Goal: Task Accomplishment & Management: Manage account settings

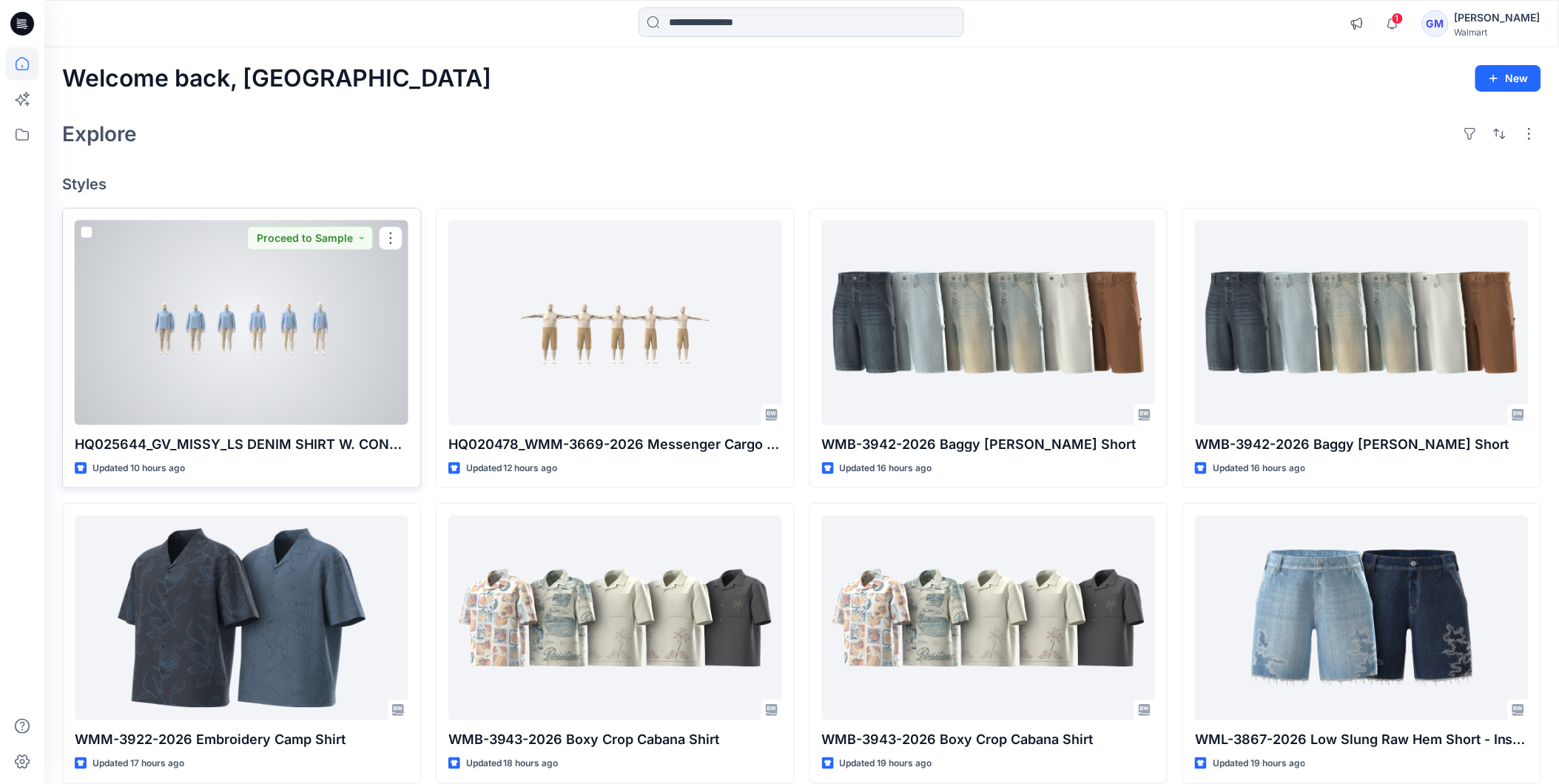
click at [313, 343] on div at bounding box center [242, 323] width 333 height 205
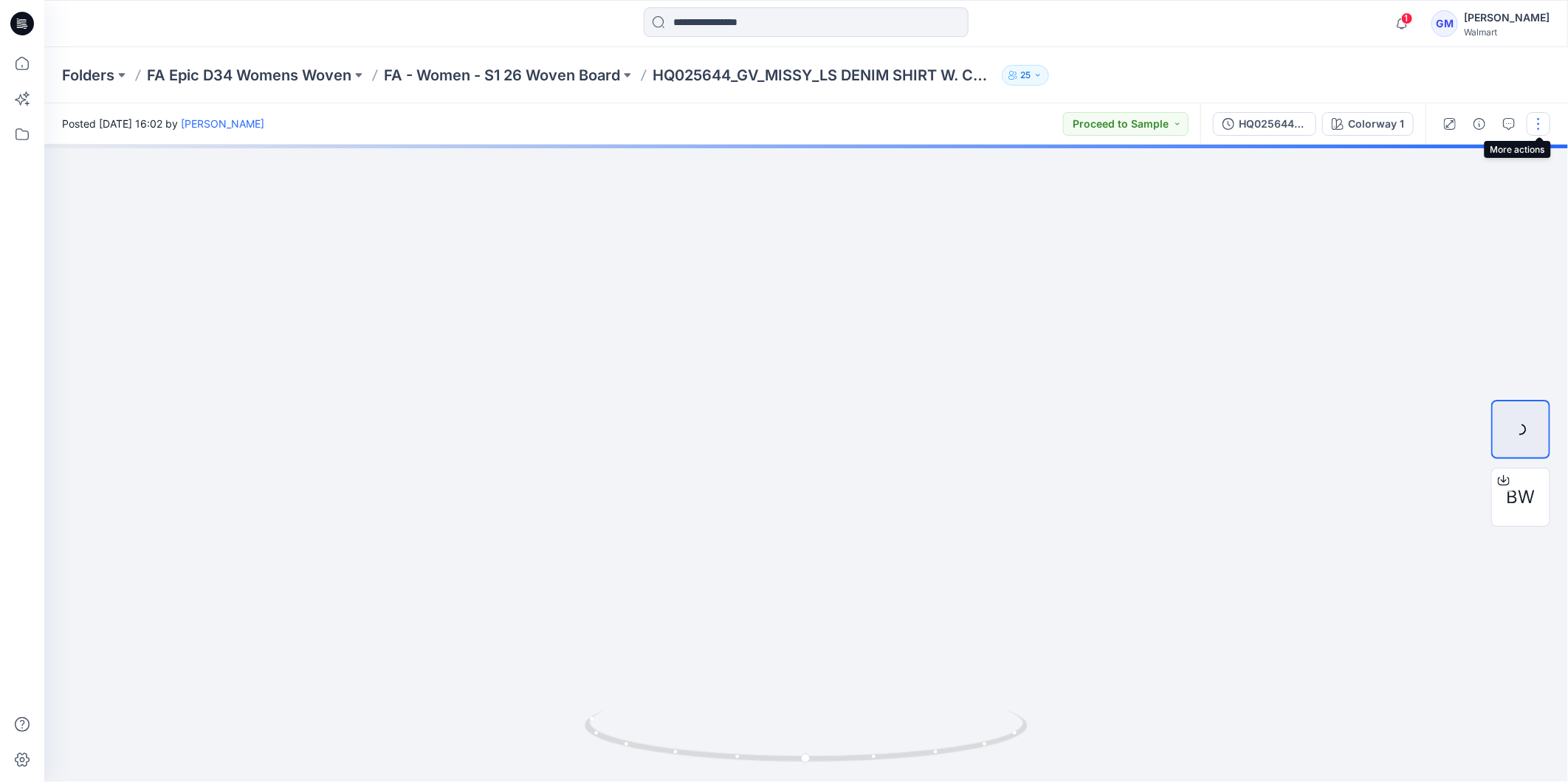
click at [1540, 121] on button "button" at bounding box center [1539, 123] width 23 height 23
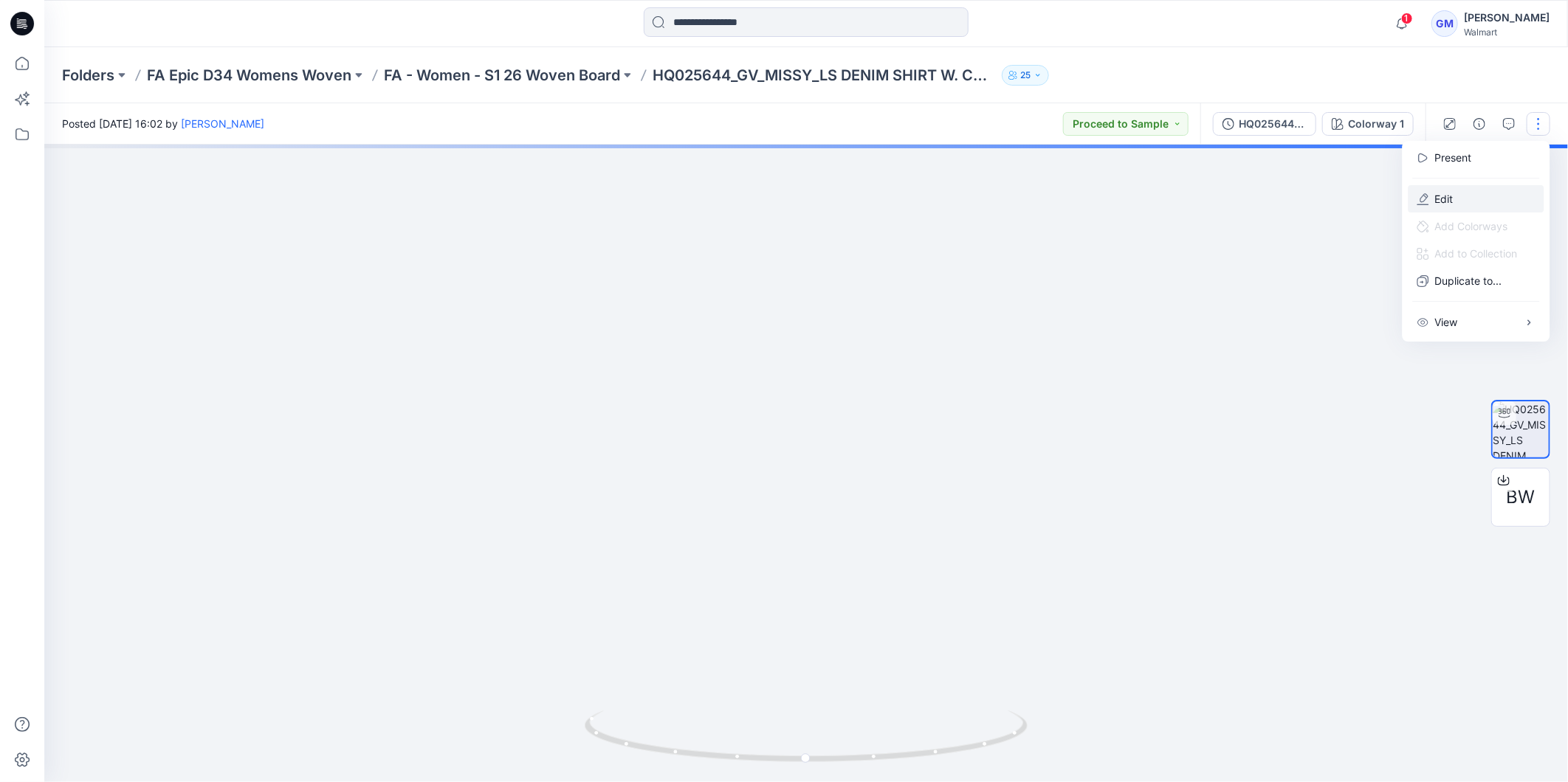
click at [1420, 206] on button "Edit" at bounding box center [1477, 199] width 136 height 27
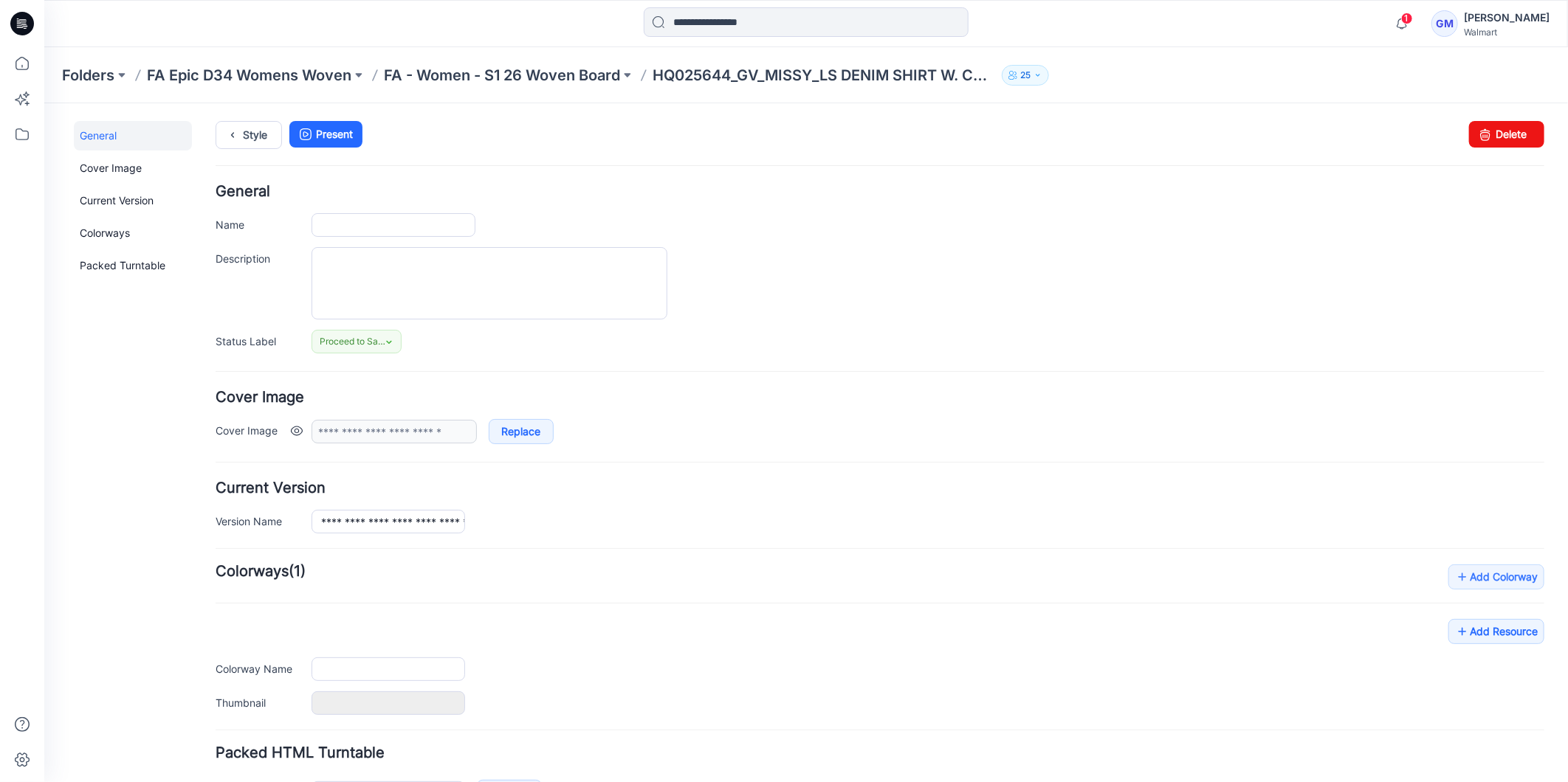
type input "**********"
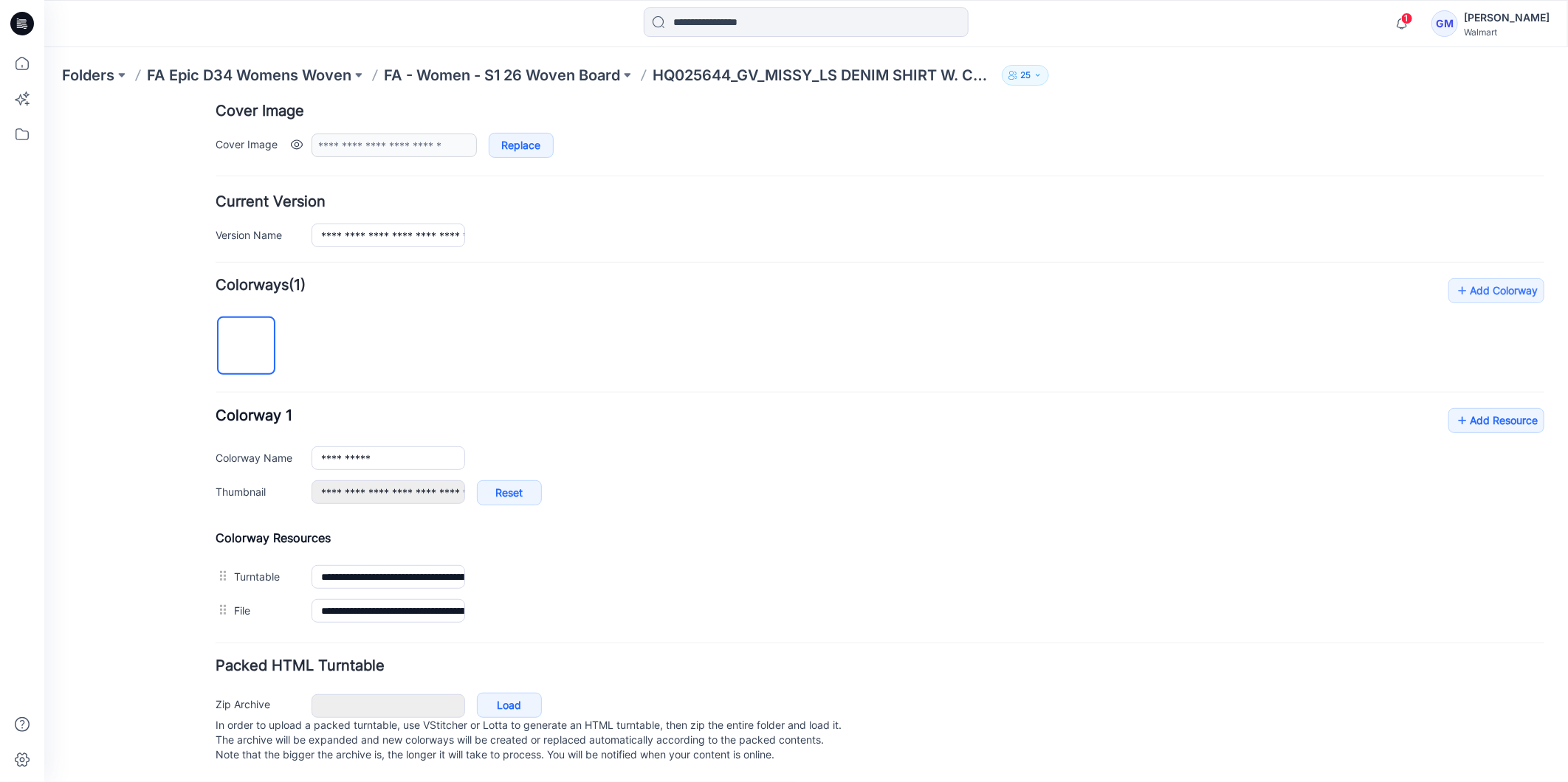
scroll to position [304, 0]
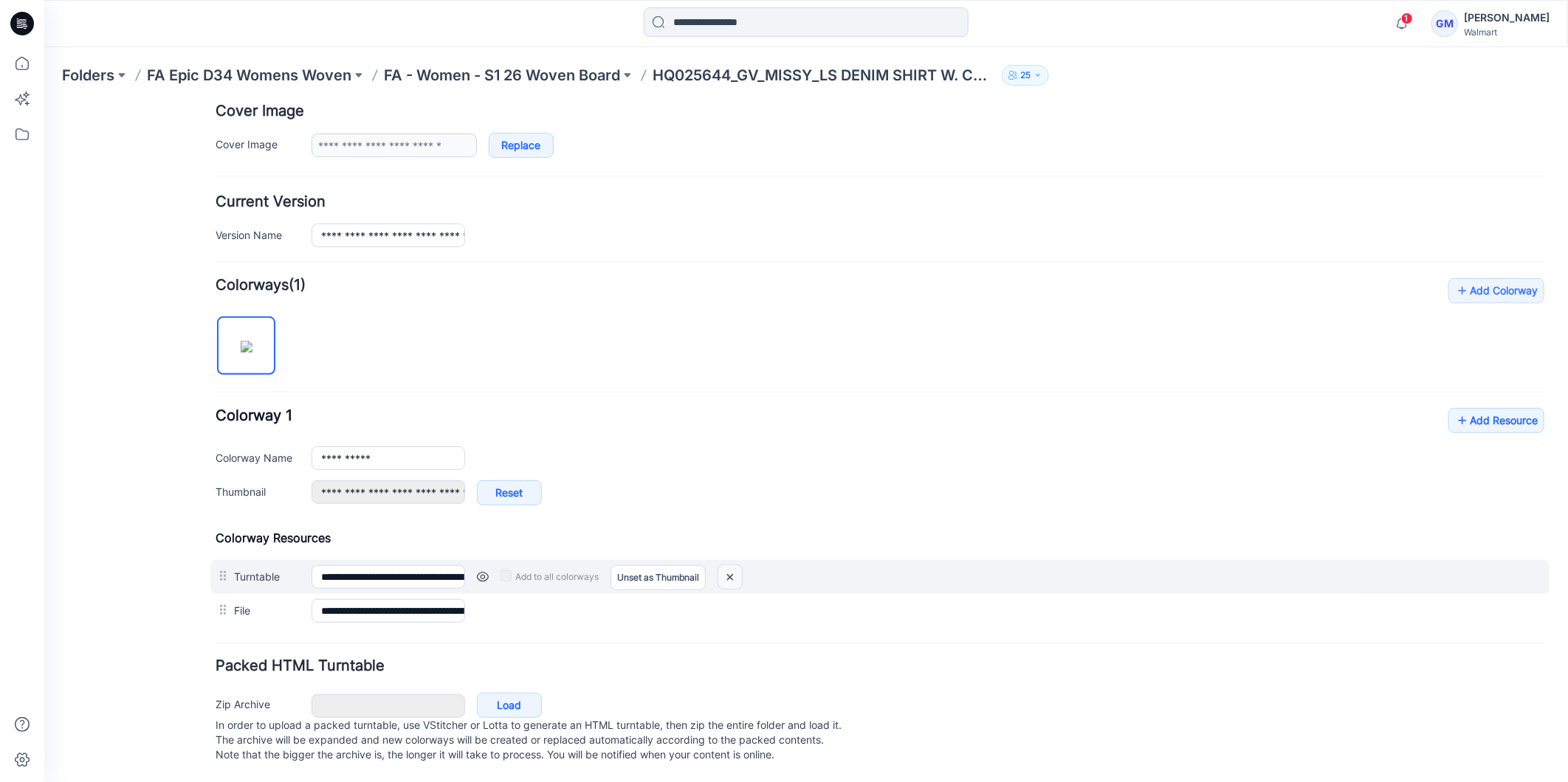
drag, startPoint x: 727, startPoint y: 555, endPoint x: 898, endPoint y: 196, distance: 397.6
click at [727, 564] on img at bounding box center [729, 576] width 23 height 24
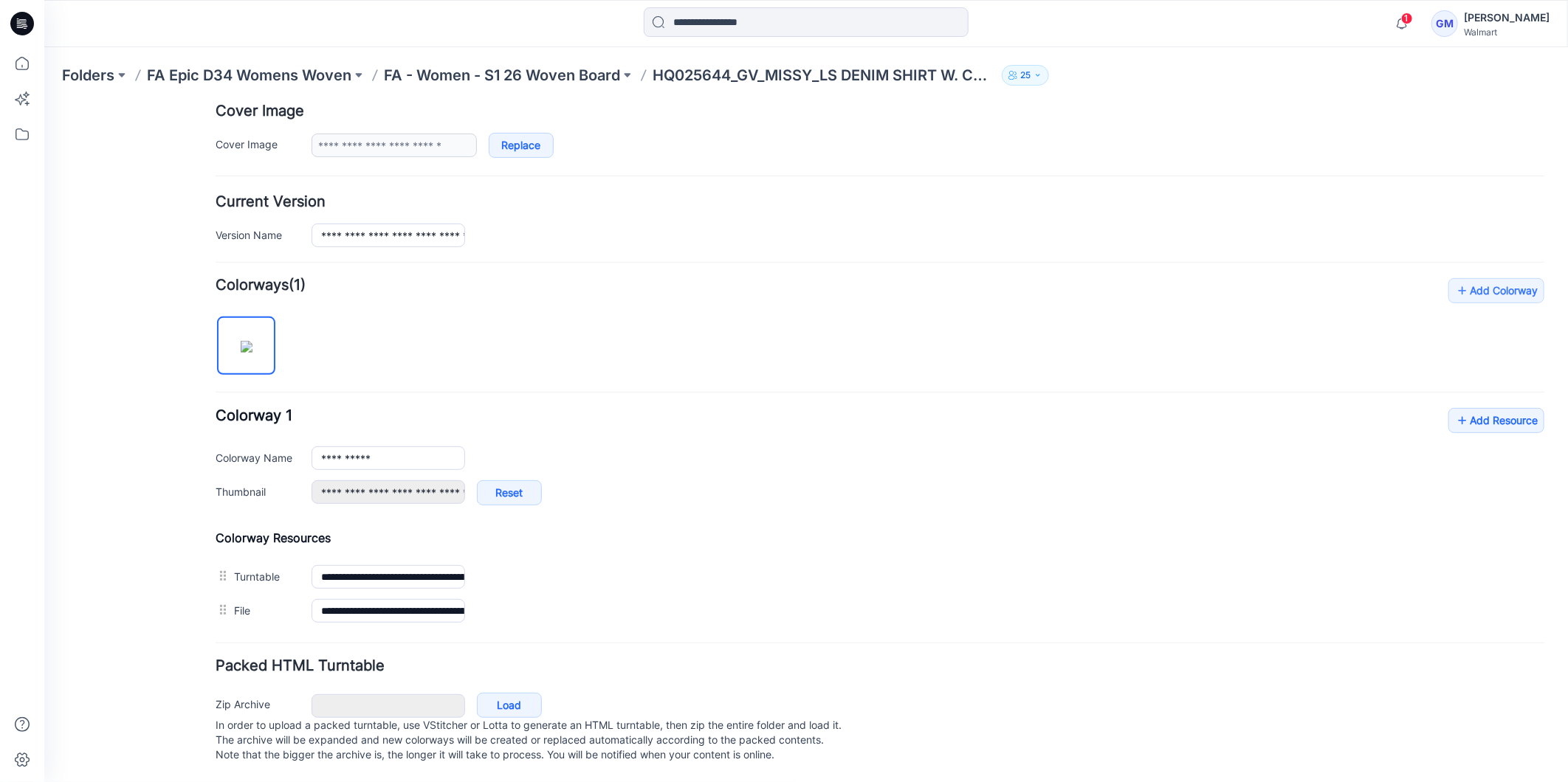
type input "**********"
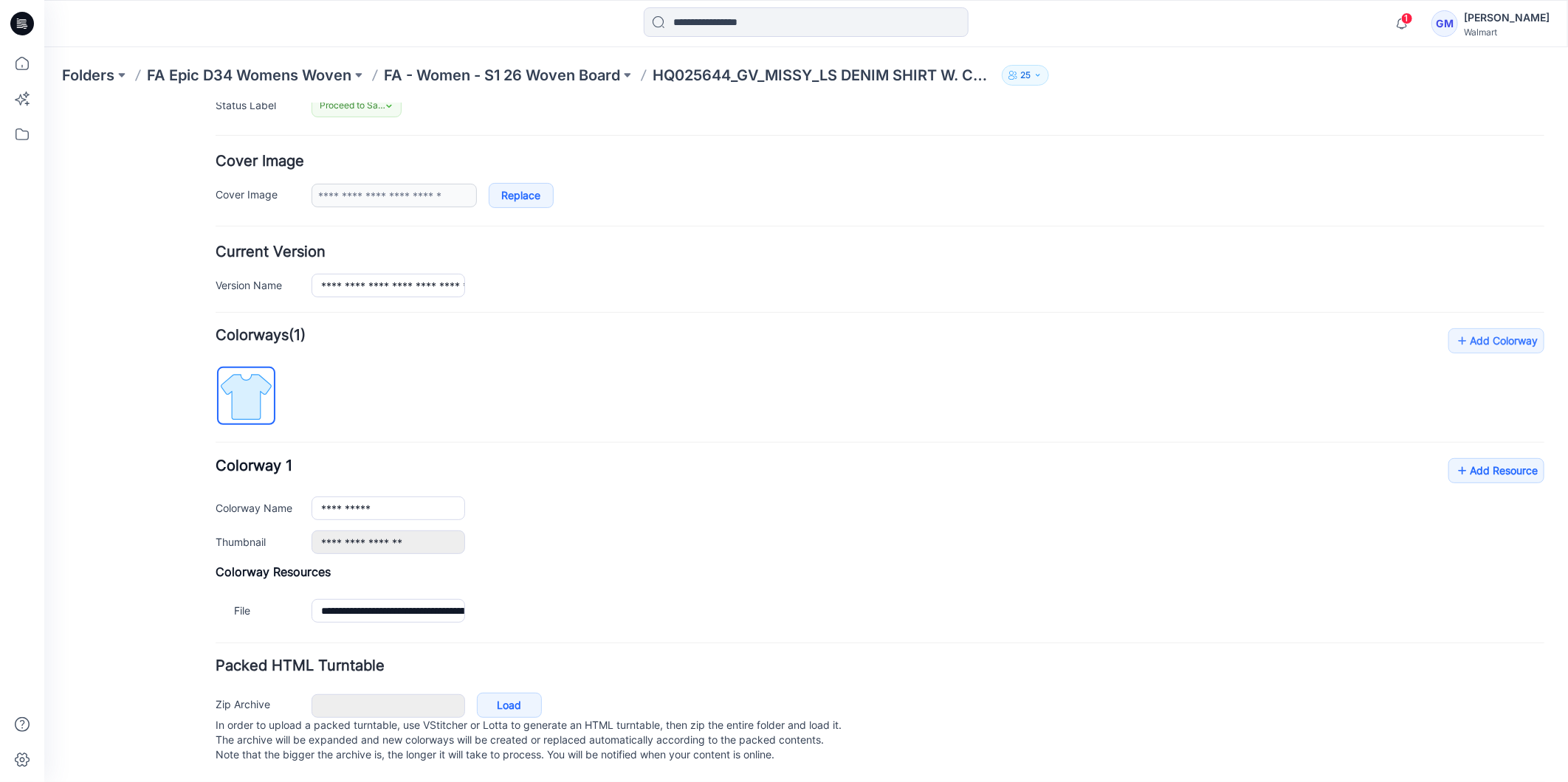
scroll to position [253, 0]
click at [1485, 457] on link "Add Resource" at bounding box center [1495, 469] width 96 height 25
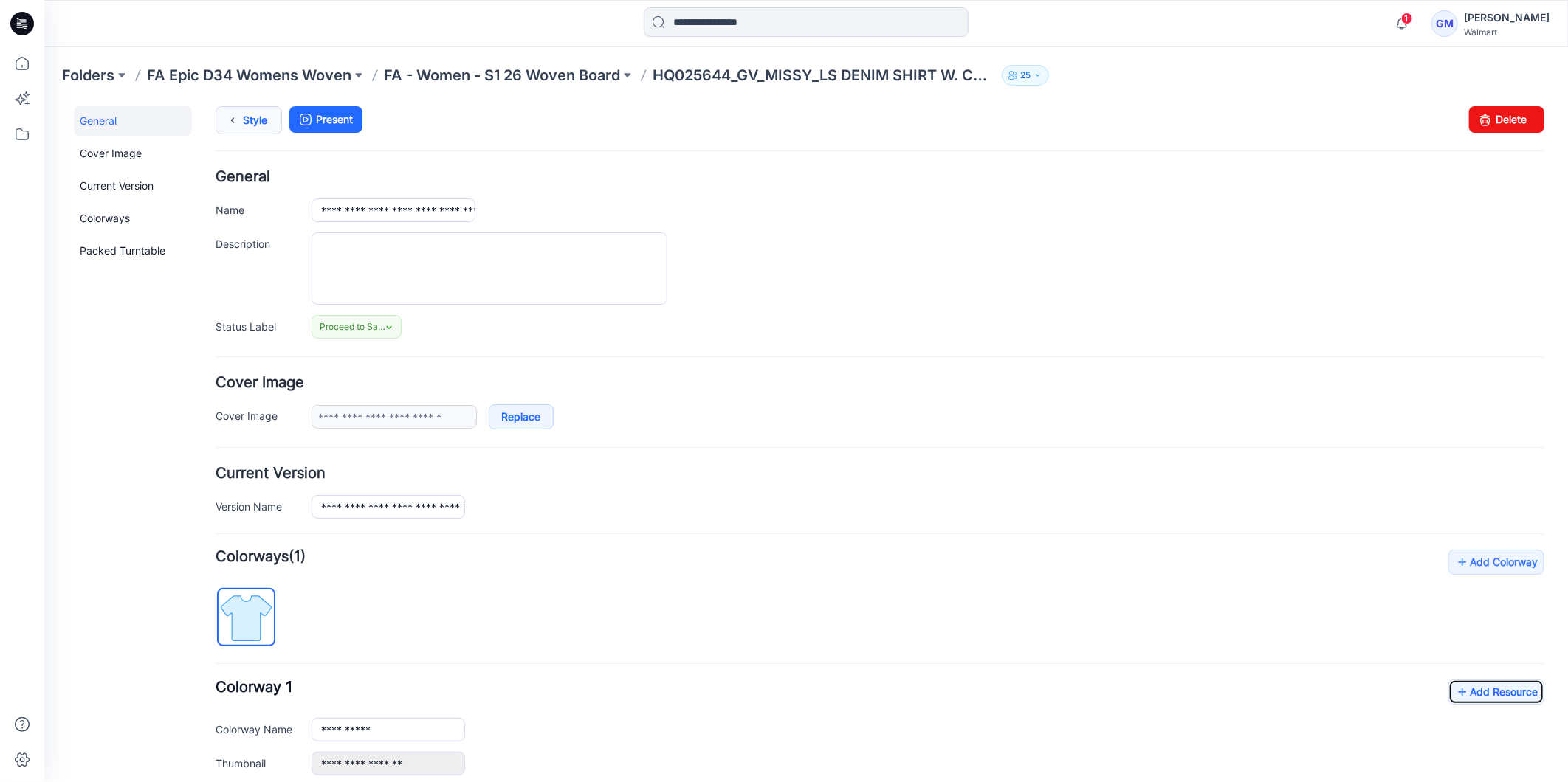
scroll to position [0, 0]
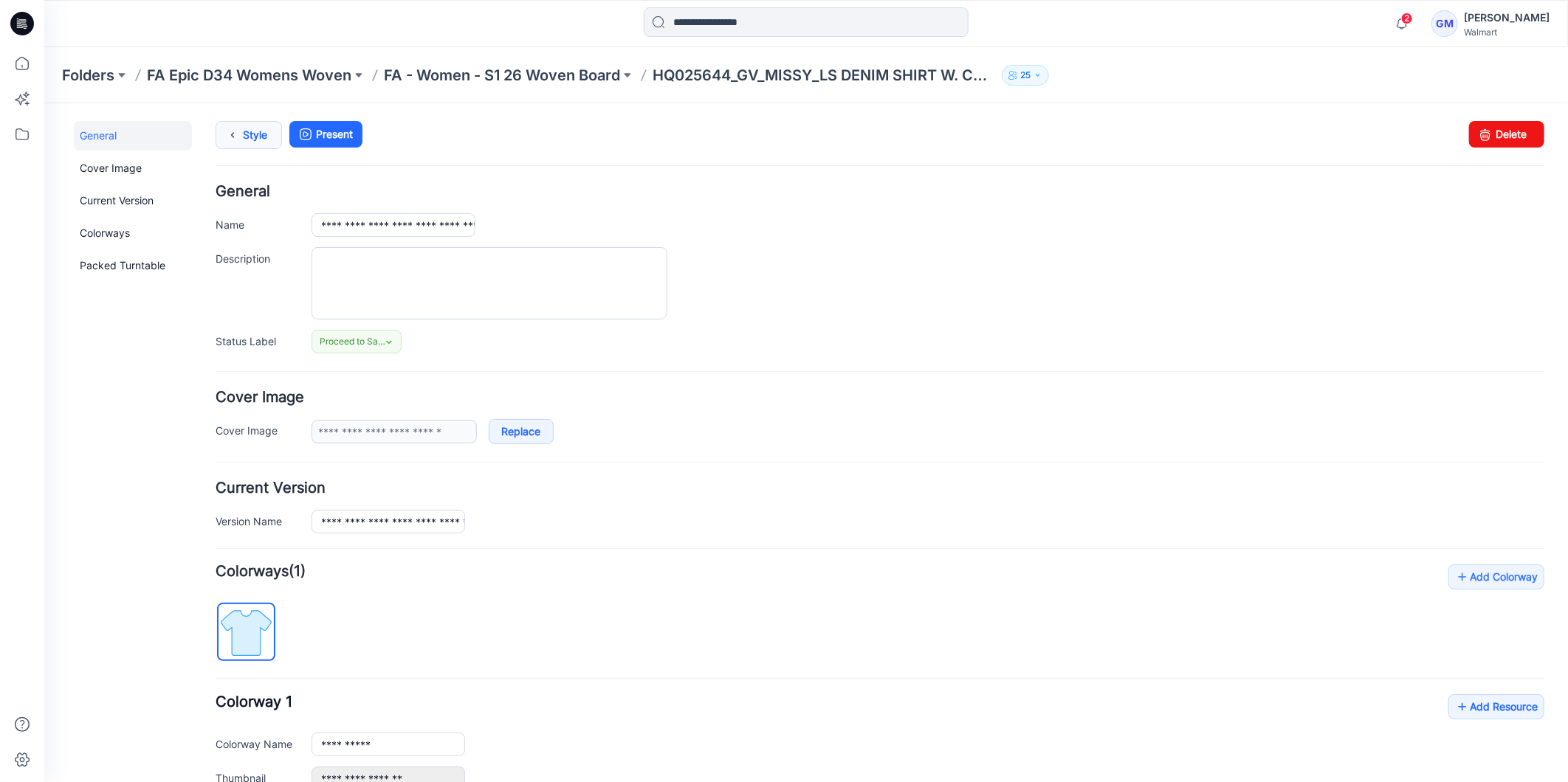
click at [256, 144] on link "Style" at bounding box center [248, 134] width 67 height 28
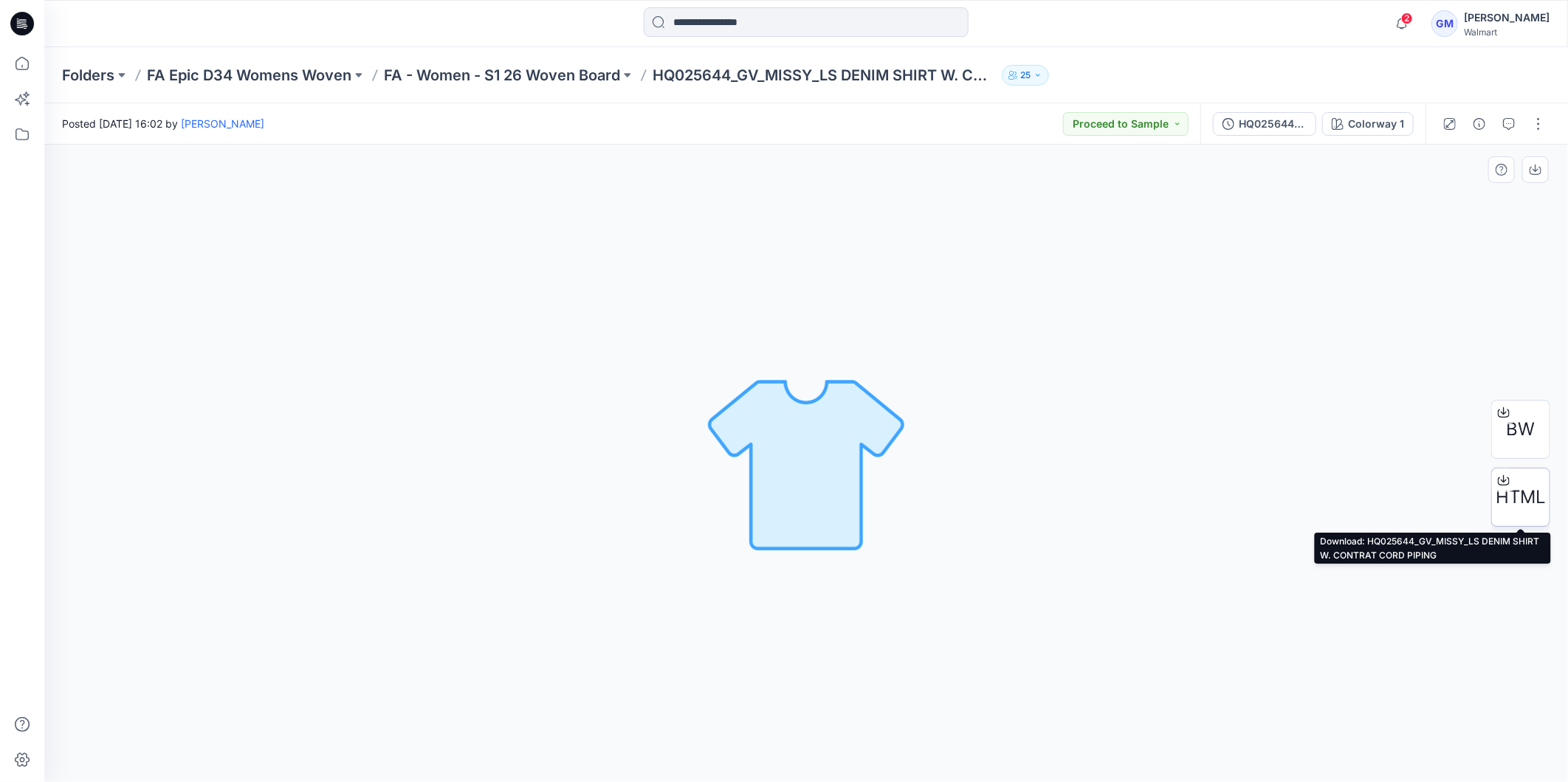
click at [1517, 486] on span "HTML" at bounding box center [1521, 497] width 50 height 26
click at [1347, 227] on div "Colorway 1 Loading... Material Properties Loading..." at bounding box center [807, 463] width 1524 height 638
click at [1539, 115] on button "button" at bounding box center [1539, 123] width 23 height 23
click at [1452, 190] on button "Edit" at bounding box center [1477, 199] width 136 height 27
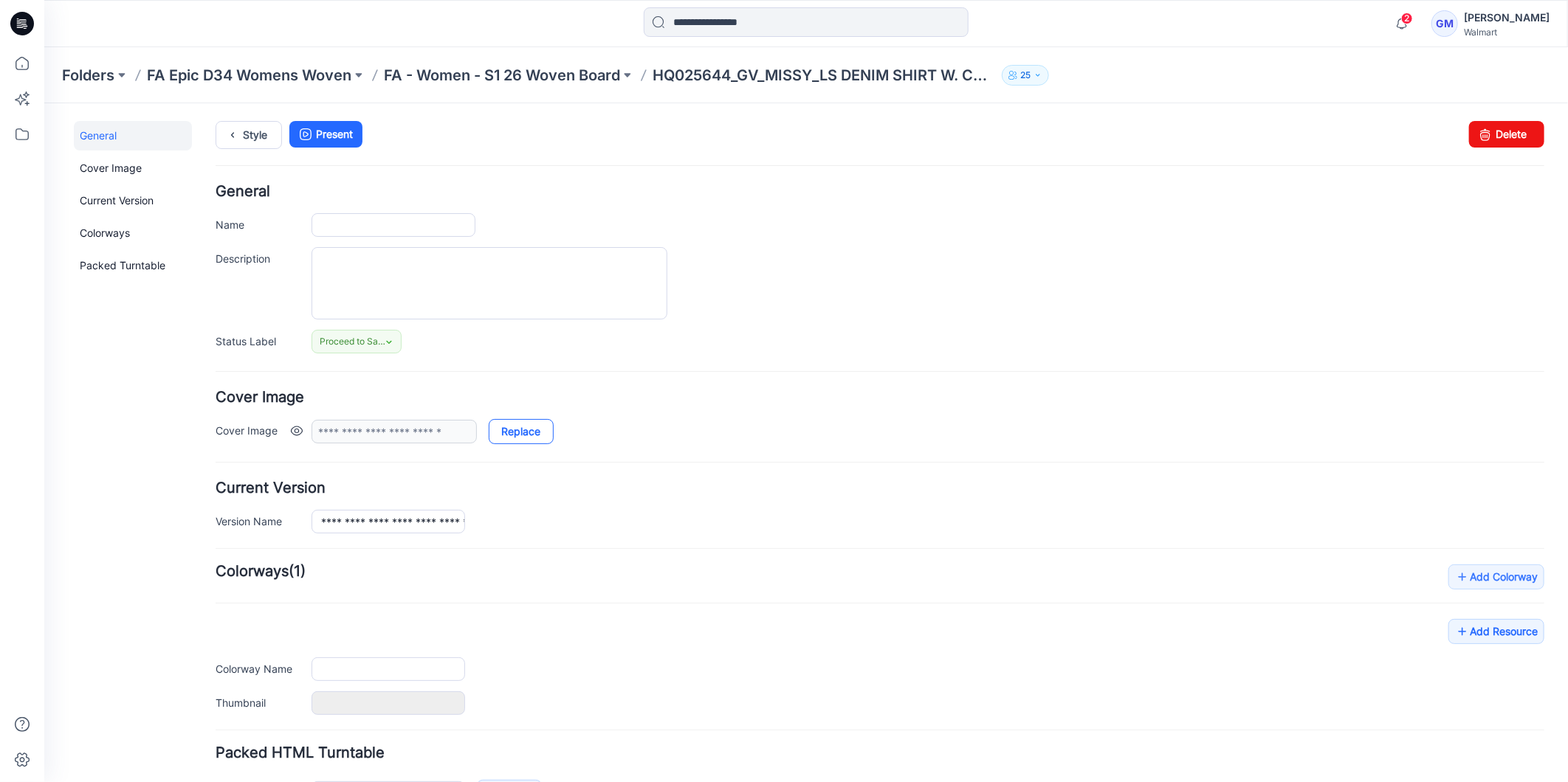
type input "**********"
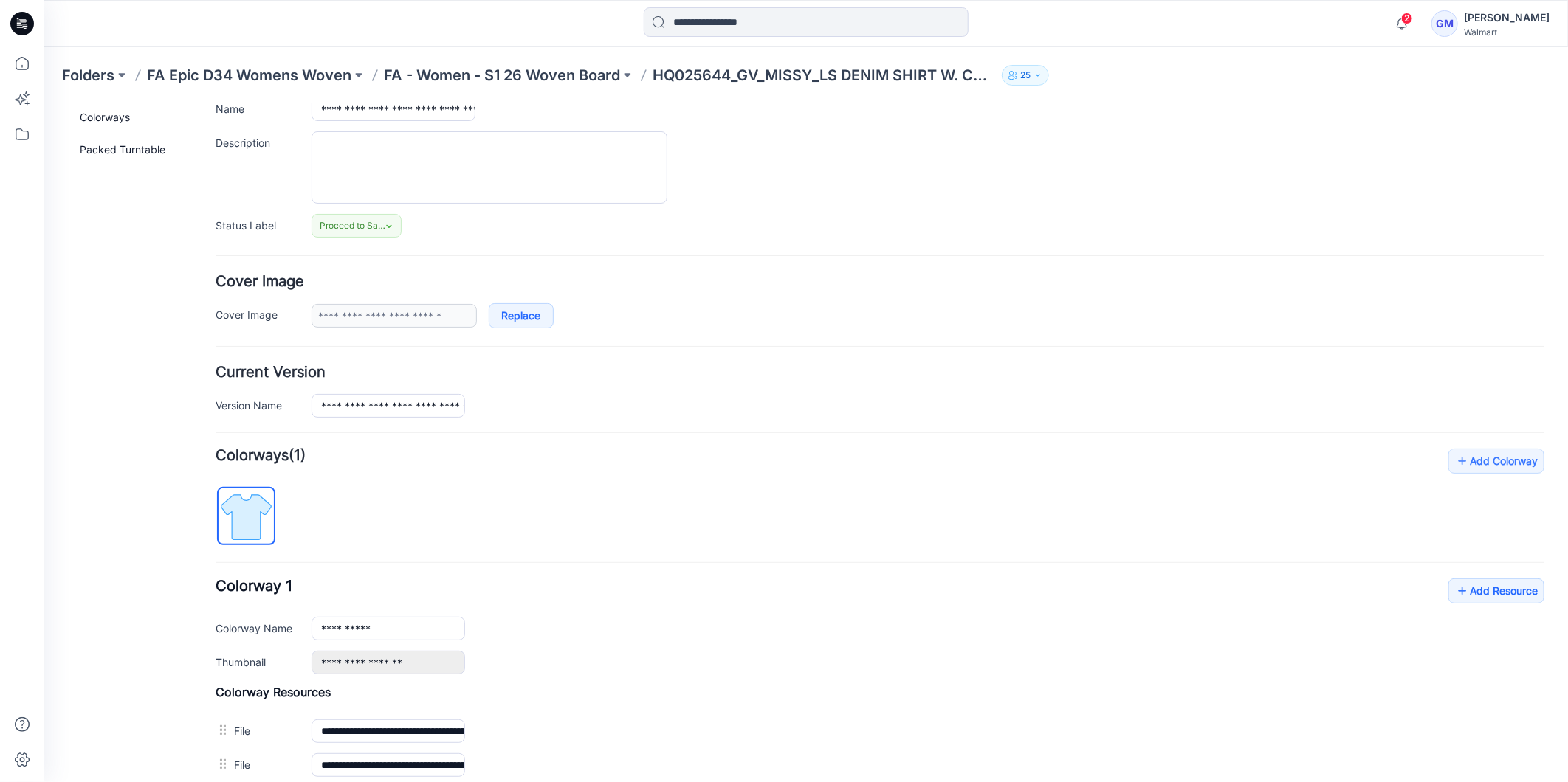
scroll to position [288, 0]
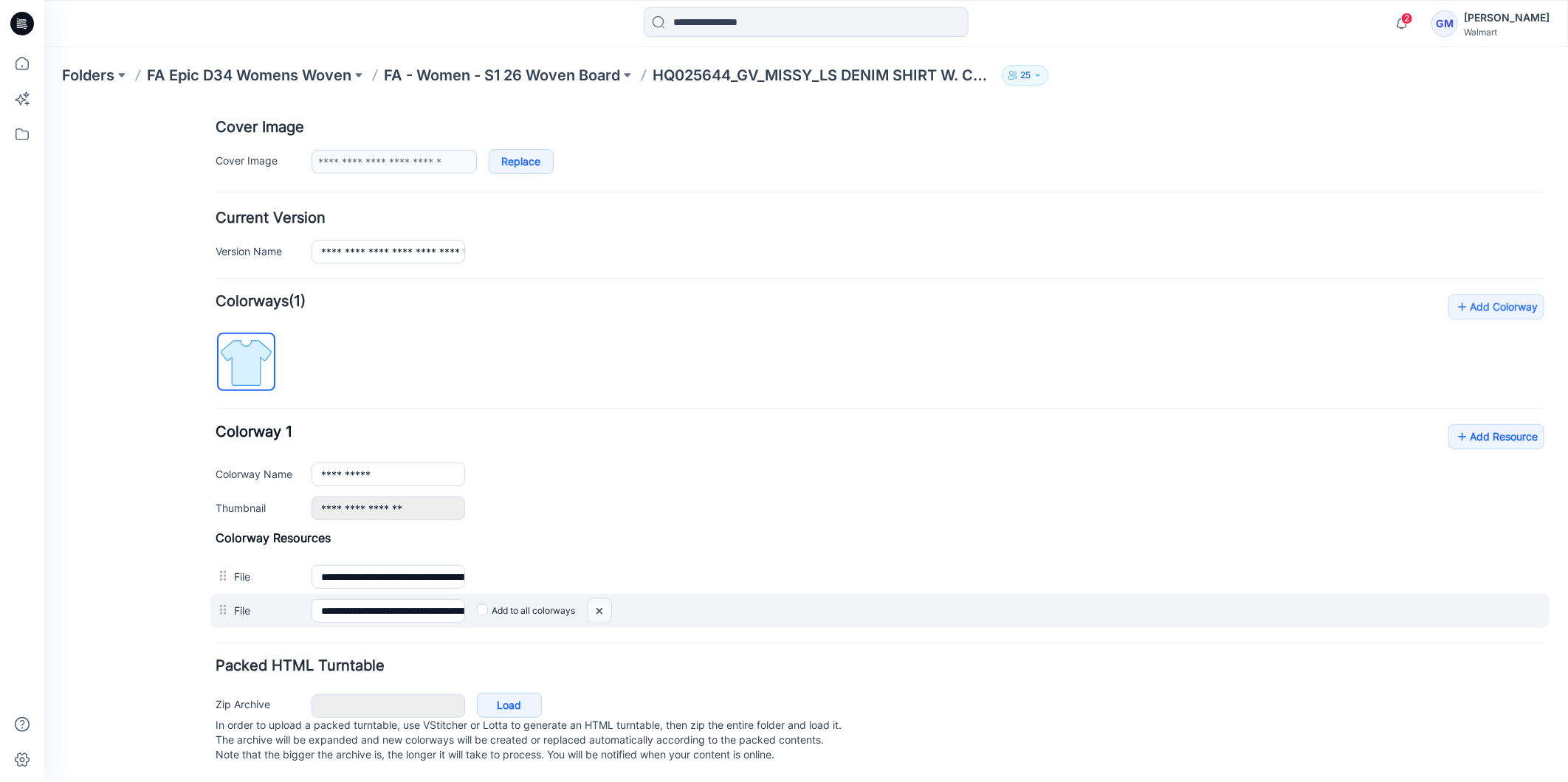
drag, startPoint x: 603, startPoint y: 592, endPoint x: 902, endPoint y: 181, distance: 508.3
click at [44, 103] on img at bounding box center [44, 103] width 0 height 0
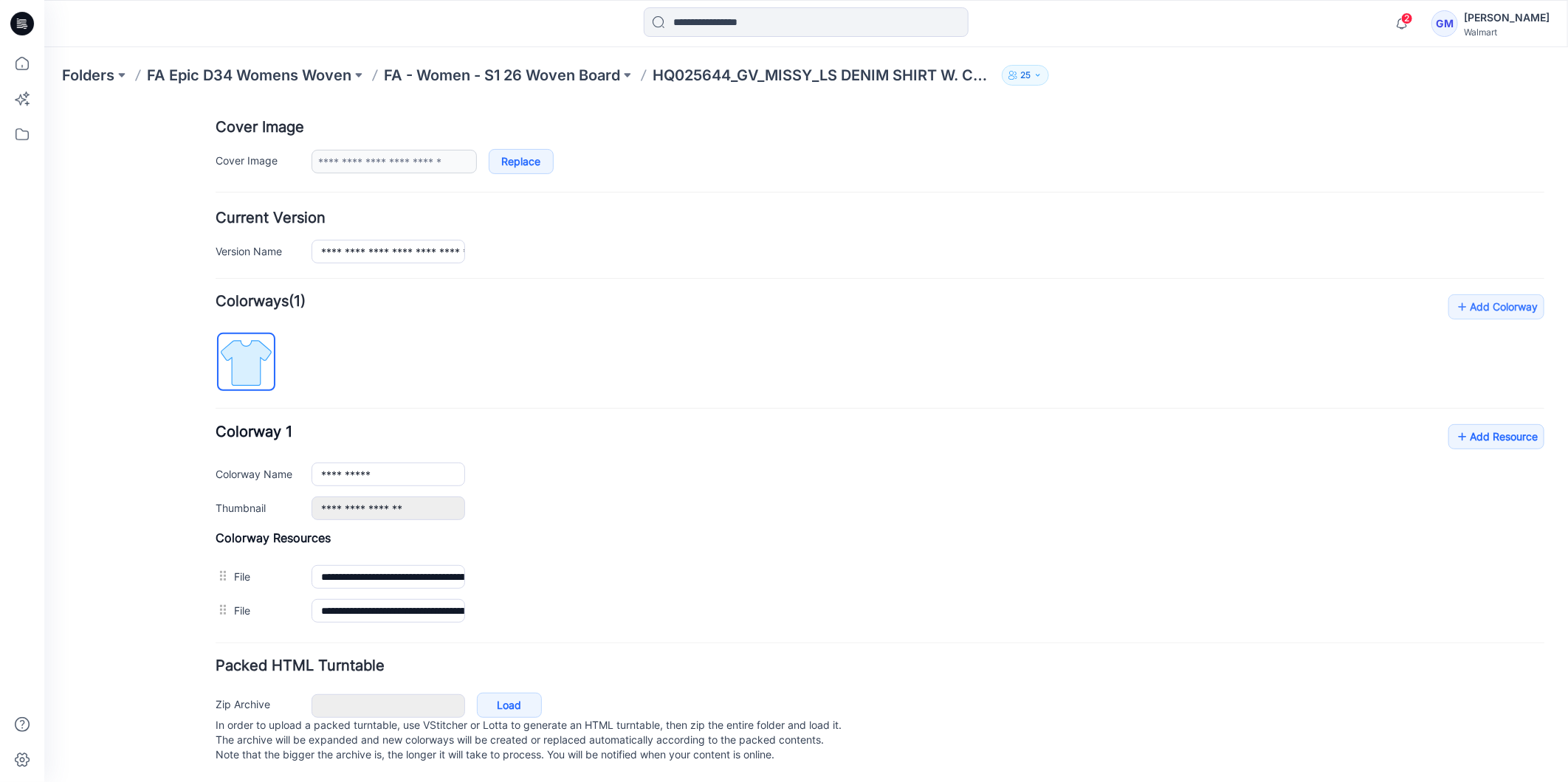
scroll to position [253, 0]
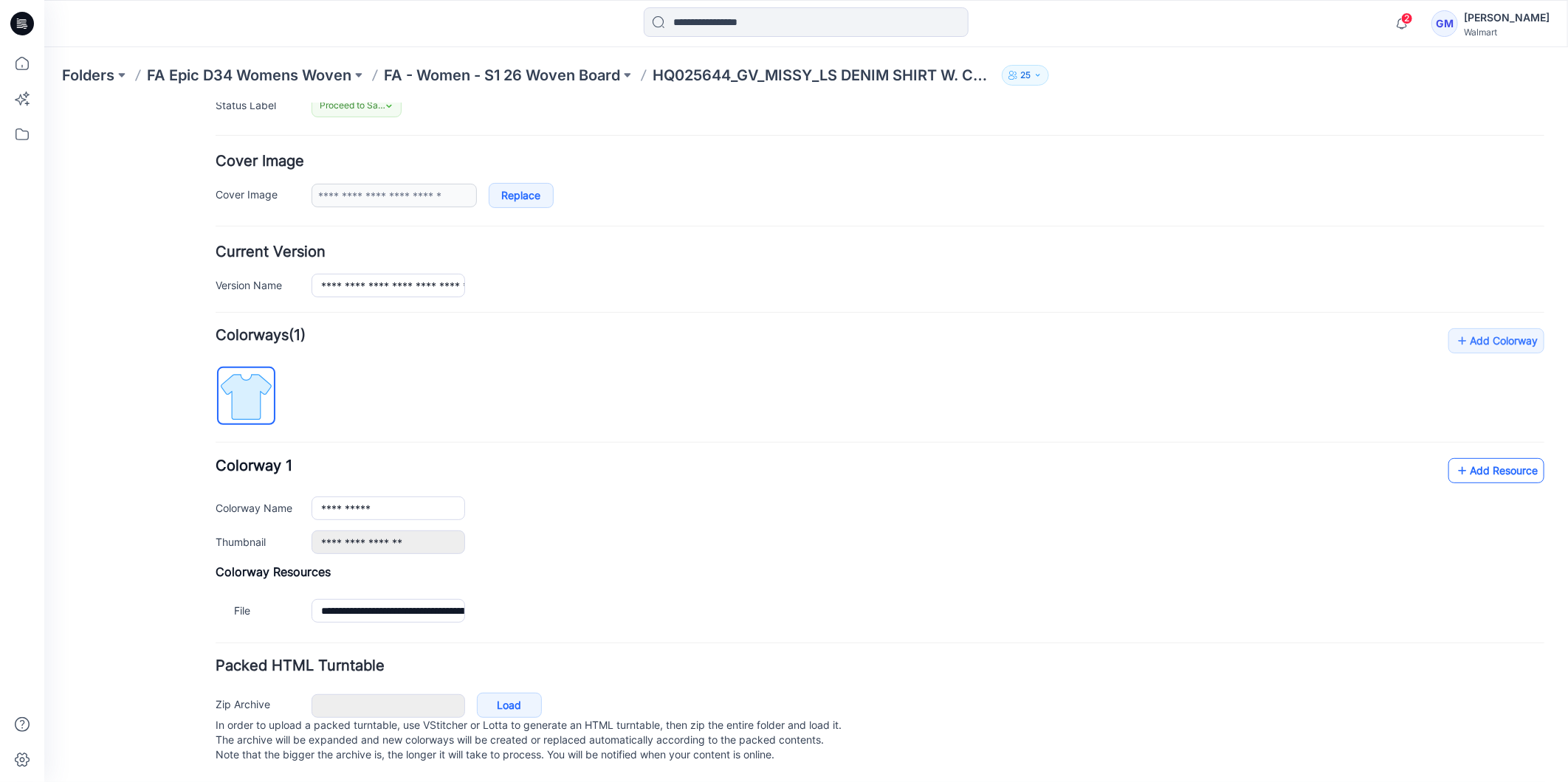
click at [1476, 457] on link "Add Resource" at bounding box center [1495, 469] width 96 height 25
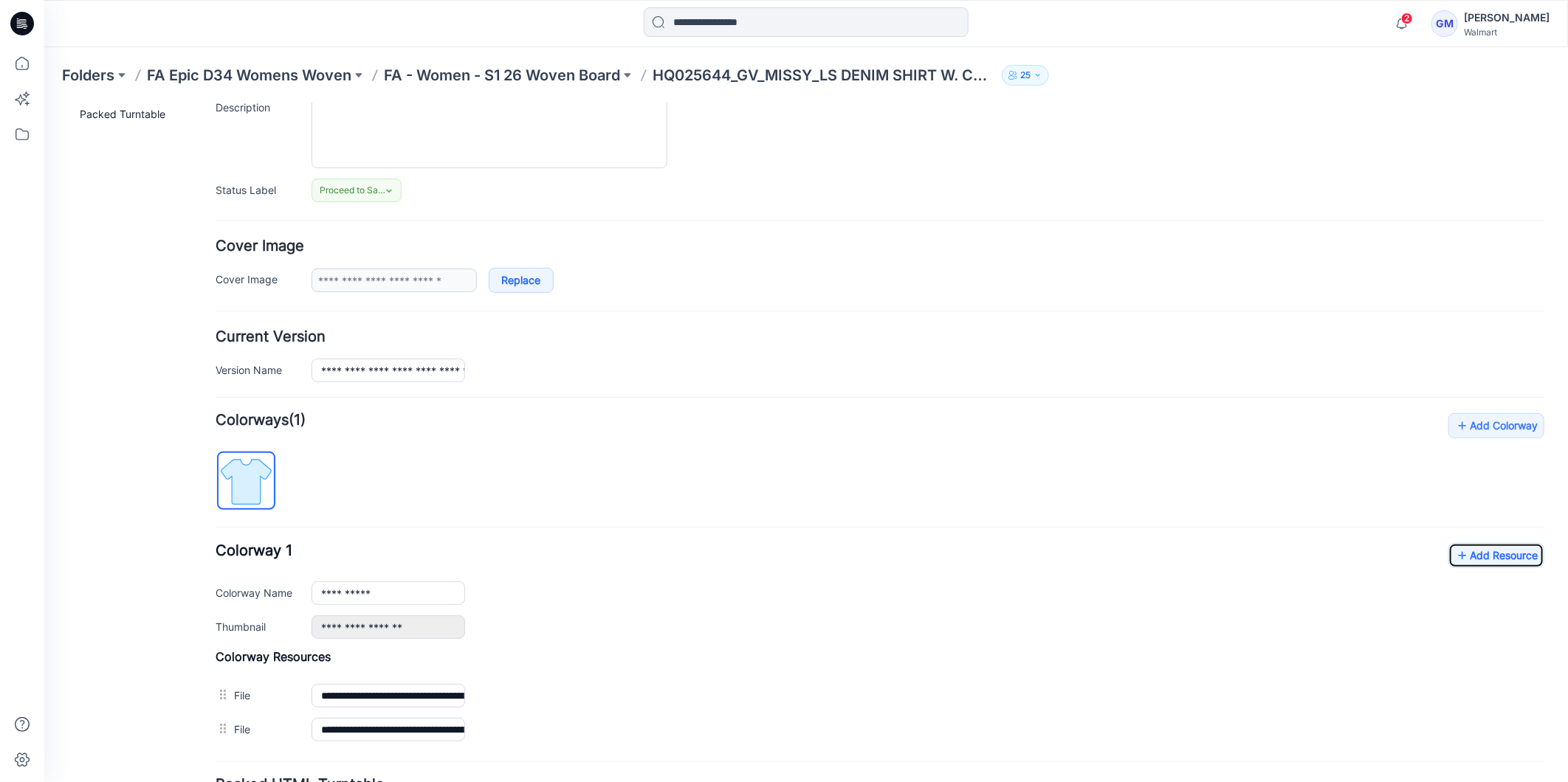
scroll to position [0, 0]
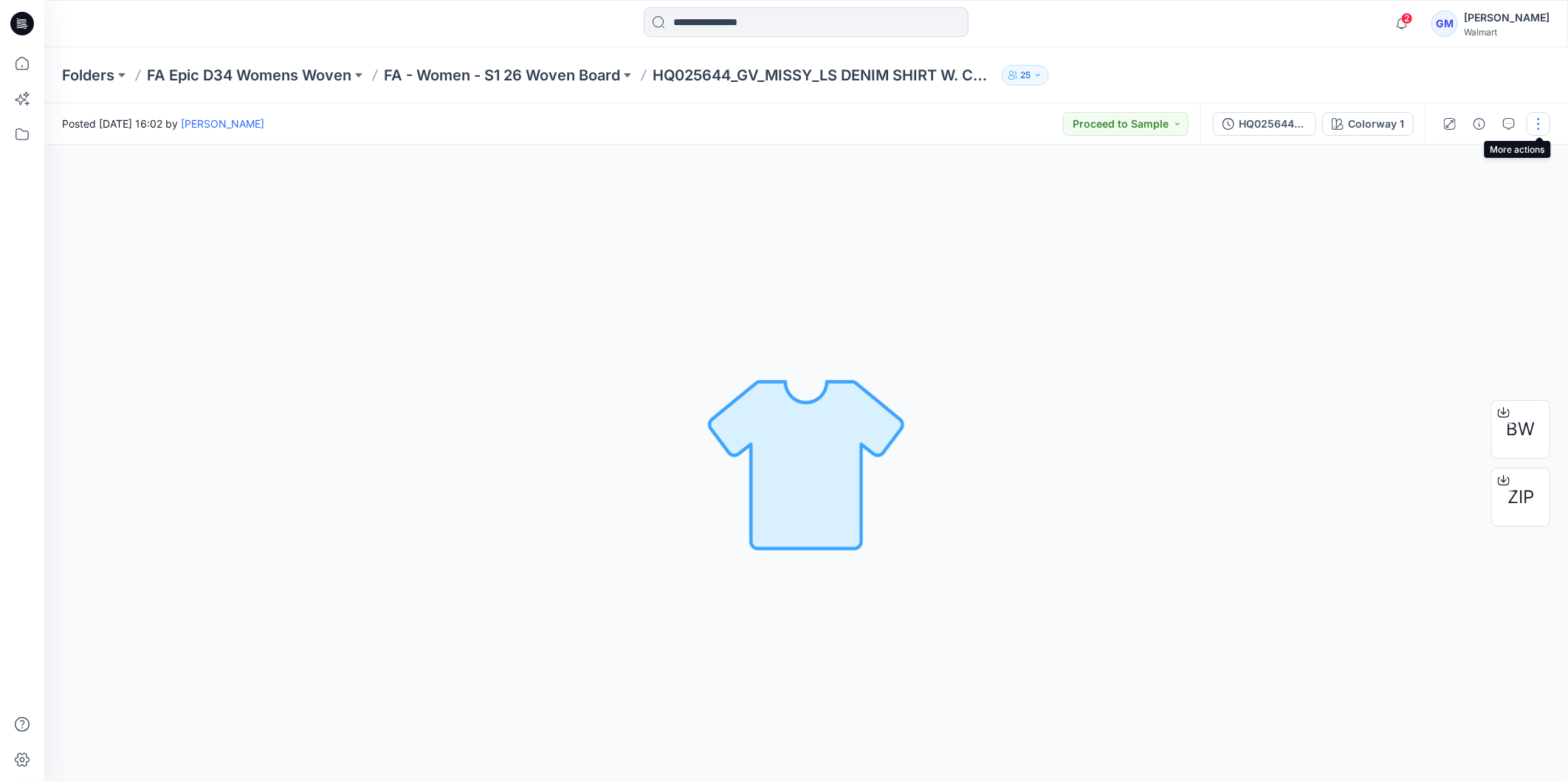
click at [1539, 122] on button "button" at bounding box center [1539, 123] width 23 height 23
click at [1453, 194] on p "Edit" at bounding box center [1444, 199] width 18 height 16
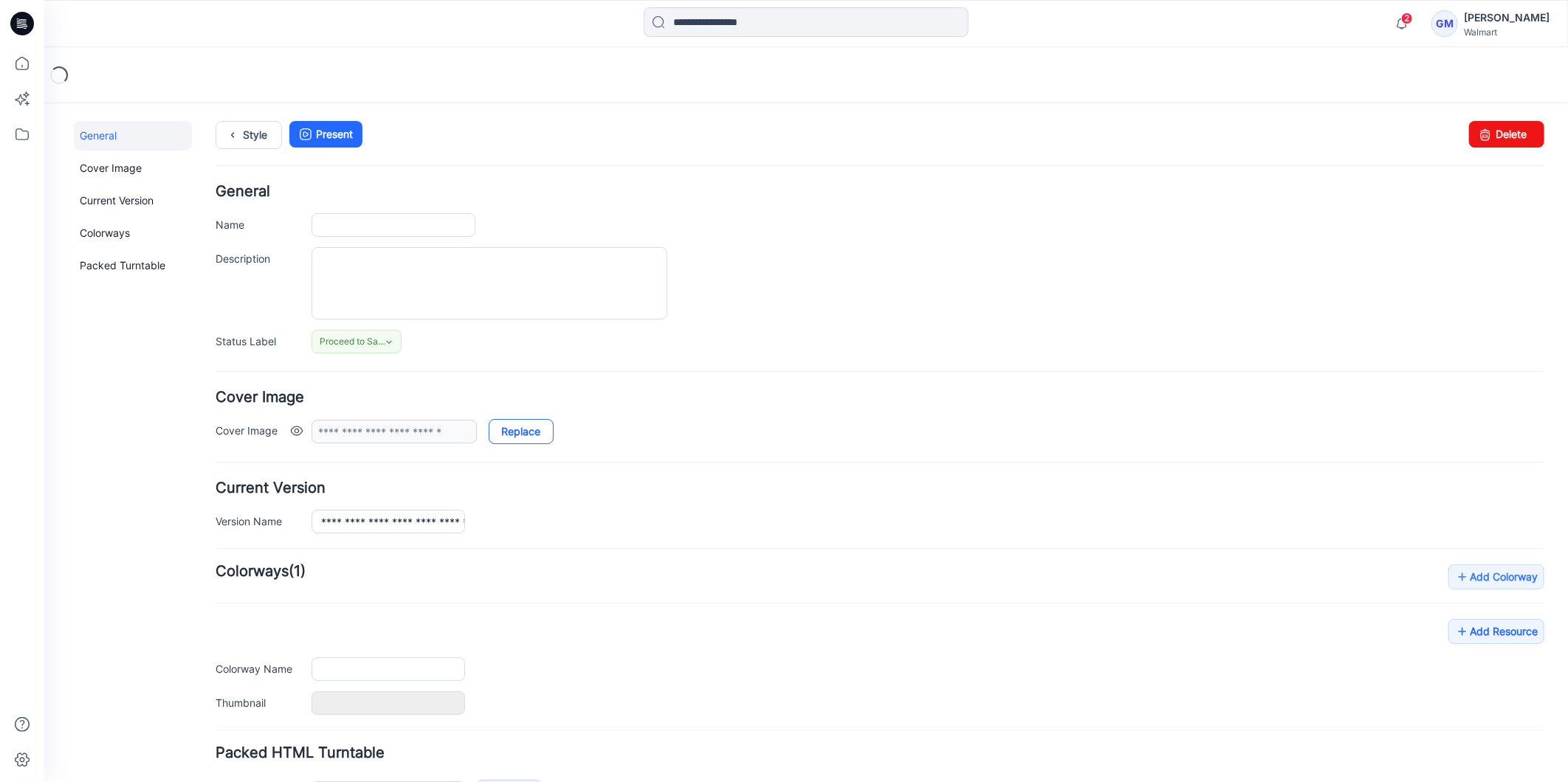
type input "**********"
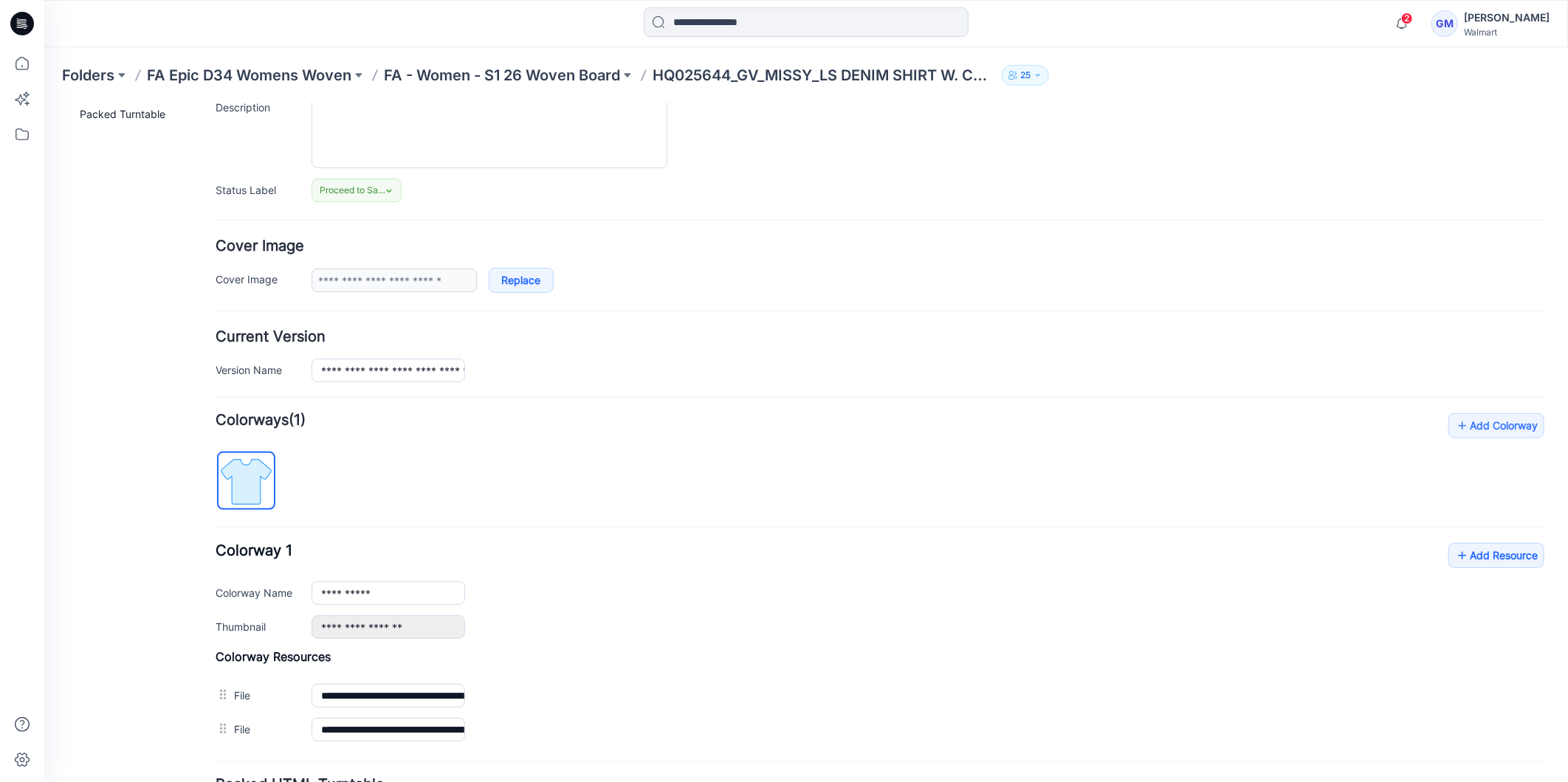
scroll to position [288, 0]
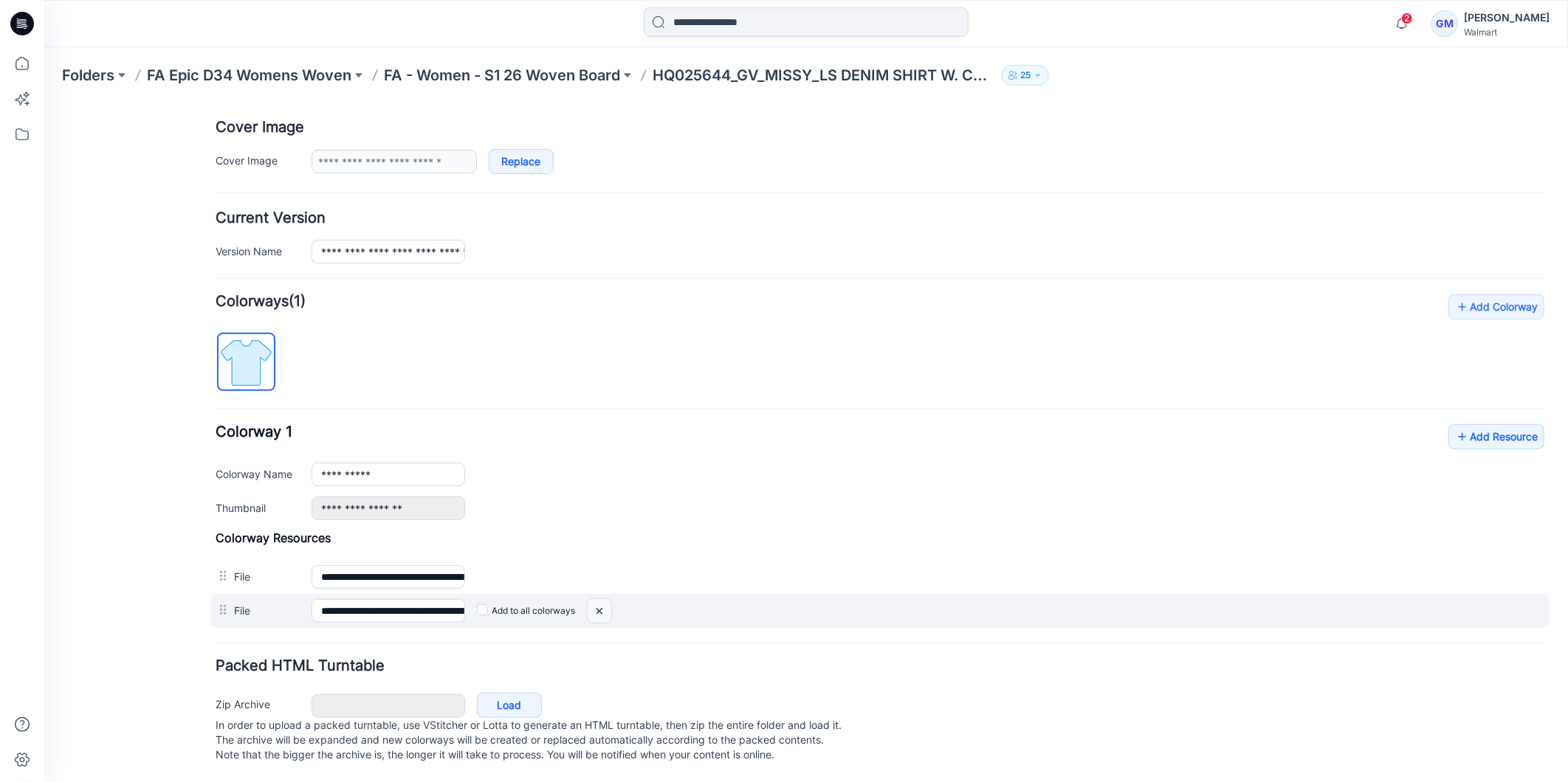
click at [44, 103] on img at bounding box center [44, 103] width 0 height 0
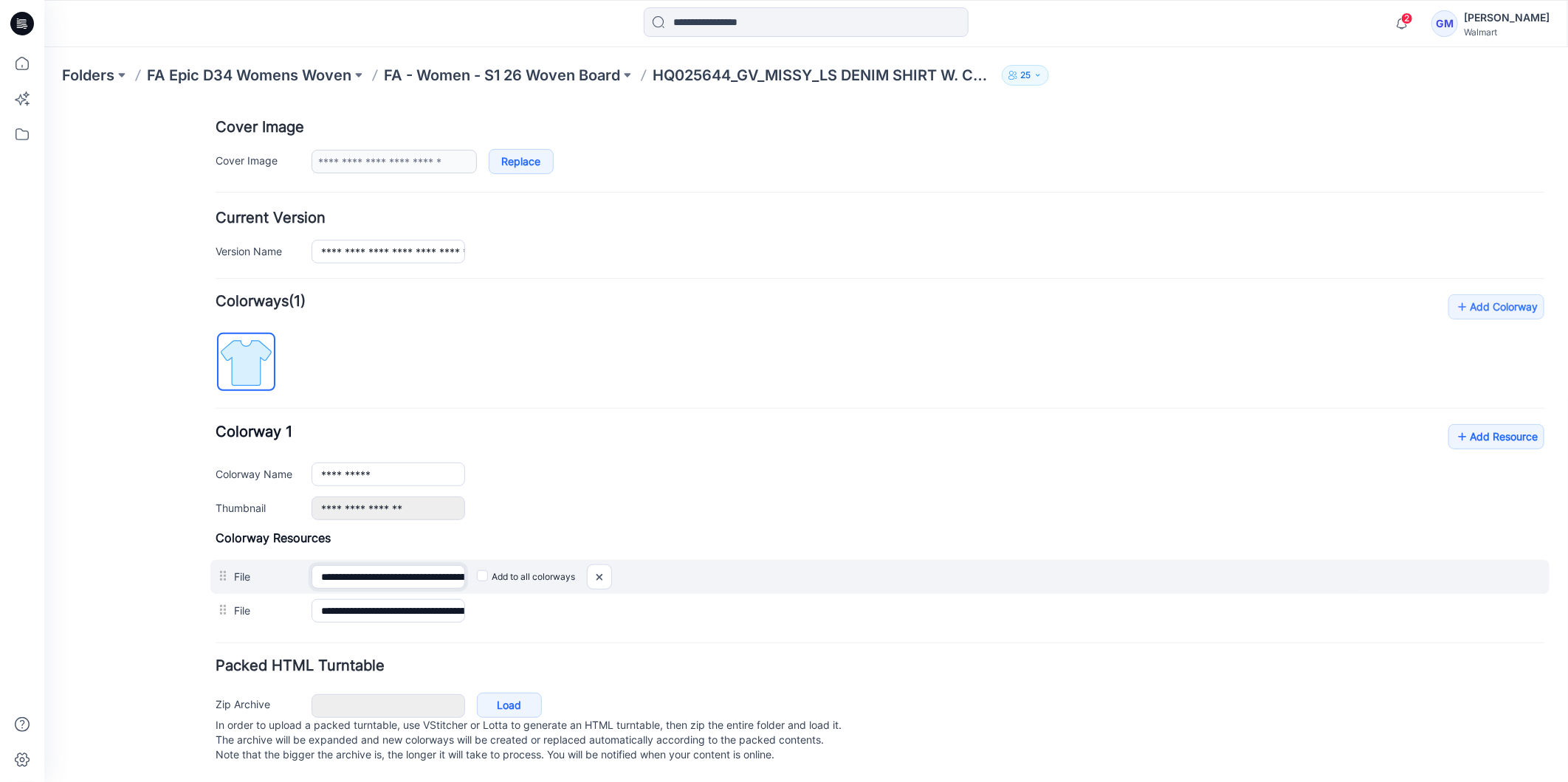
scroll to position [0, 187]
drag, startPoint x: 418, startPoint y: 563, endPoint x: 533, endPoint y: 553, distance: 115.4
click at [533, 559] on div "**********" at bounding box center [879, 576] width 1340 height 34
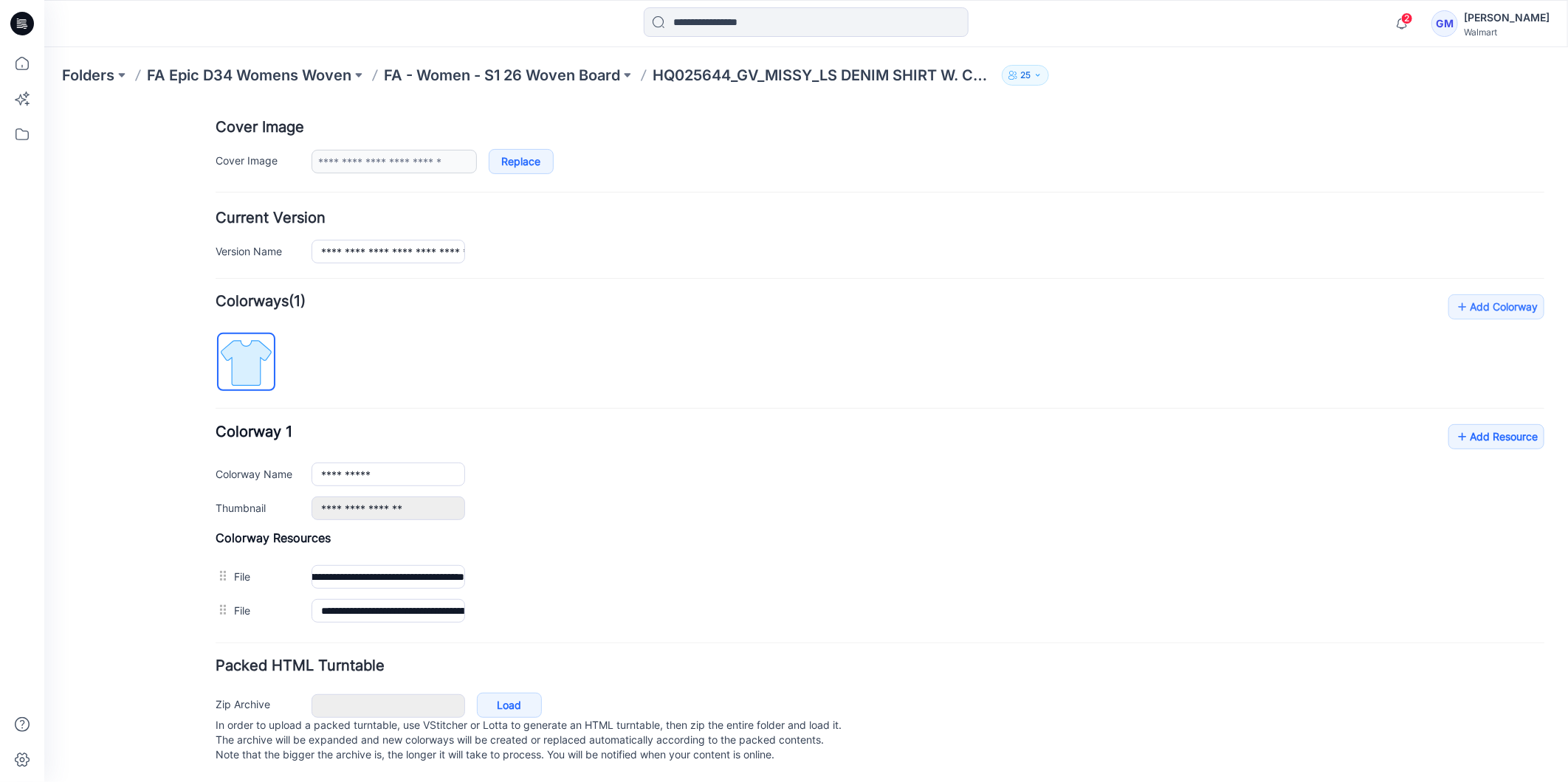
click at [628, 462] on div "**********" at bounding box center [927, 473] width 1233 height 23
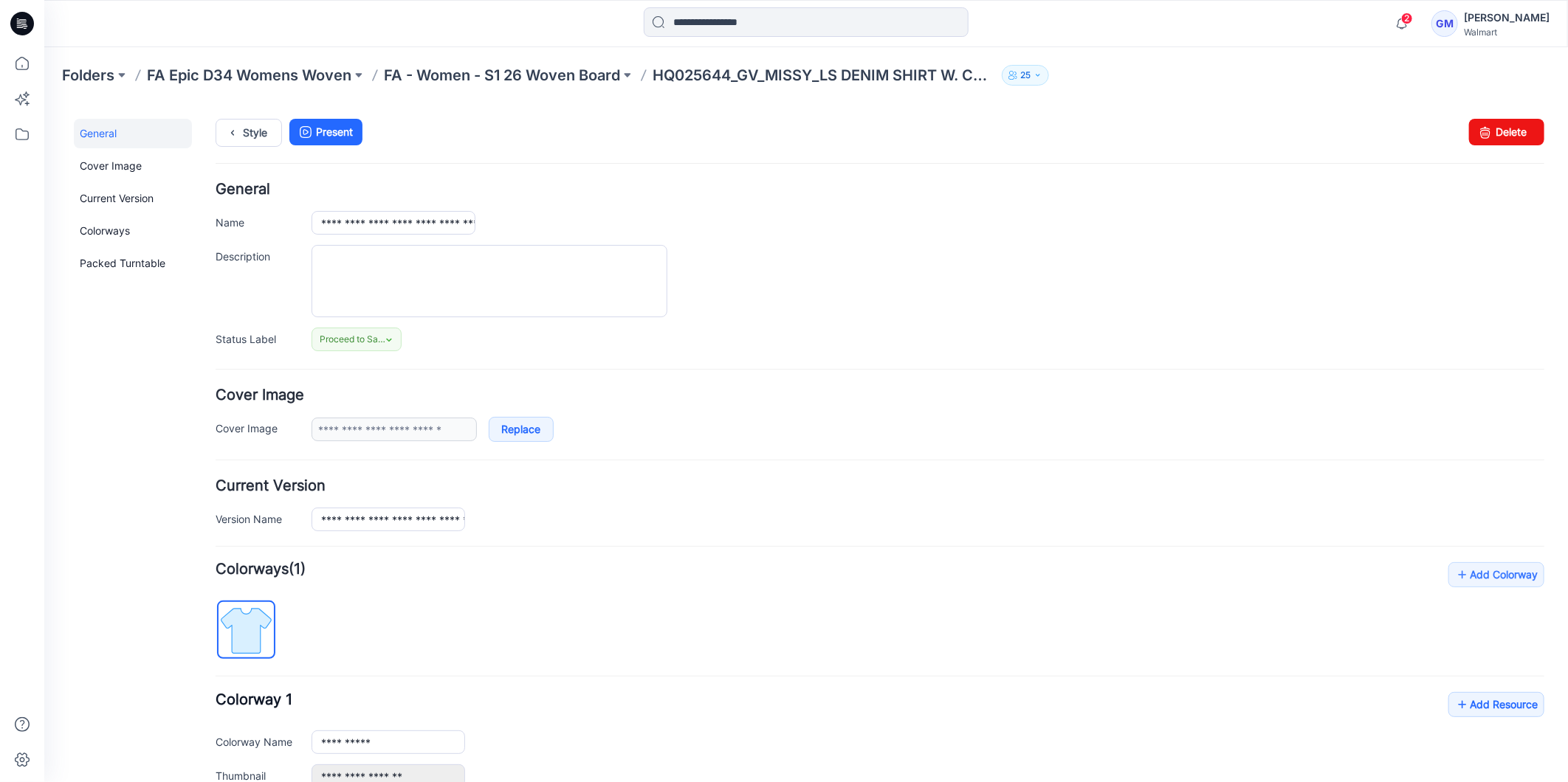
scroll to position [0, 0]
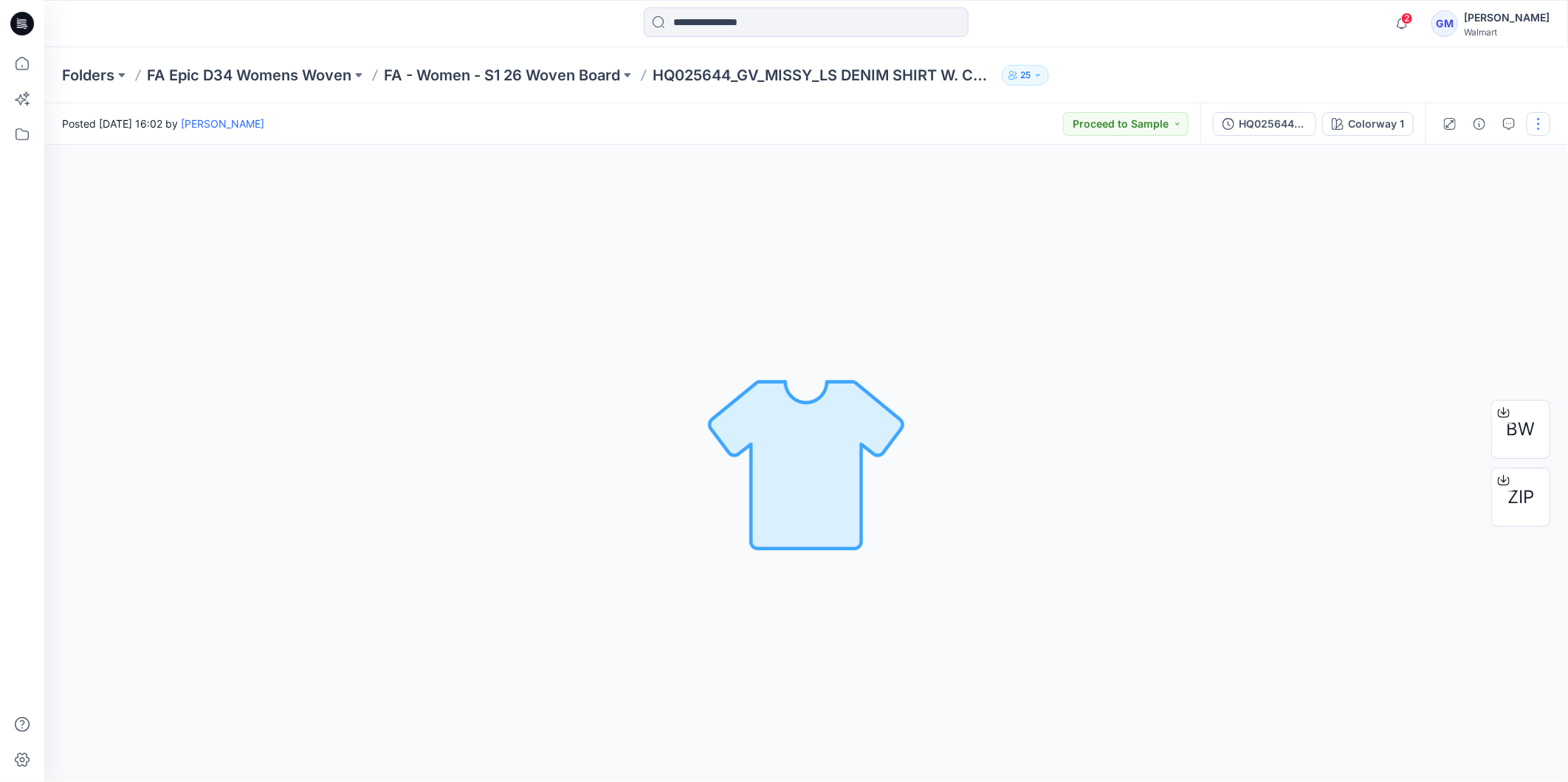
click at [1544, 113] on button "button" at bounding box center [1539, 123] width 23 height 23
click at [1444, 192] on p "Edit" at bounding box center [1444, 199] width 18 height 16
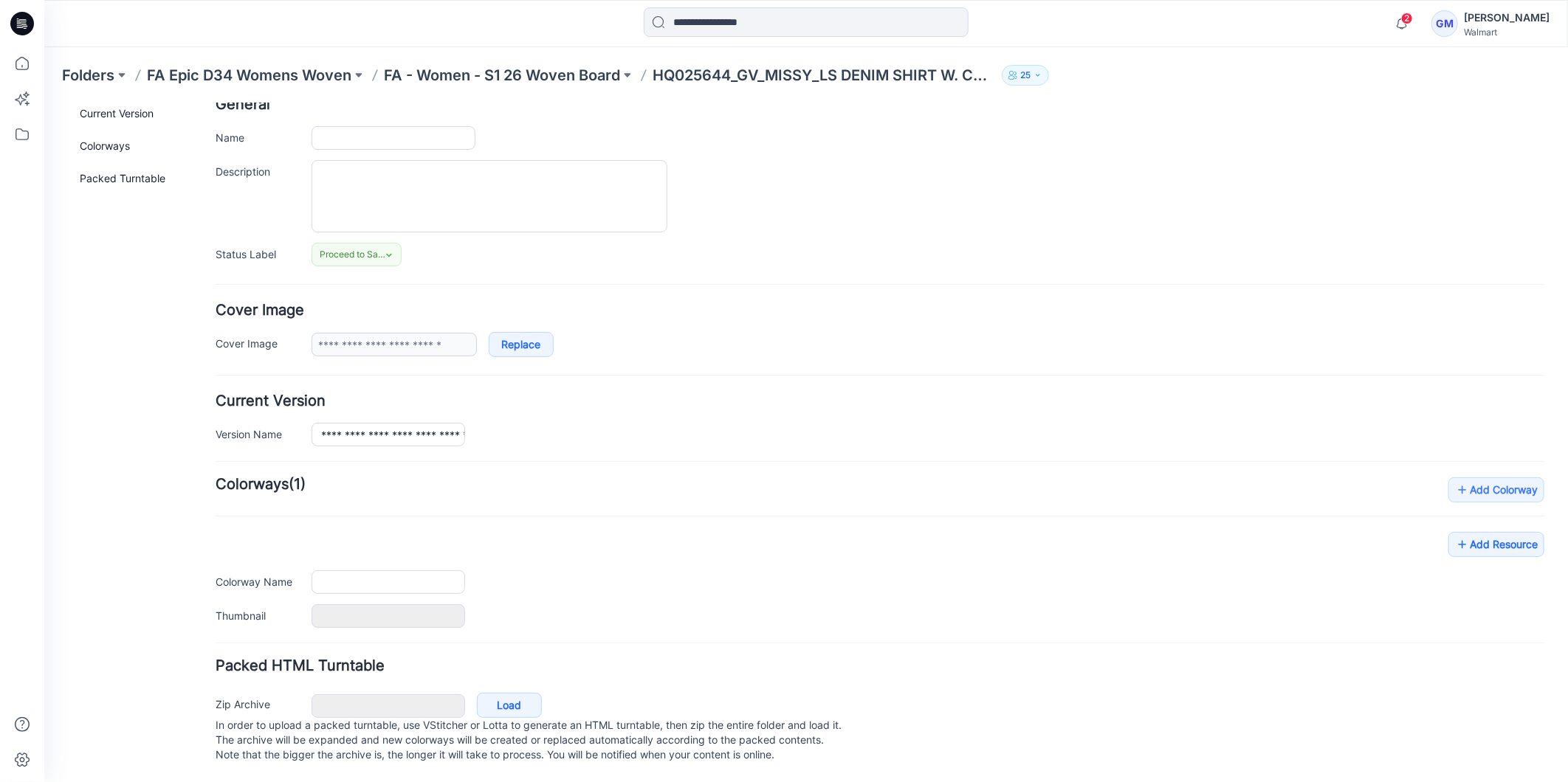
type input "**********"
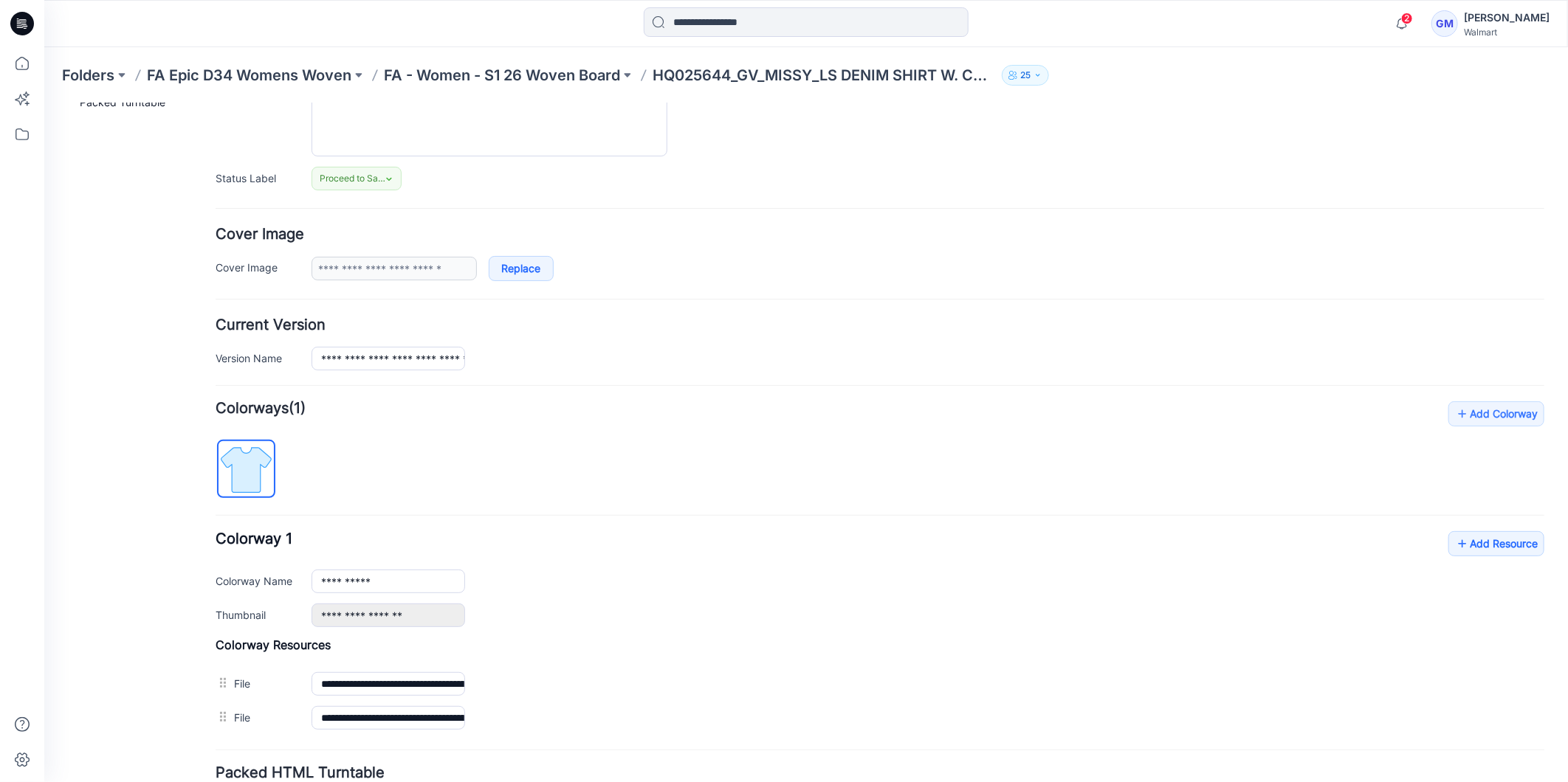
scroll to position [288, 0]
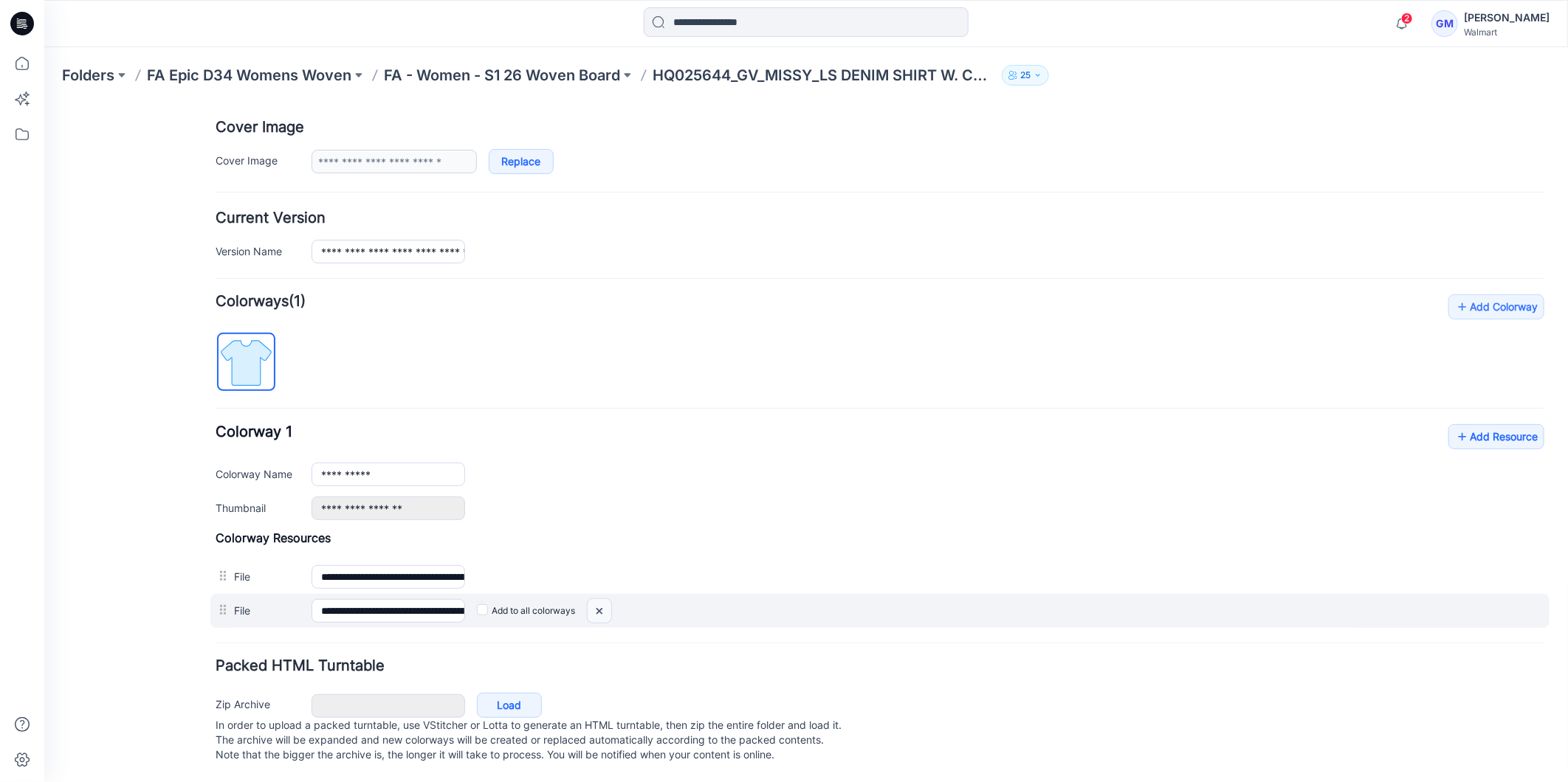
click at [44, 103] on img at bounding box center [44, 103] width 0 height 0
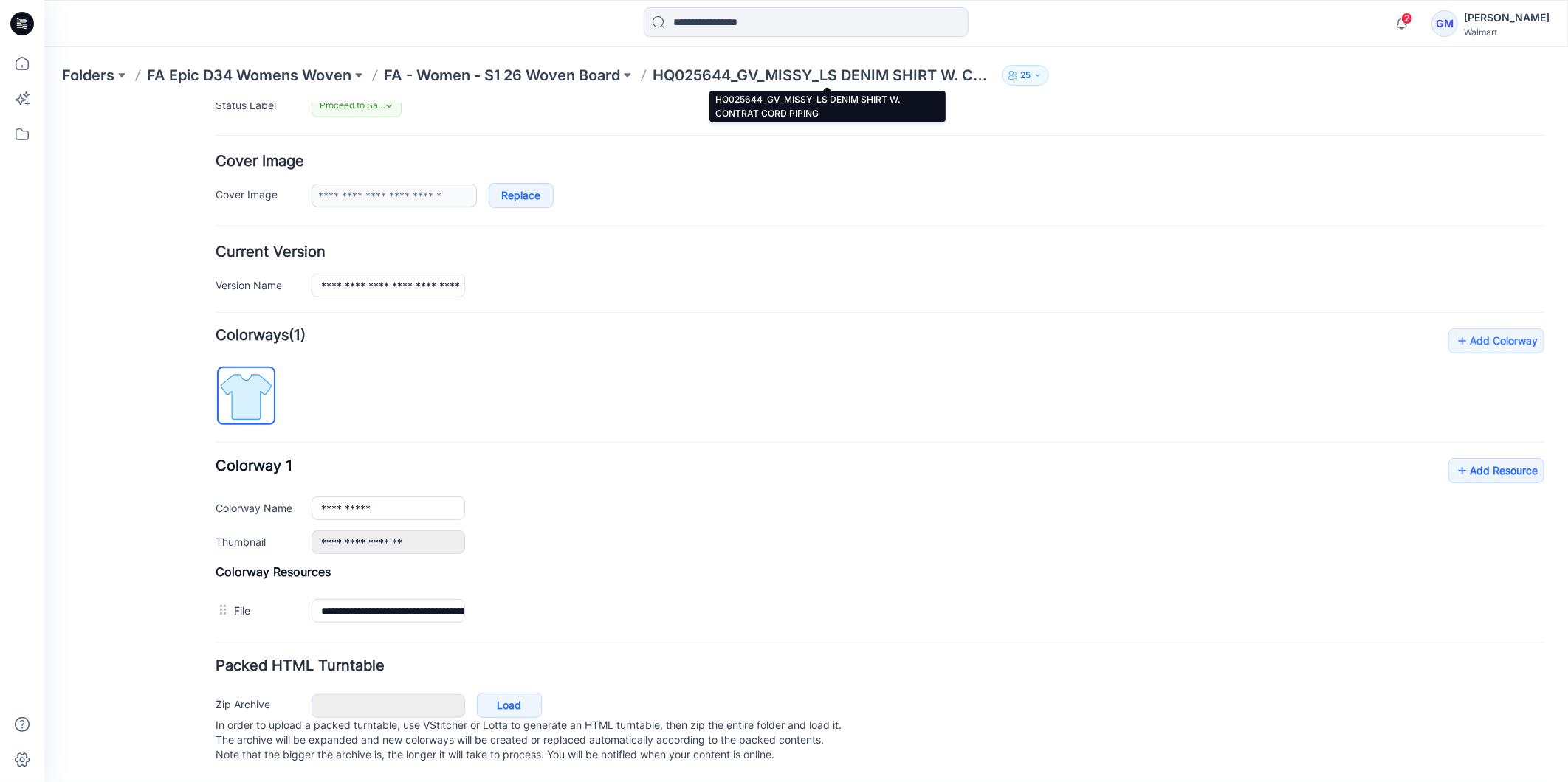
scroll to position [253, 0]
click at [1509, 459] on link "Add Resource" at bounding box center [1495, 469] width 96 height 25
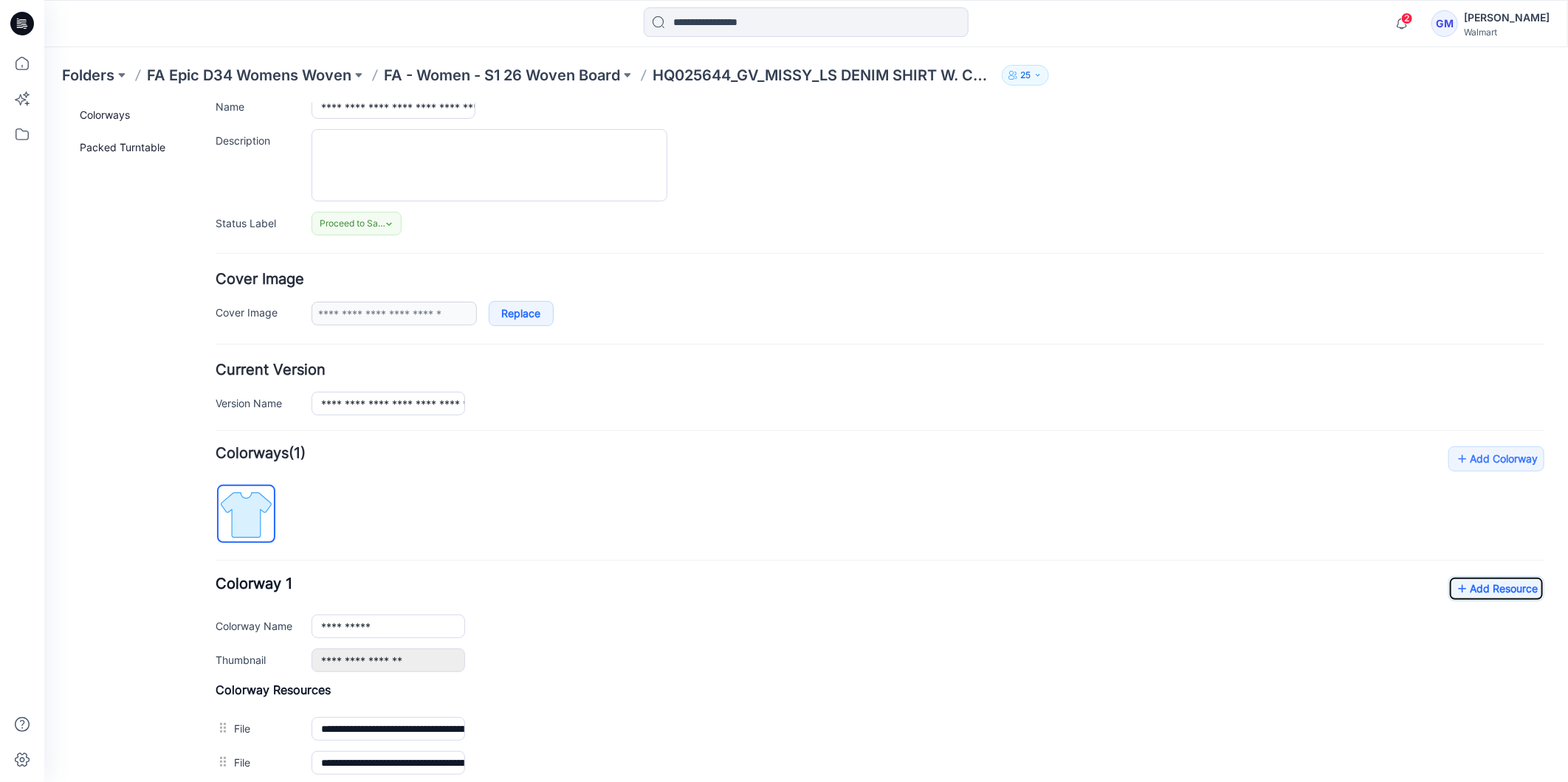
scroll to position [0, 0]
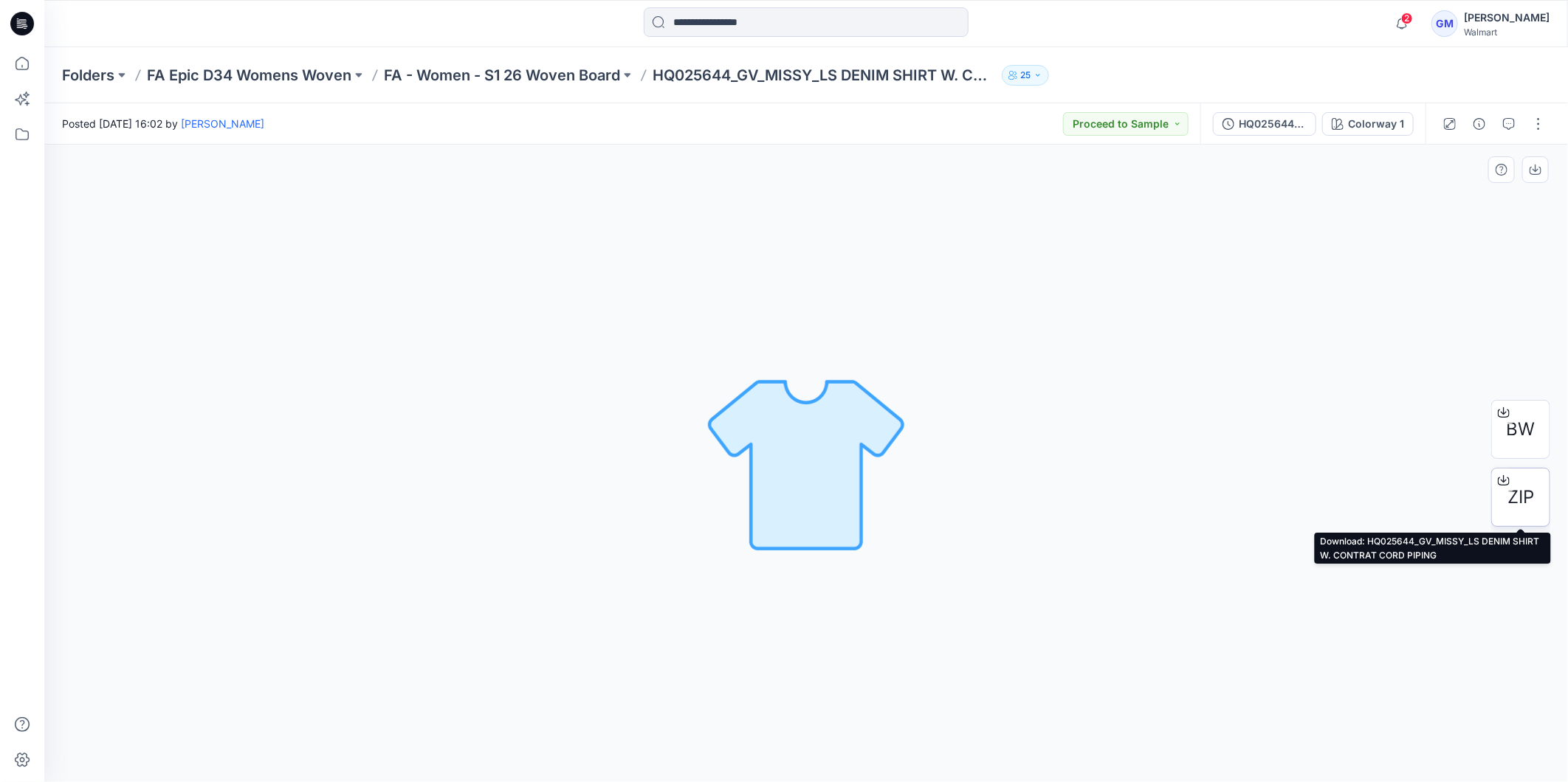
click at [1521, 499] on span "ZIP" at bounding box center [1520, 497] width 26 height 26
click at [1539, 122] on button "button" at bounding box center [1539, 123] width 23 height 23
click at [1439, 187] on button "Edit" at bounding box center [1477, 199] width 136 height 27
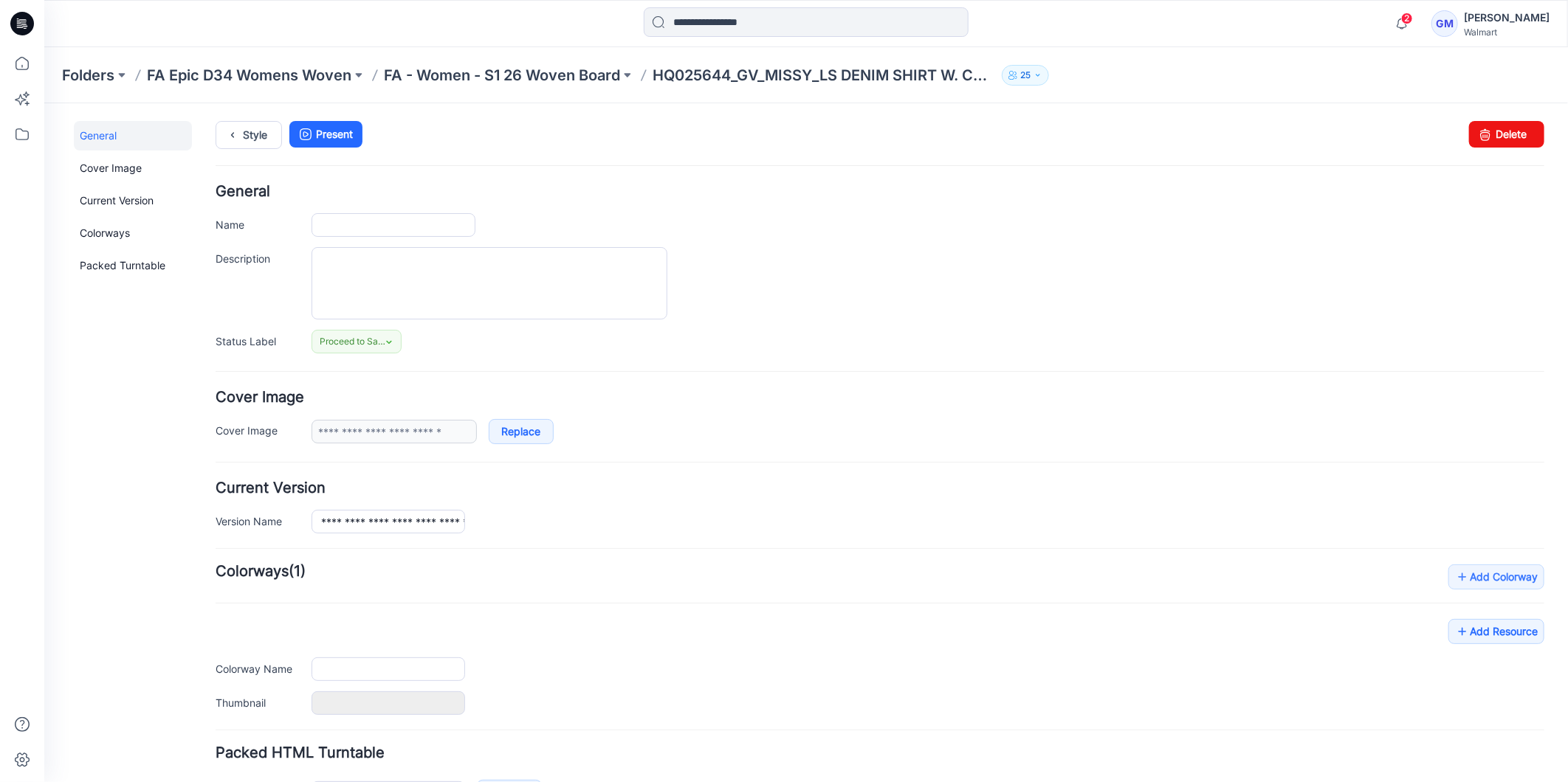
type input "**********"
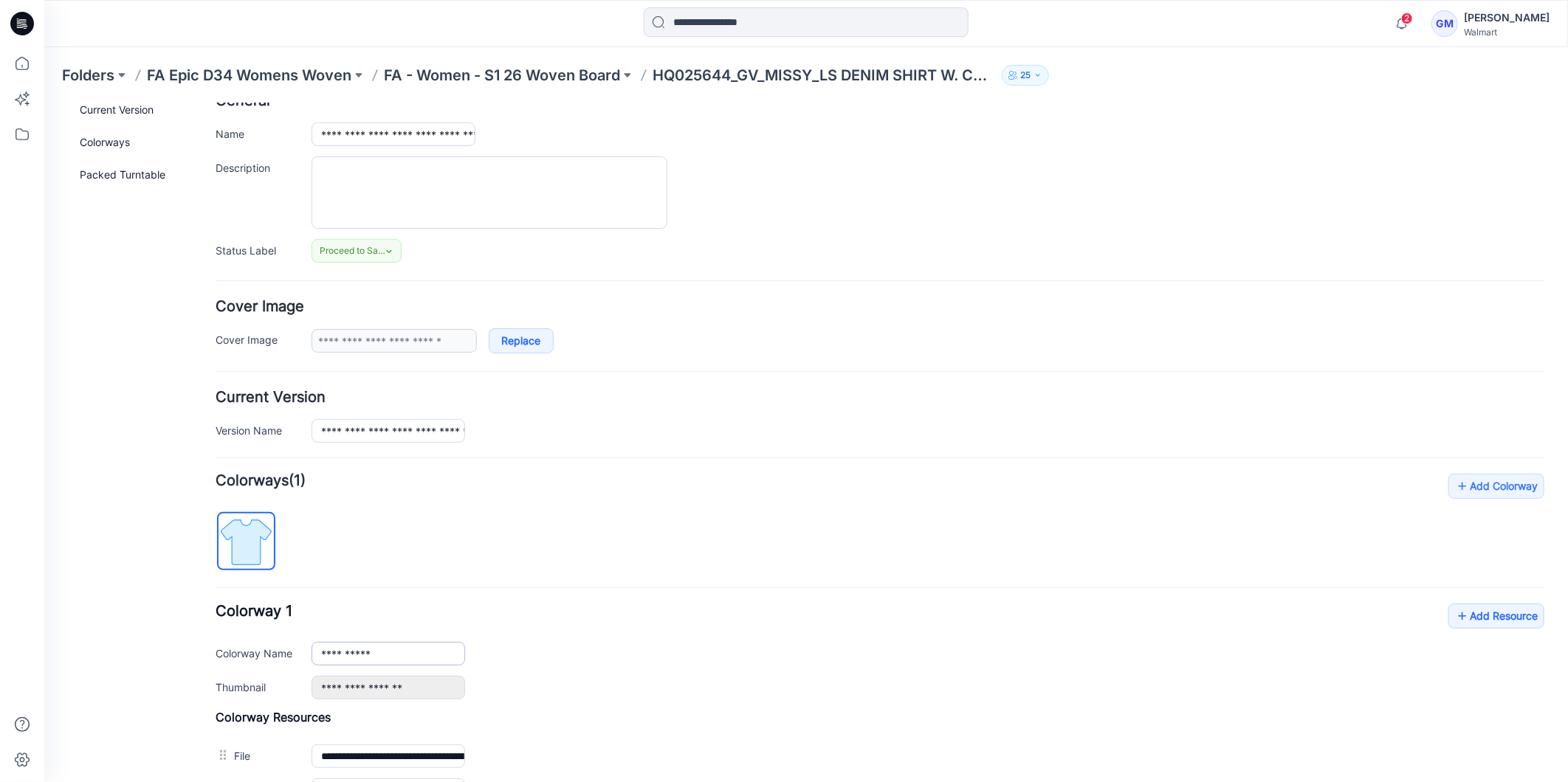
scroll to position [288, 0]
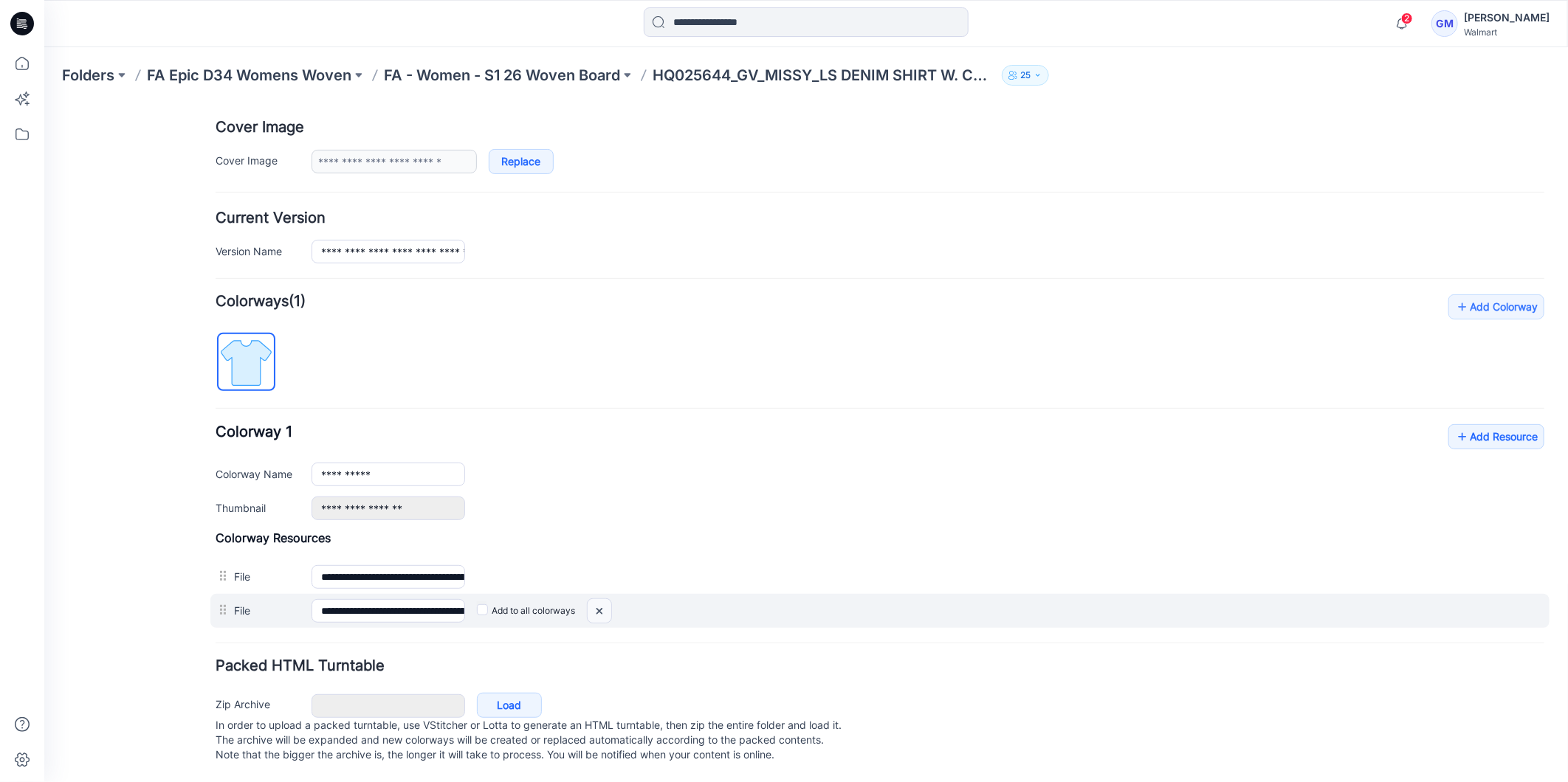
click at [44, 103] on img at bounding box center [44, 103] width 0 height 0
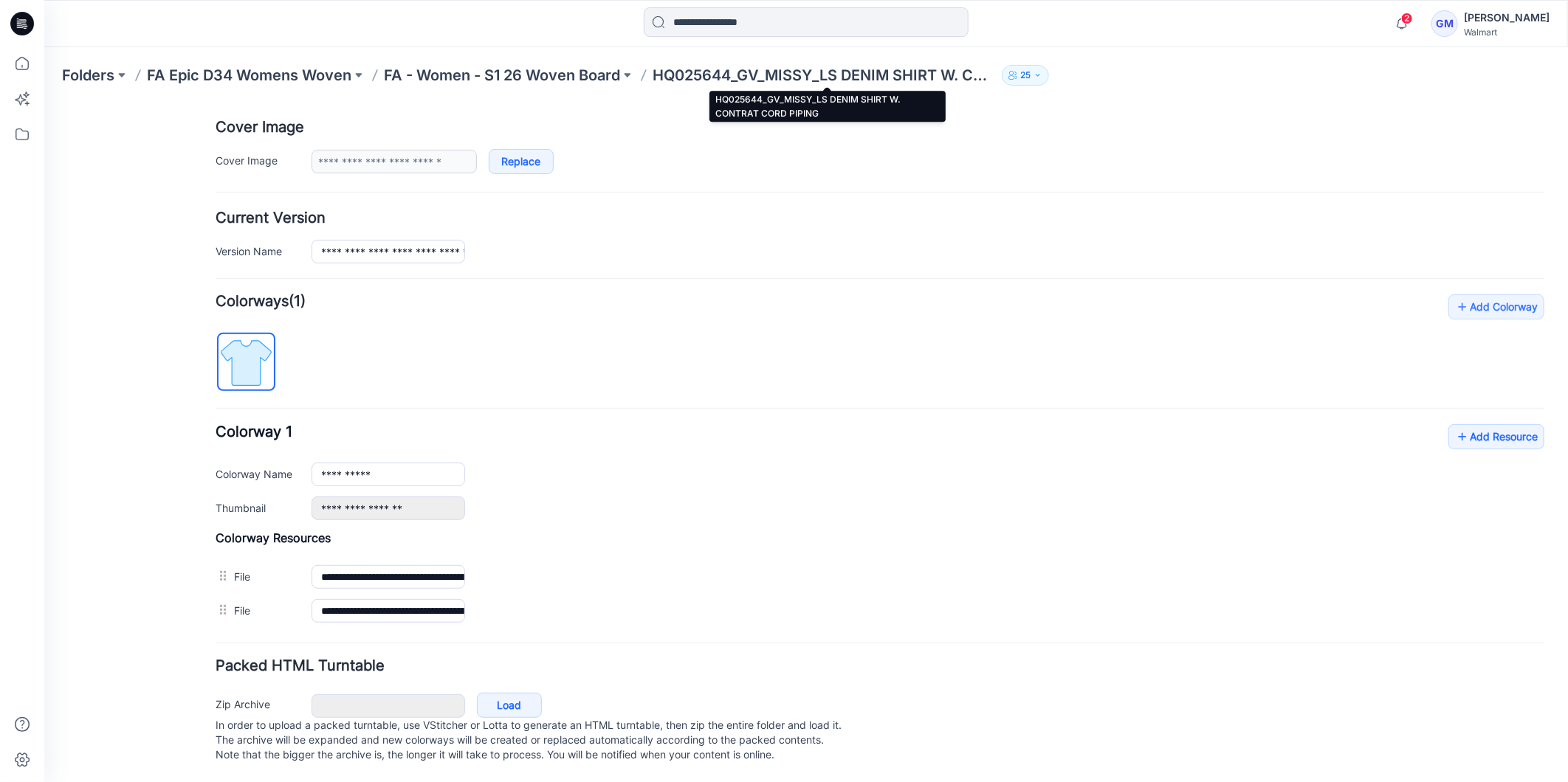
scroll to position [253, 0]
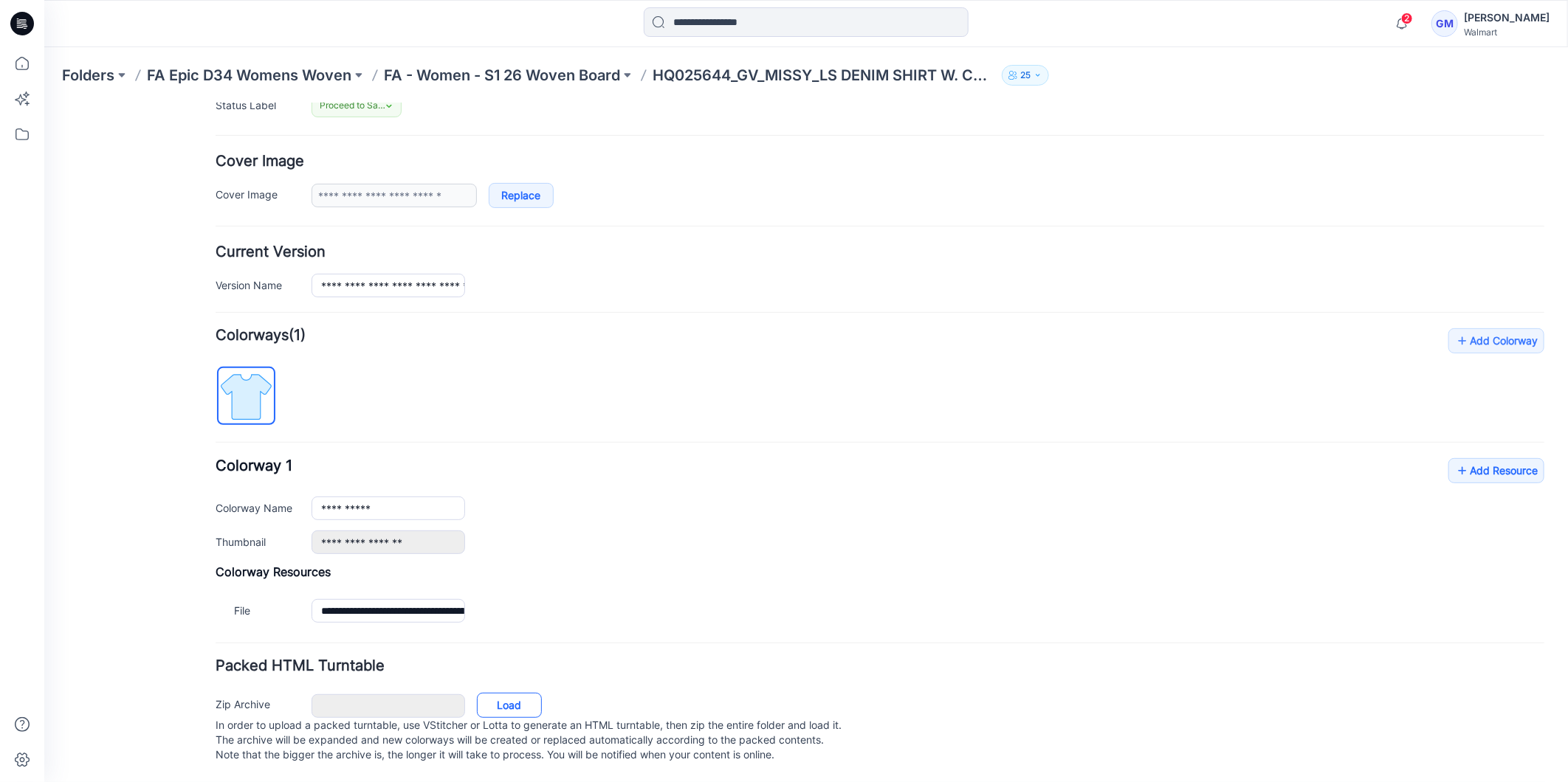
click at [511, 692] on link "Load" at bounding box center [509, 704] width 65 height 25
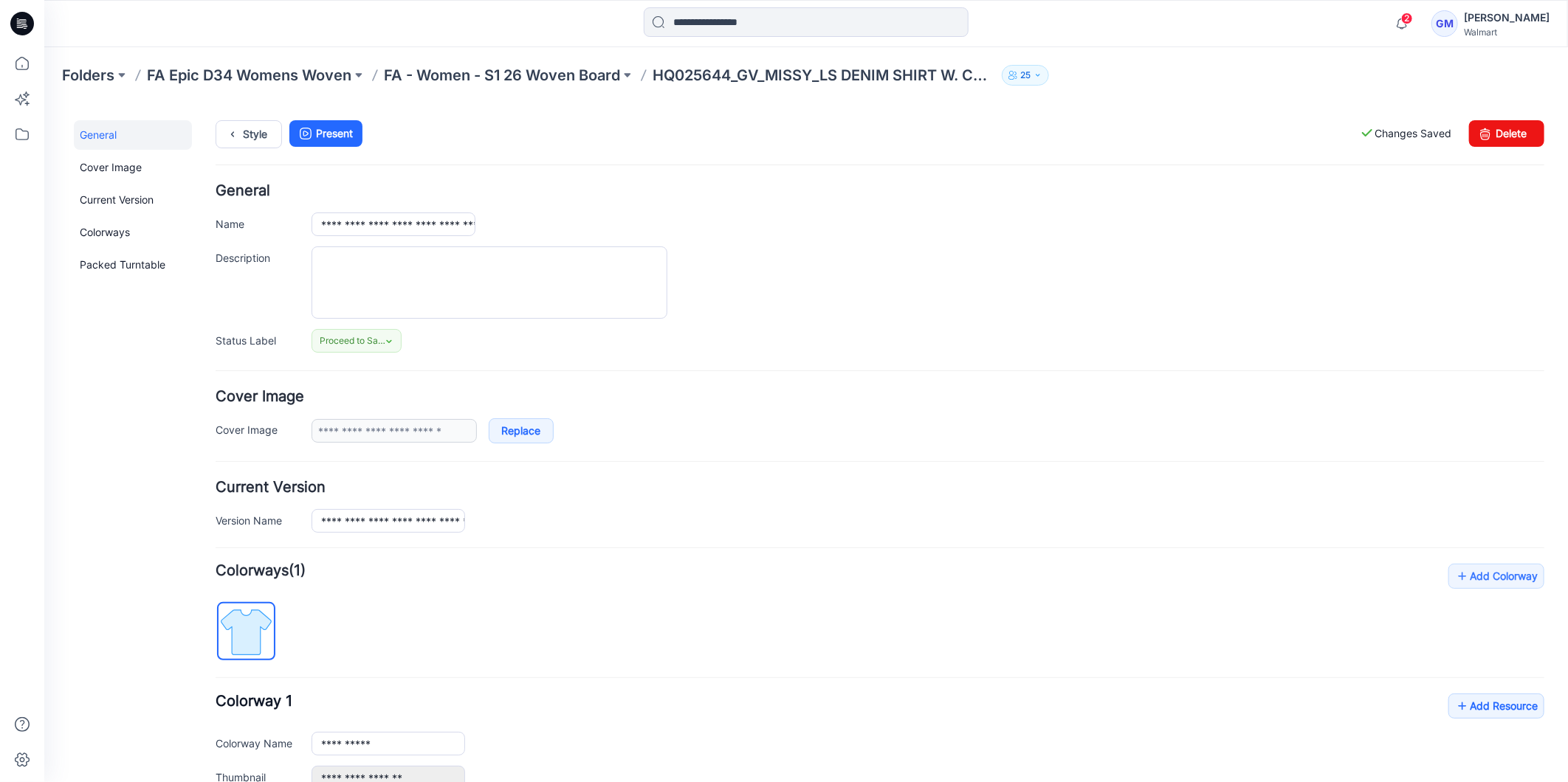
scroll to position [0, 0]
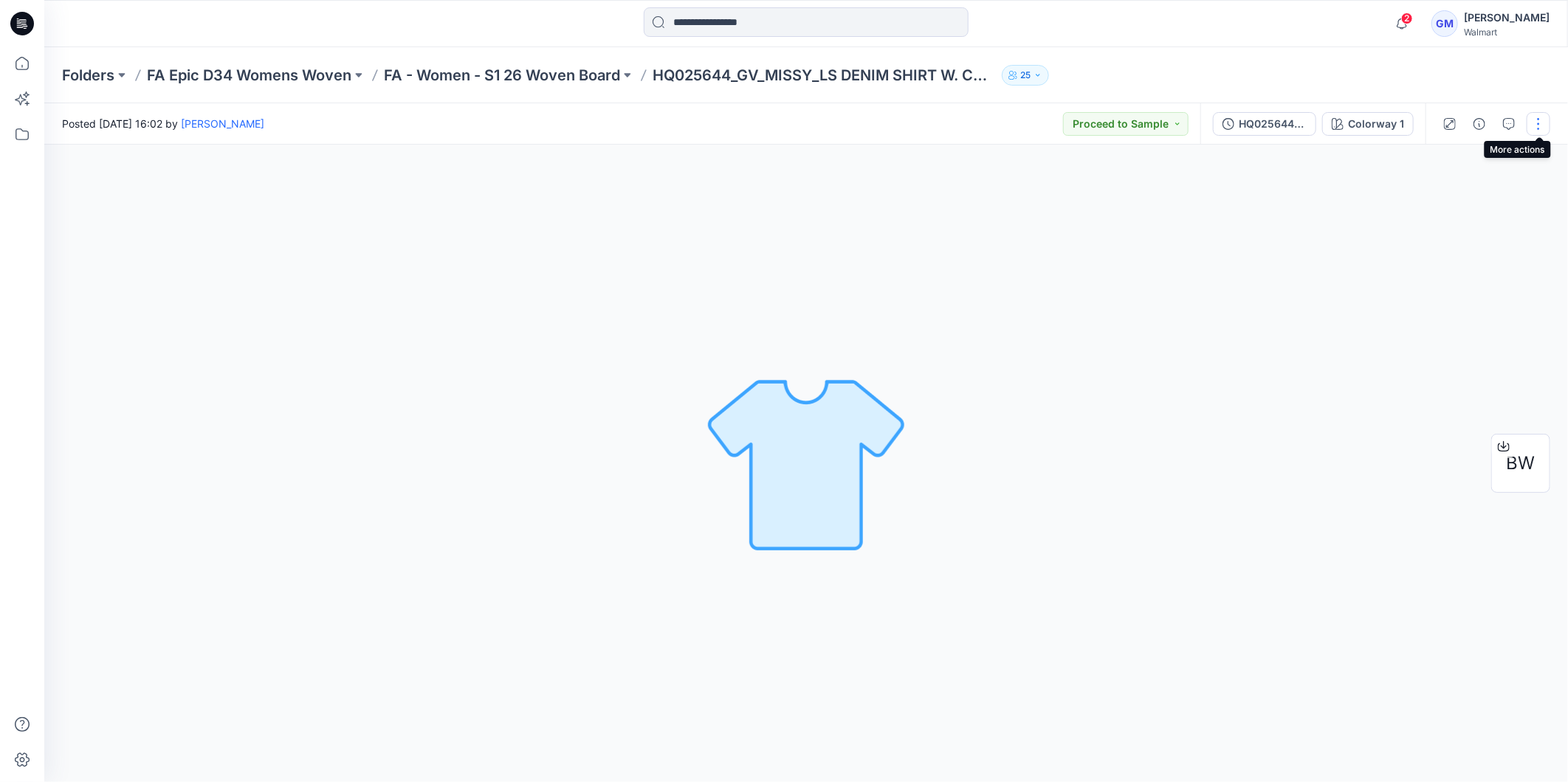
click at [1540, 118] on button "button" at bounding box center [1539, 123] width 23 height 23
click at [1440, 192] on p "Edit" at bounding box center [1444, 199] width 18 height 16
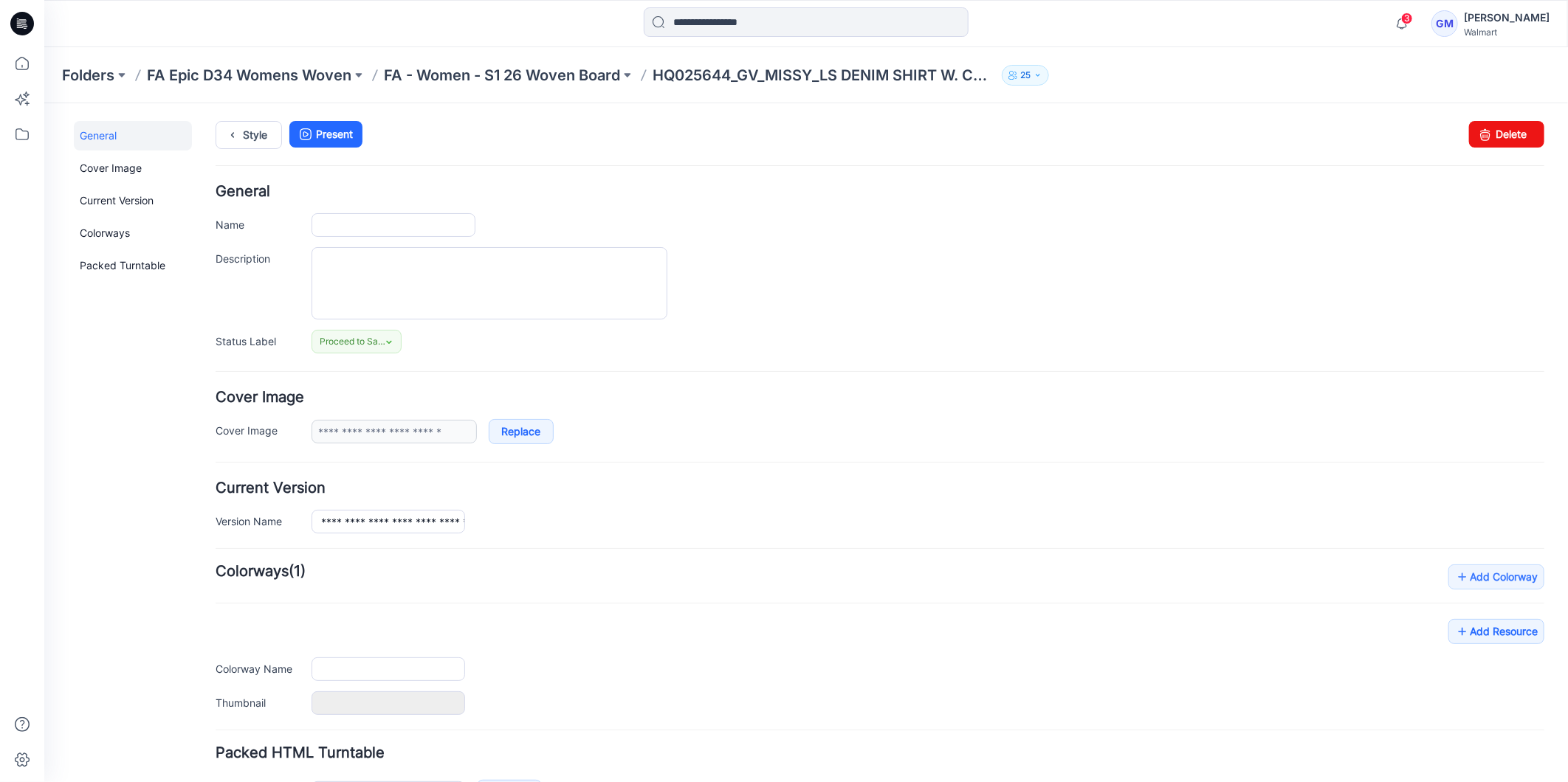
type input "**********"
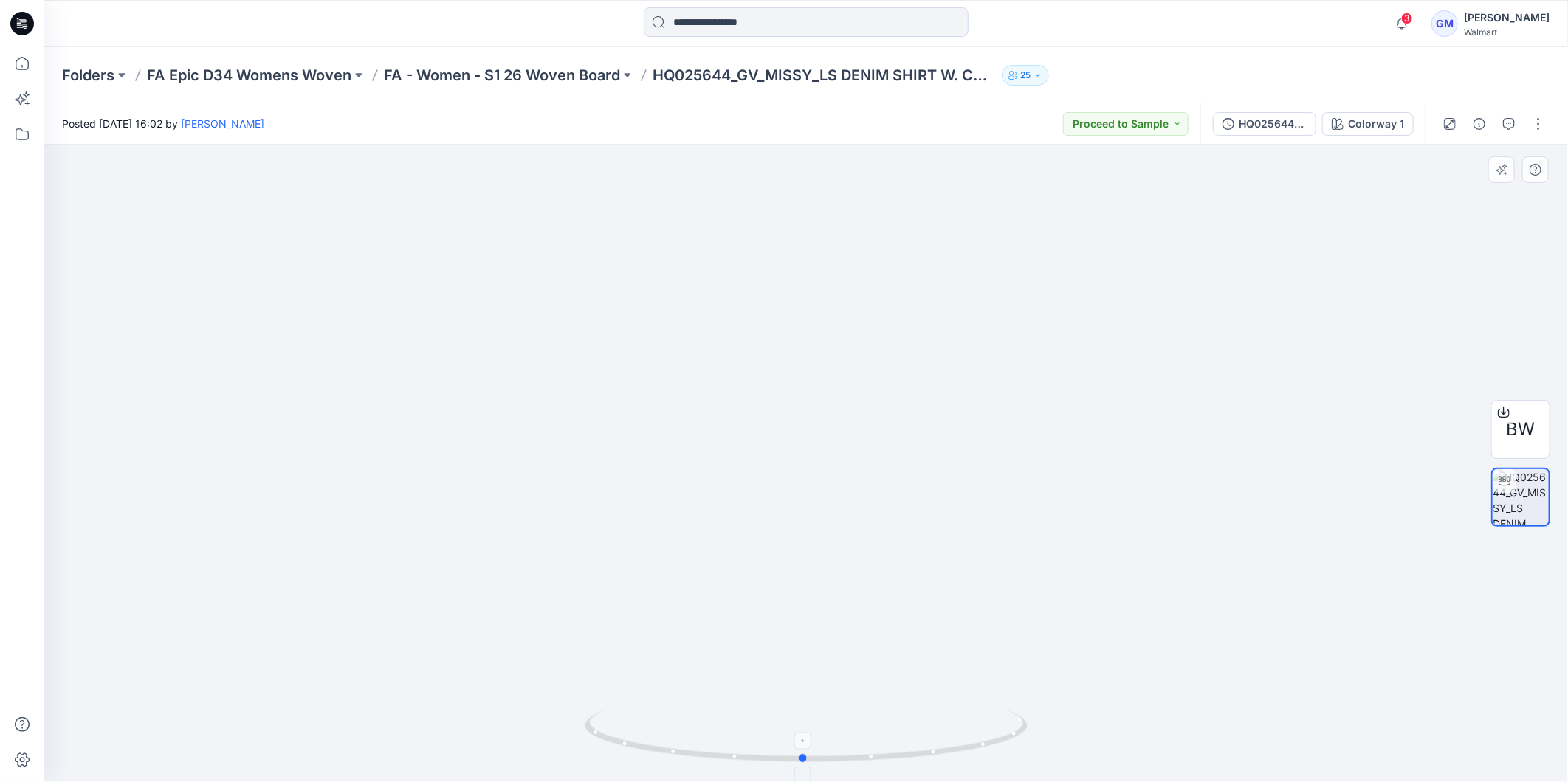
drag, startPoint x: 895, startPoint y: 747, endPoint x: 892, endPoint y: 731, distance: 16.3
click at [892, 731] on icon at bounding box center [807, 737] width 447 height 55
click at [1533, 122] on button "button" at bounding box center [1539, 123] width 23 height 23
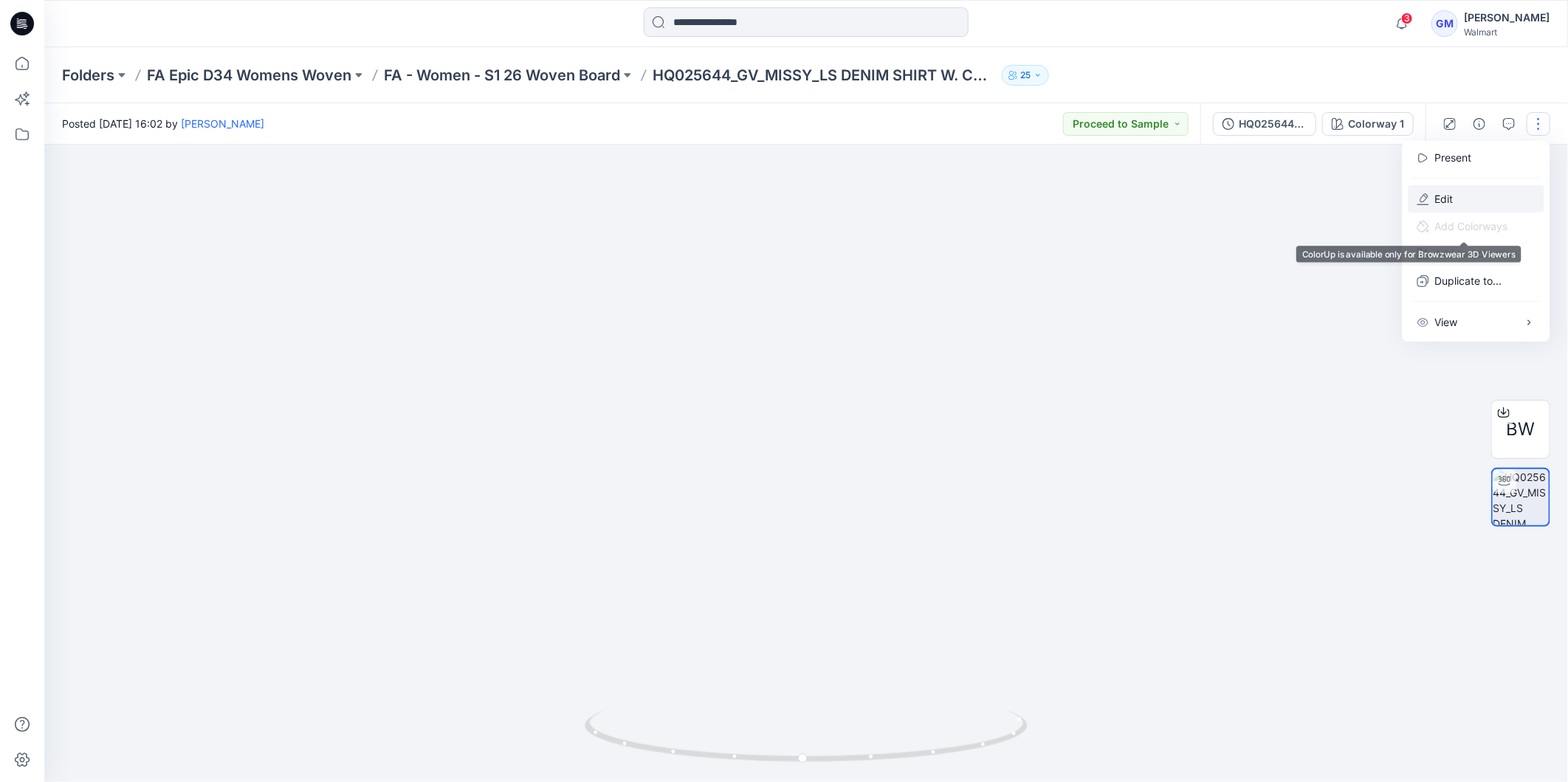
click at [1457, 198] on button "Edit" at bounding box center [1477, 199] width 136 height 27
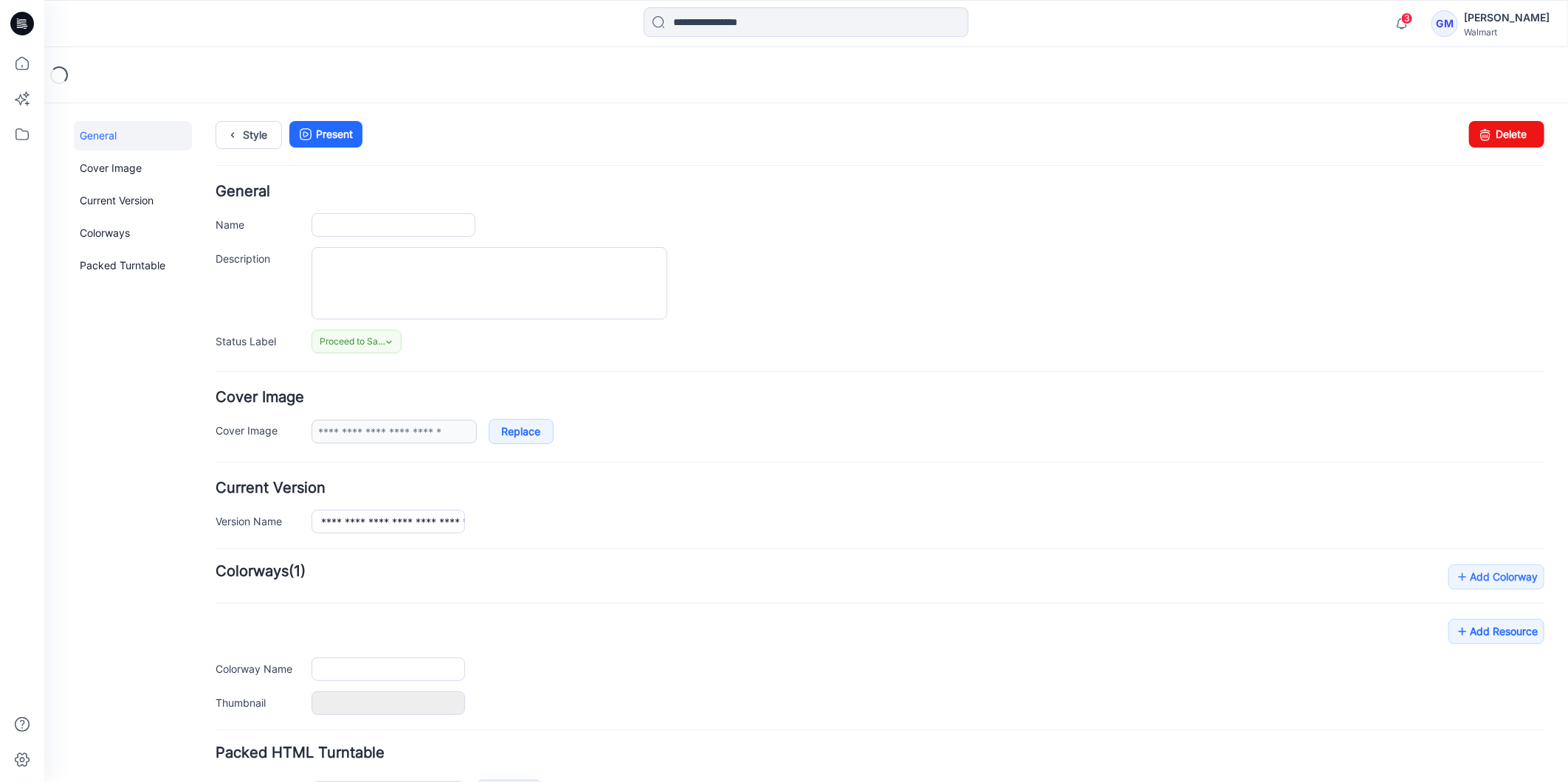
type input "**********"
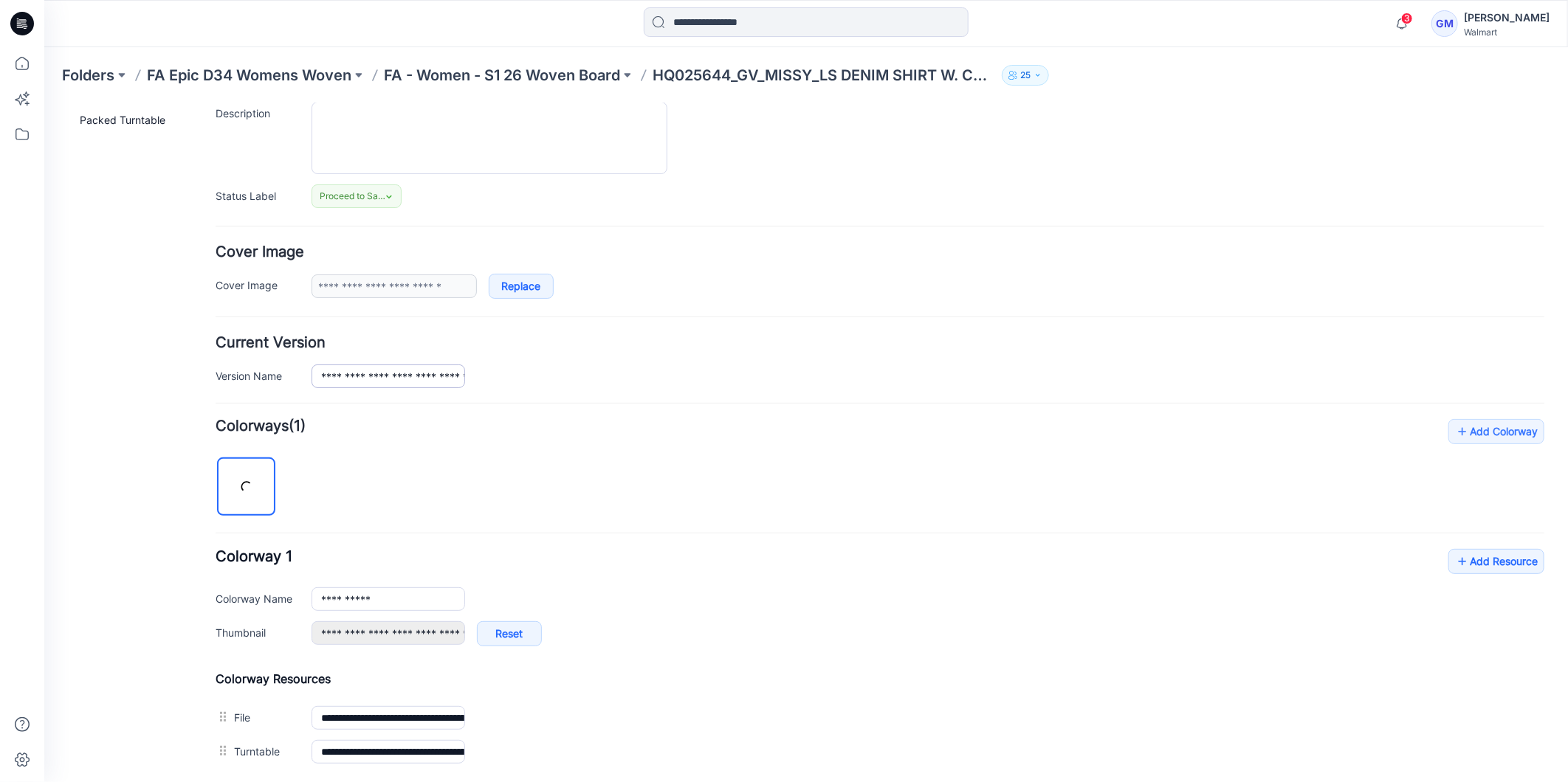
scroll to position [304, 0]
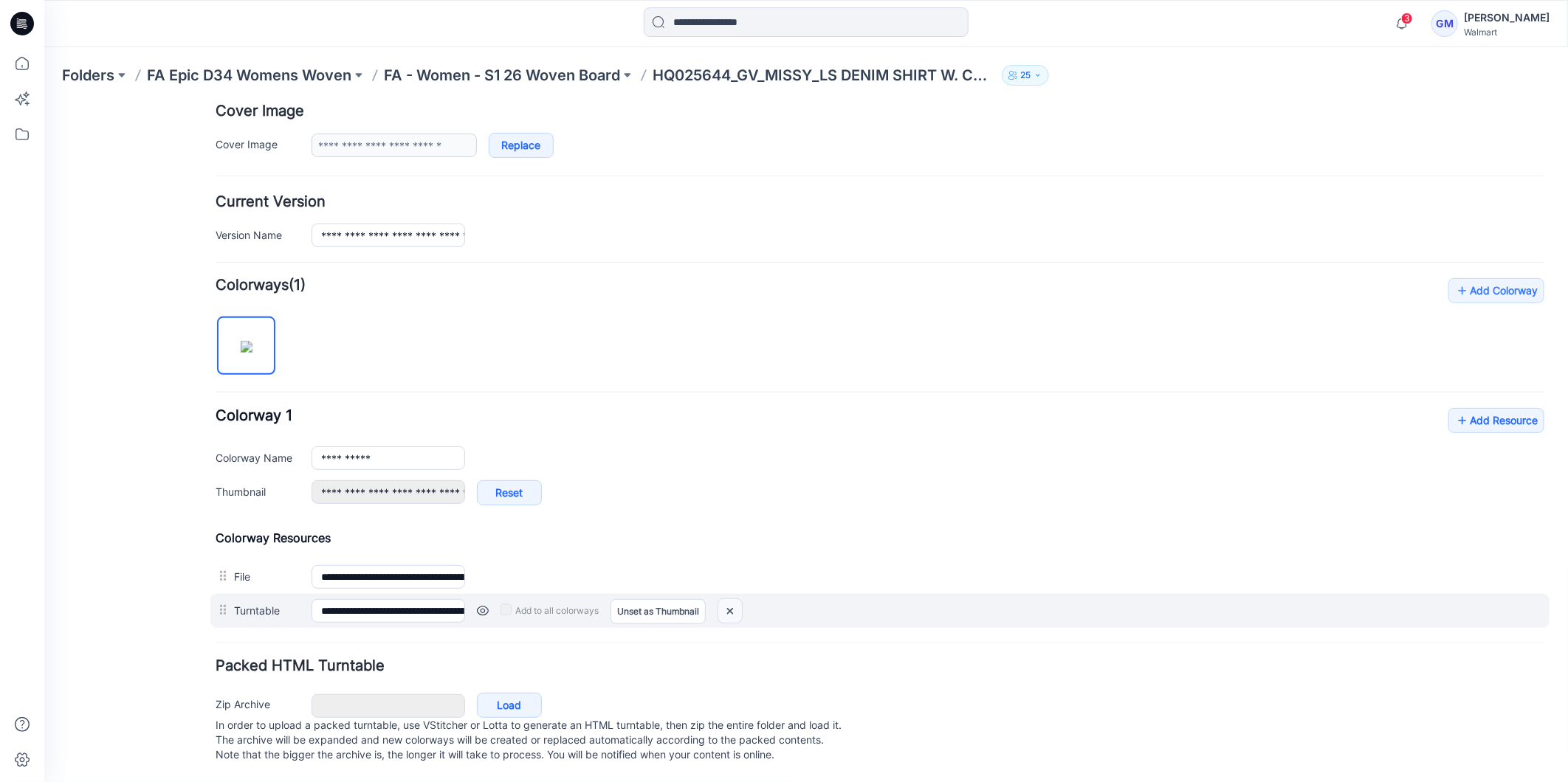
click at [731, 598] on img at bounding box center [729, 610] width 23 height 24
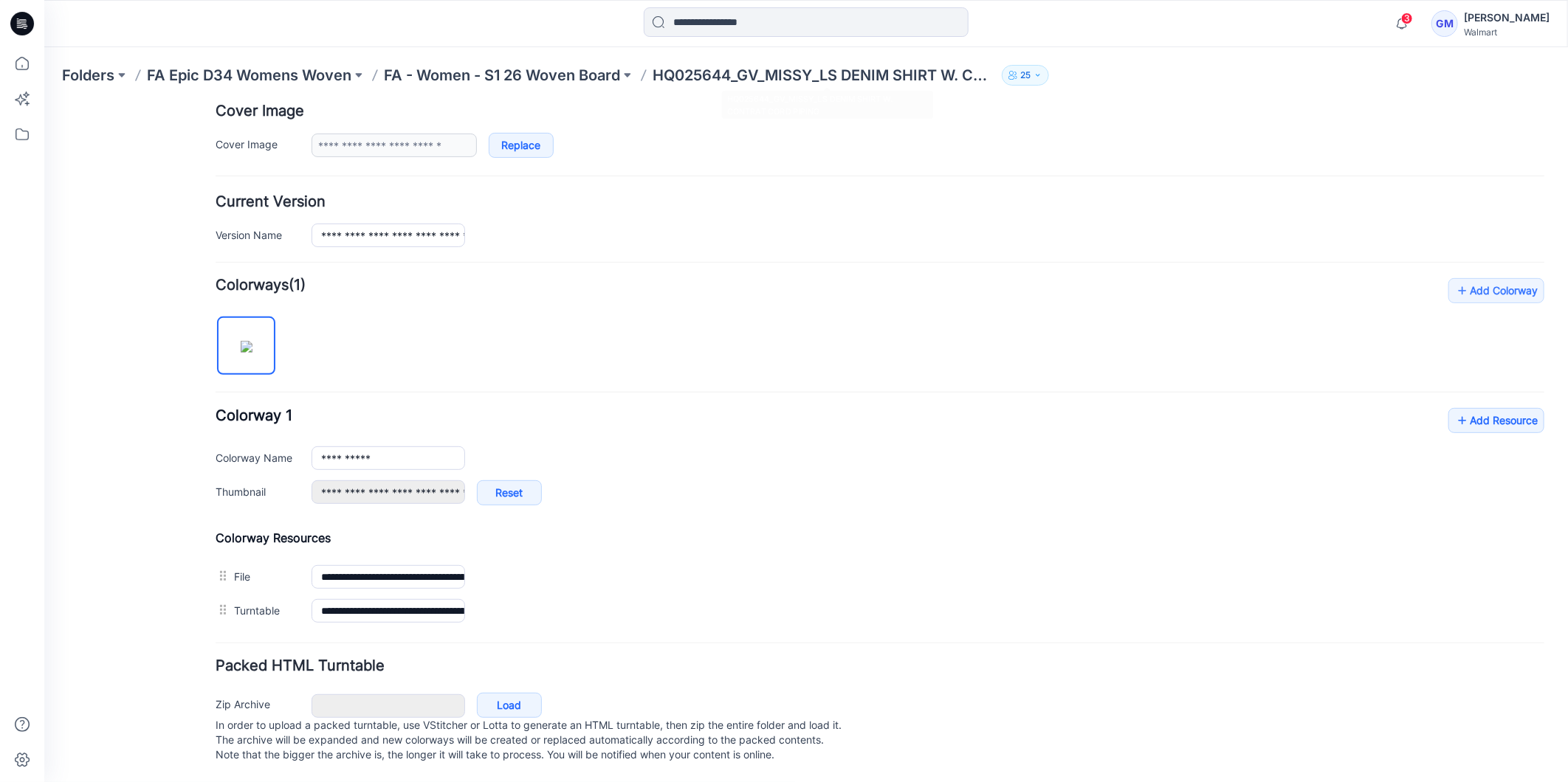
type input "**********"
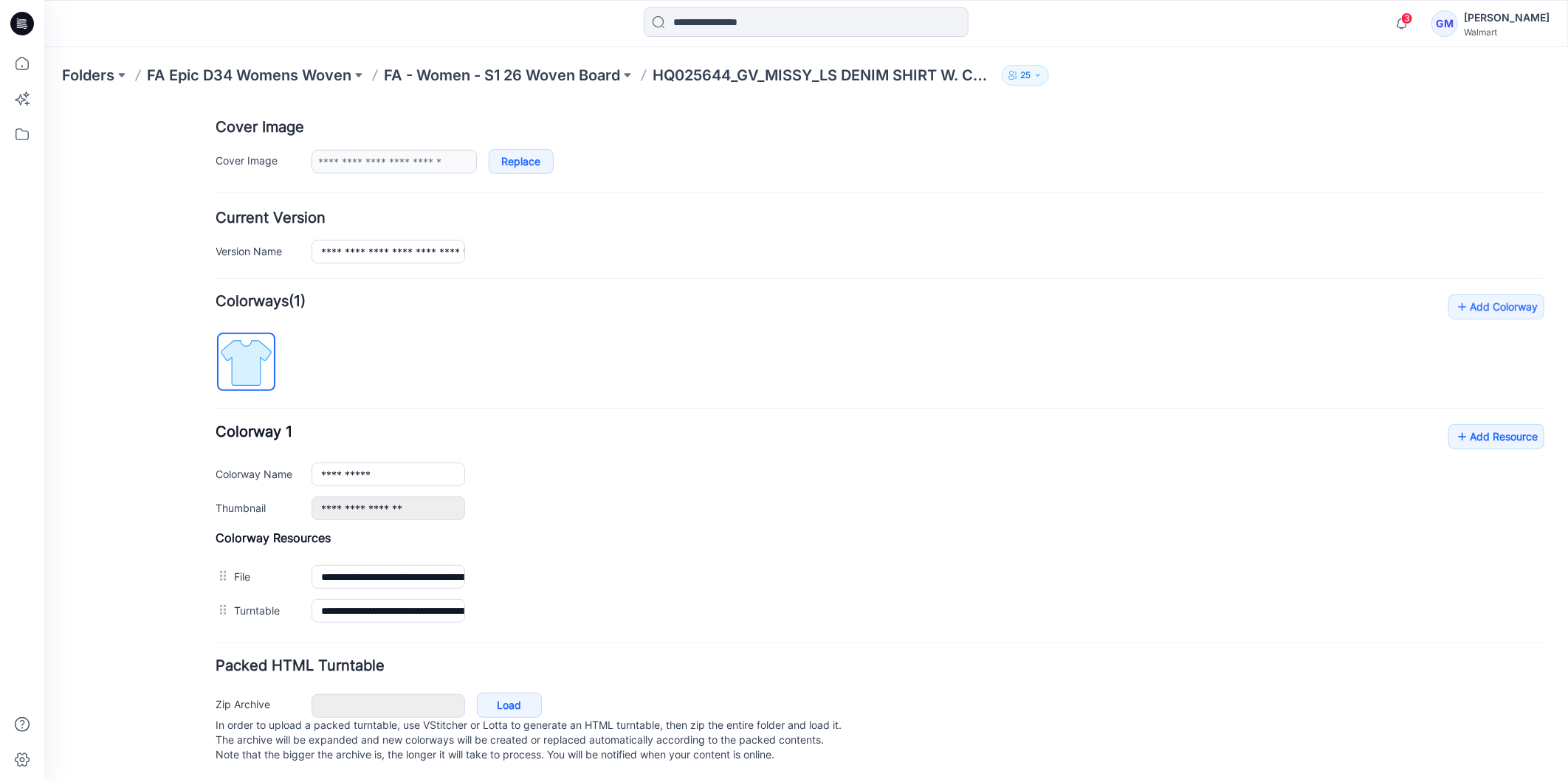
scroll to position [253, 0]
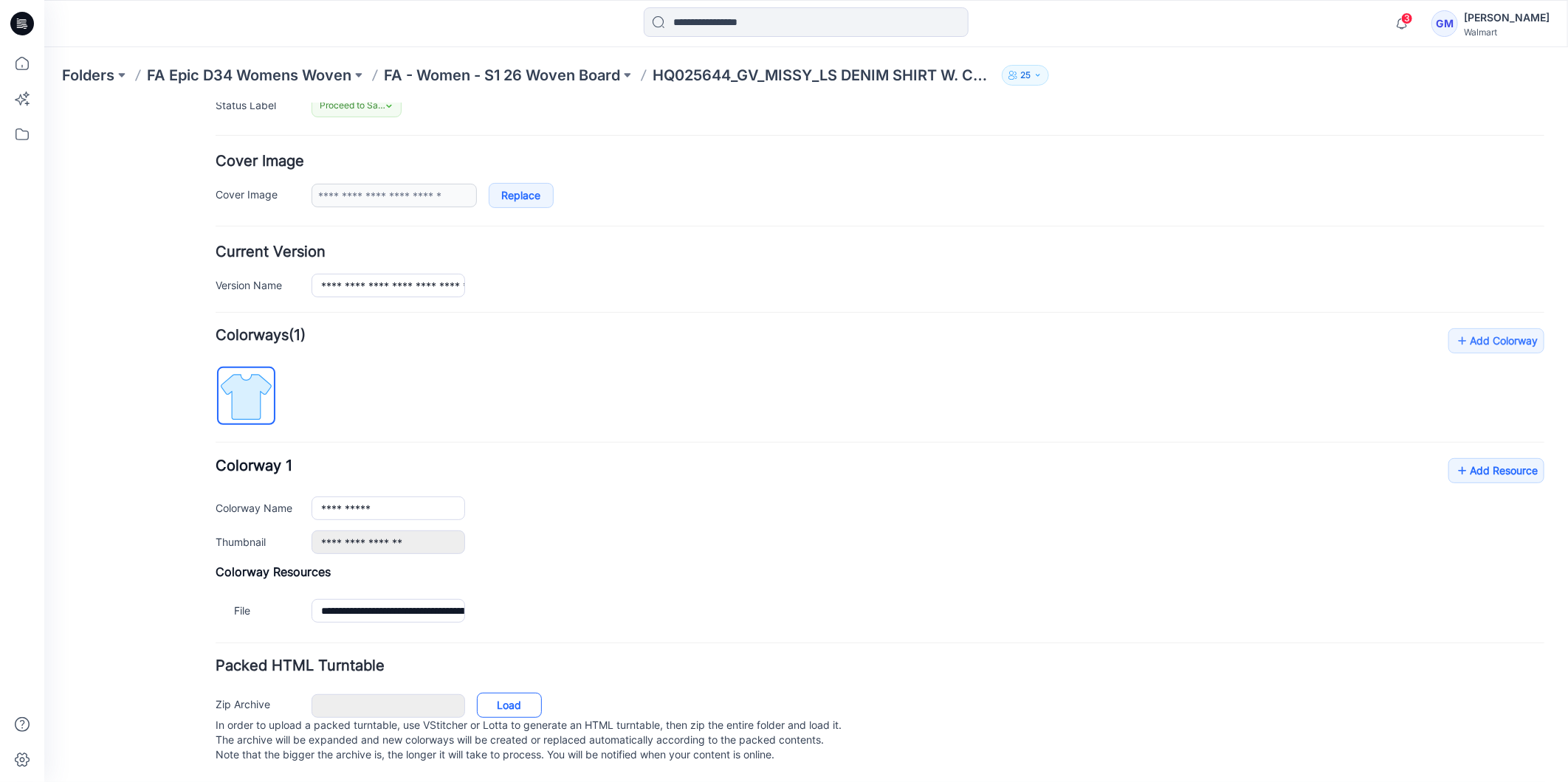
click at [513, 692] on link "Load" at bounding box center [509, 704] width 65 height 25
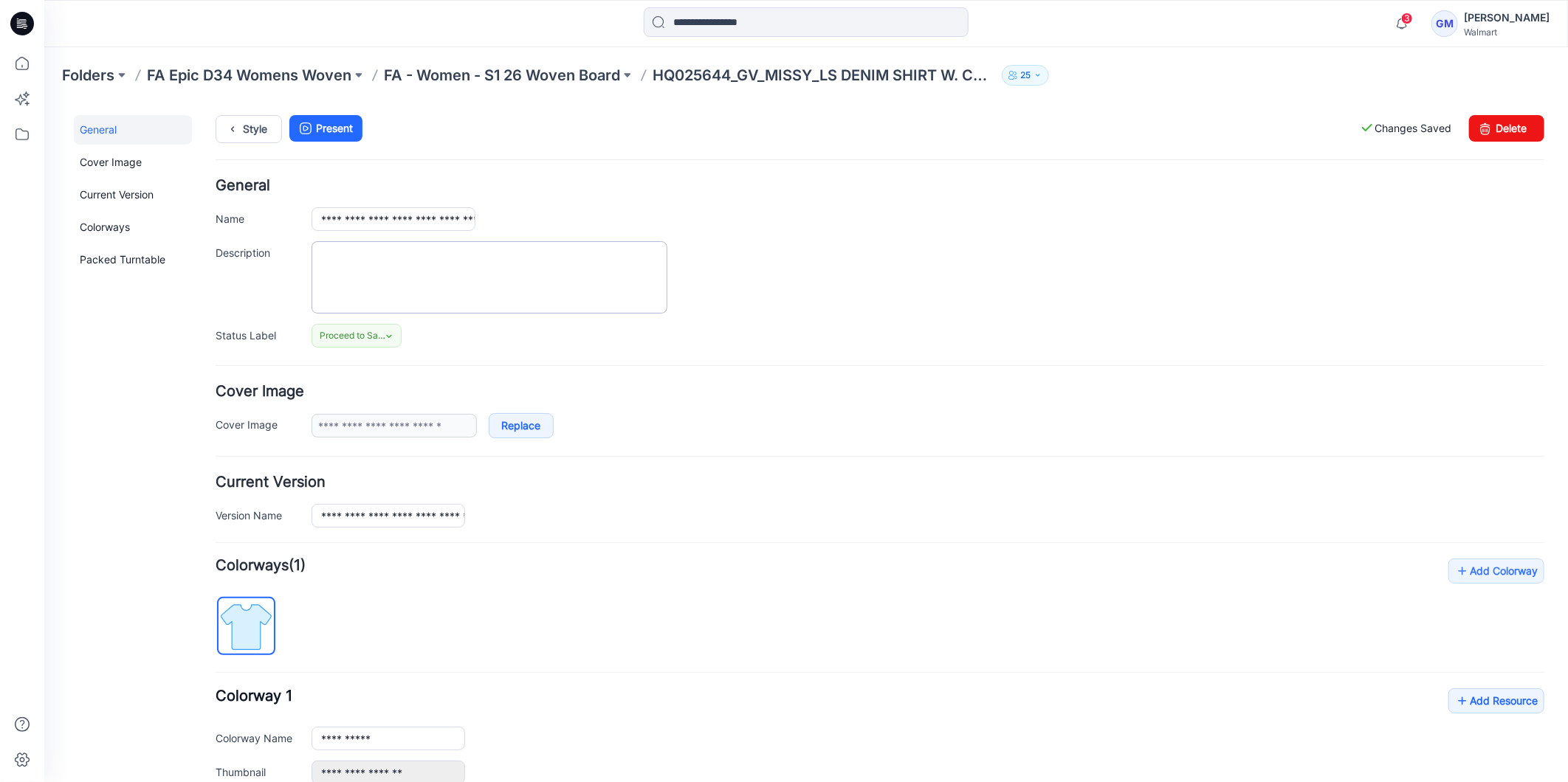
scroll to position [0, 0]
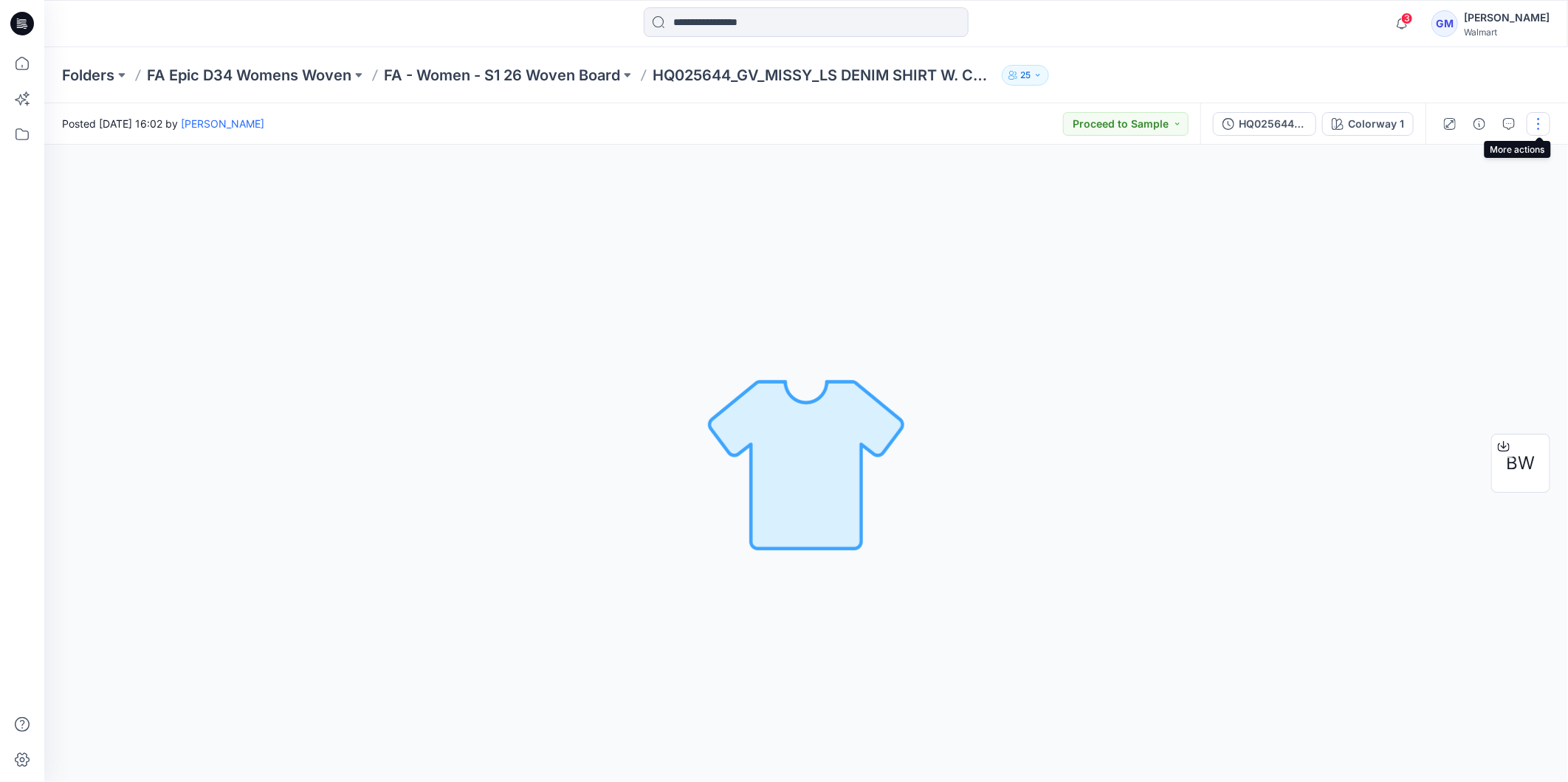
click at [1538, 119] on button "button" at bounding box center [1539, 123] width 23 height 23
click at [1440, 193] on p "Edit" at bounding box center [1444, 199] width 18 height 16
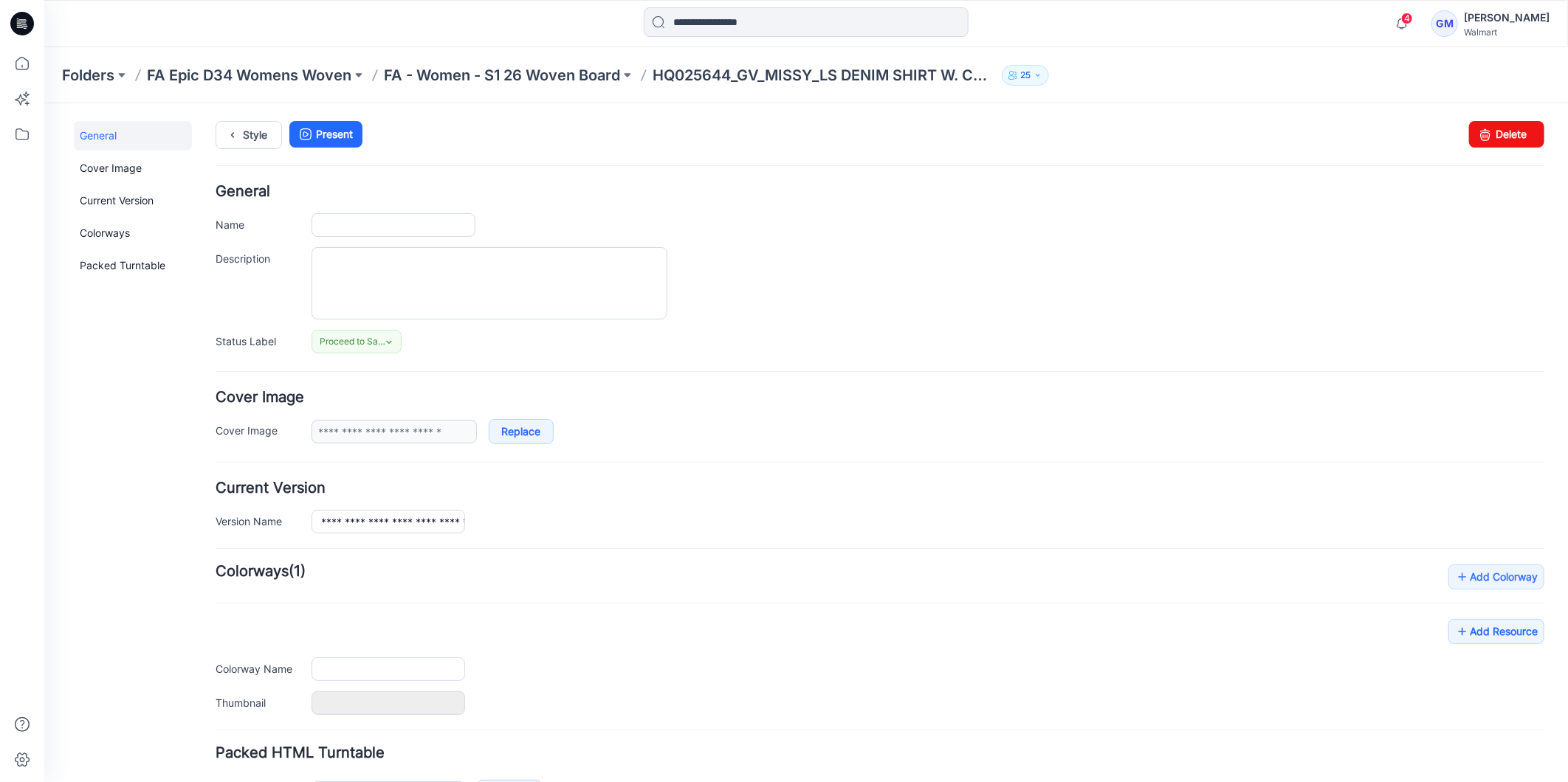
type input "**********"
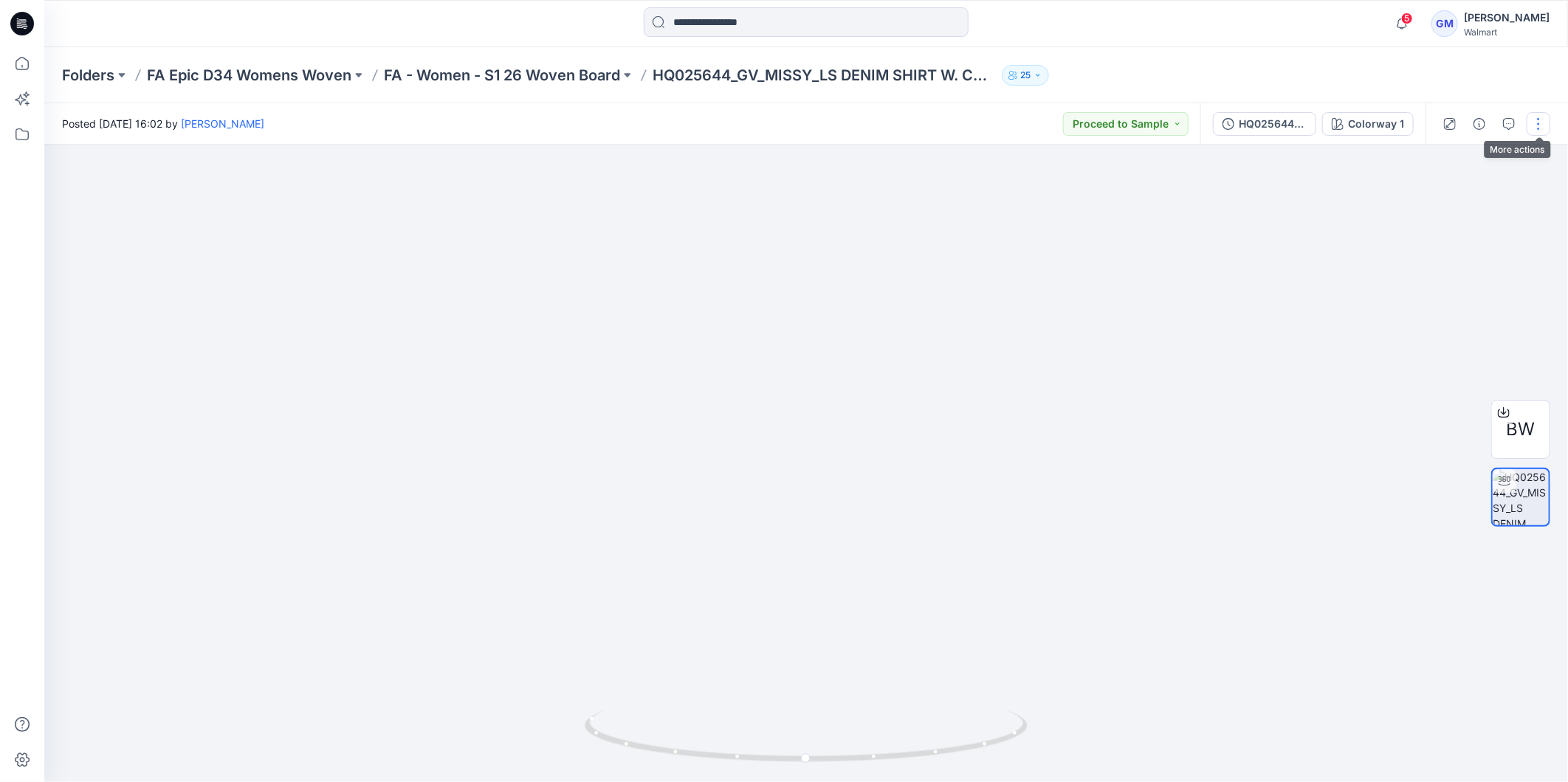
click at [1540, 116] on button "button" at bounding box center [1539, 123] width 23 height 23
click at [1452, 198] on p "Edit" at bounding box center [1444, 199] width 18 height 16
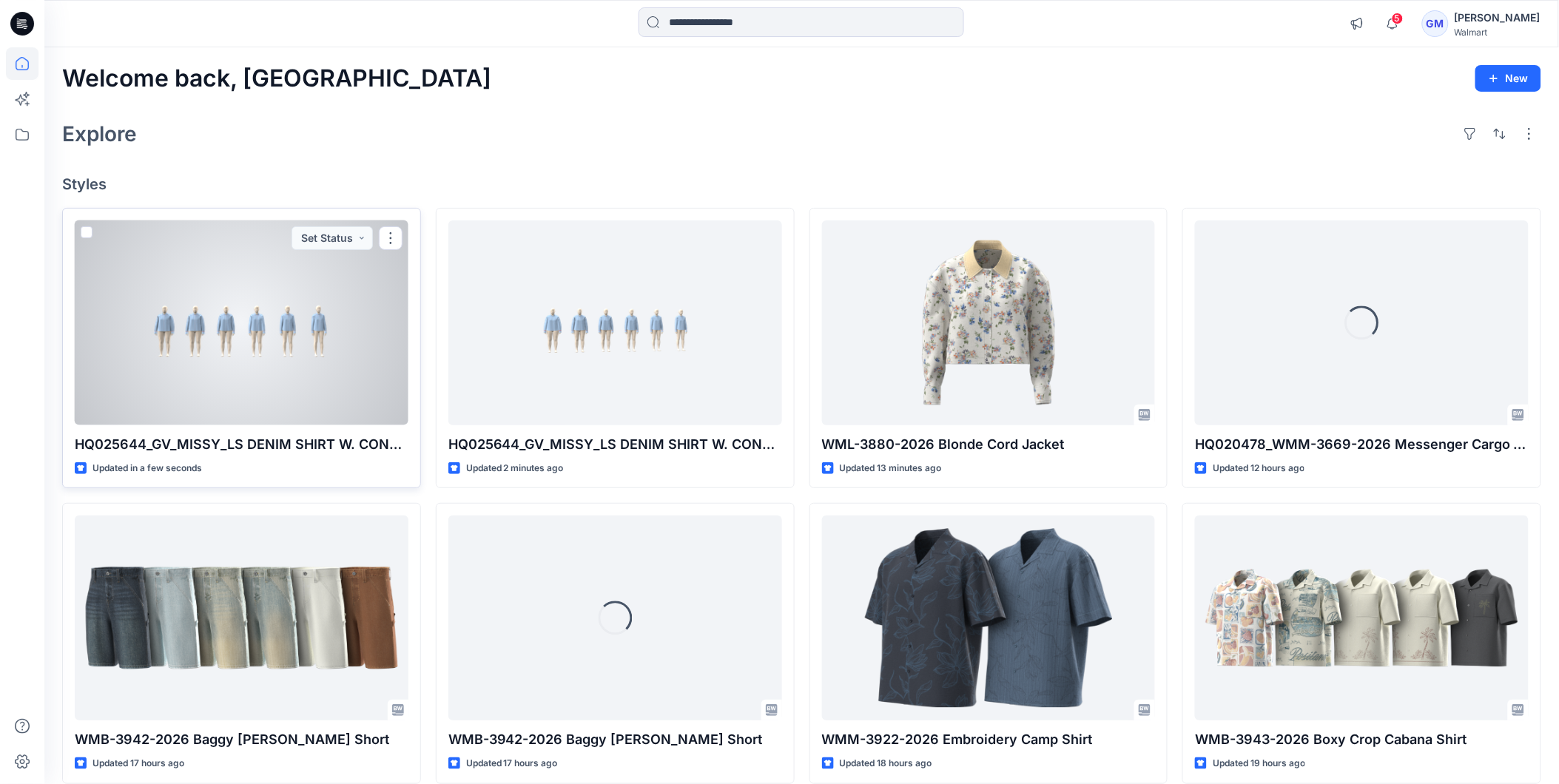
click at [241, 361] on div at bounding box center [242, 323] width 333 height 205
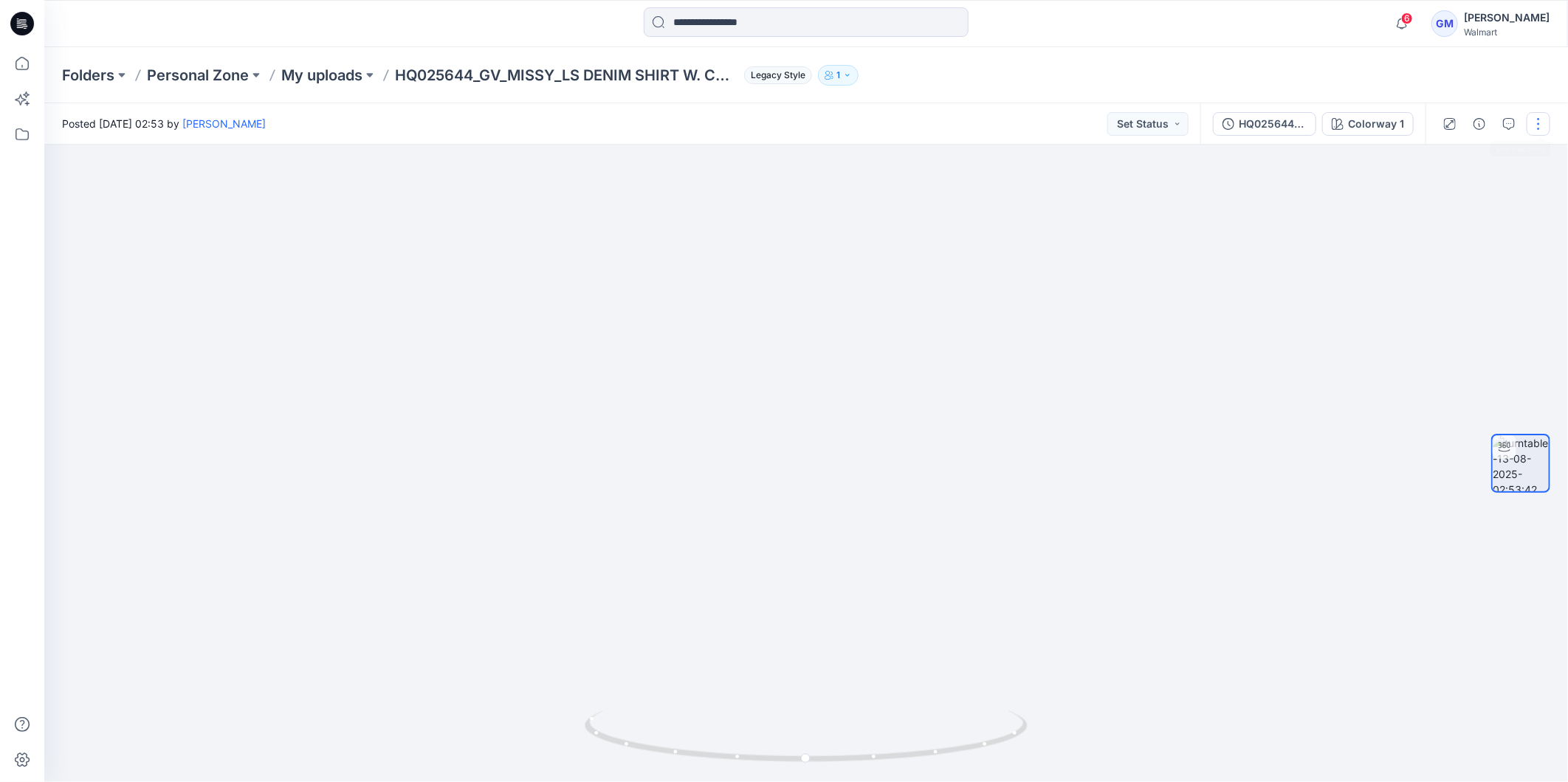
click at [1540, 115] on button "button" at bounding box center [1539, 123] width 23 height 23
click at [1456, 157] on button "Edit" at bounding box center [1477, 157] width 136 height 27
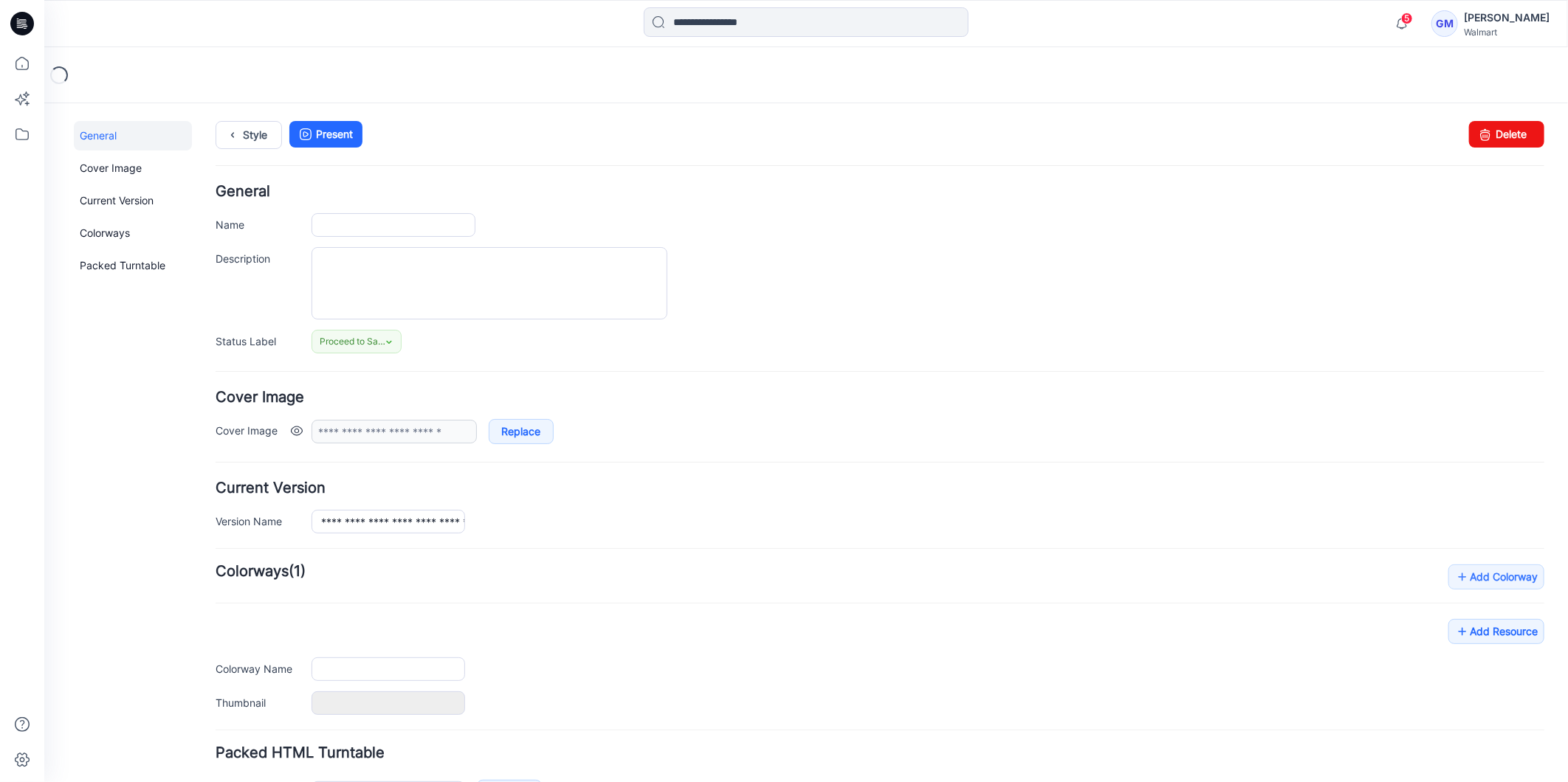
type input "**********"
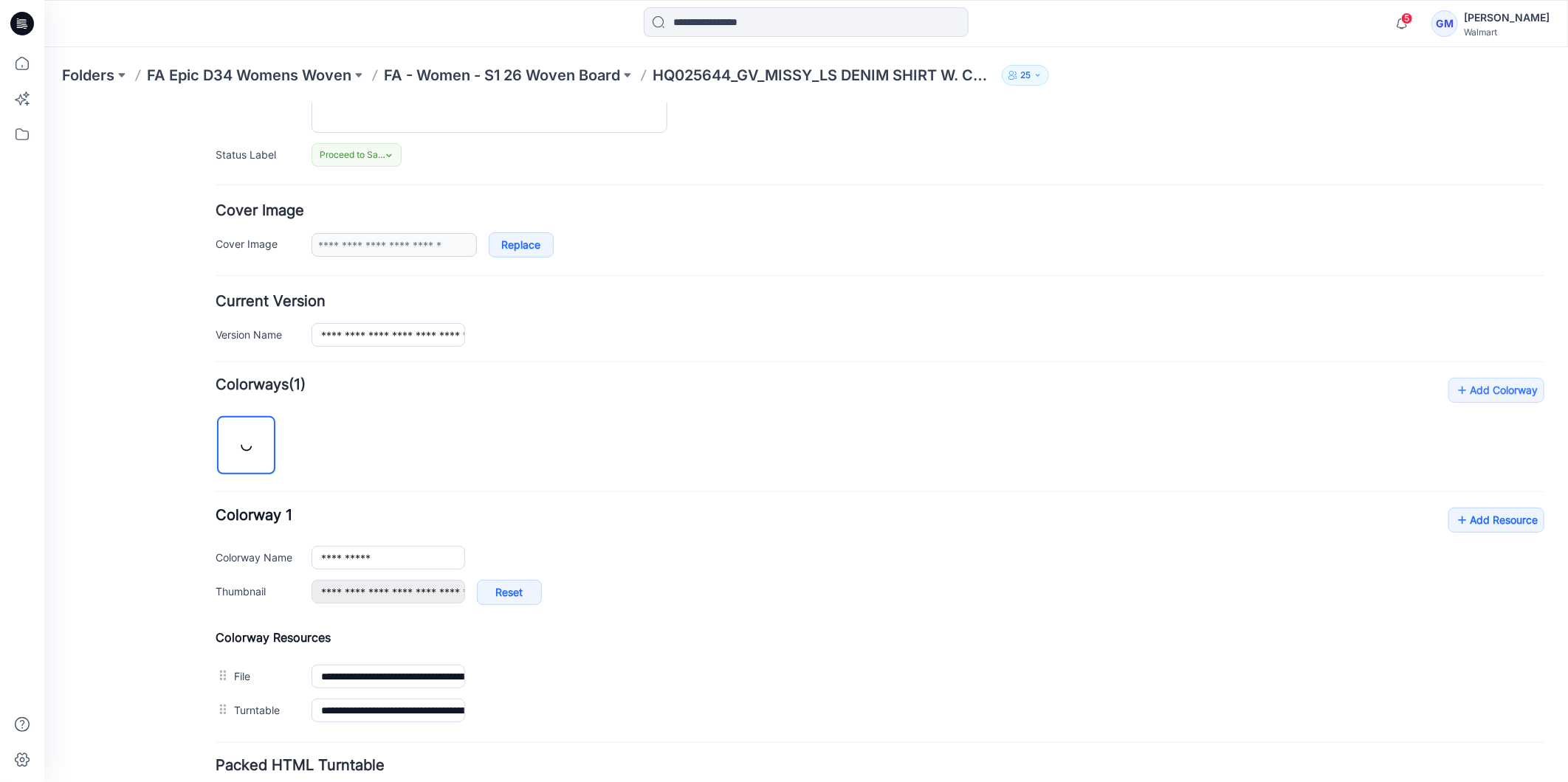
scroll to position [304, 0]
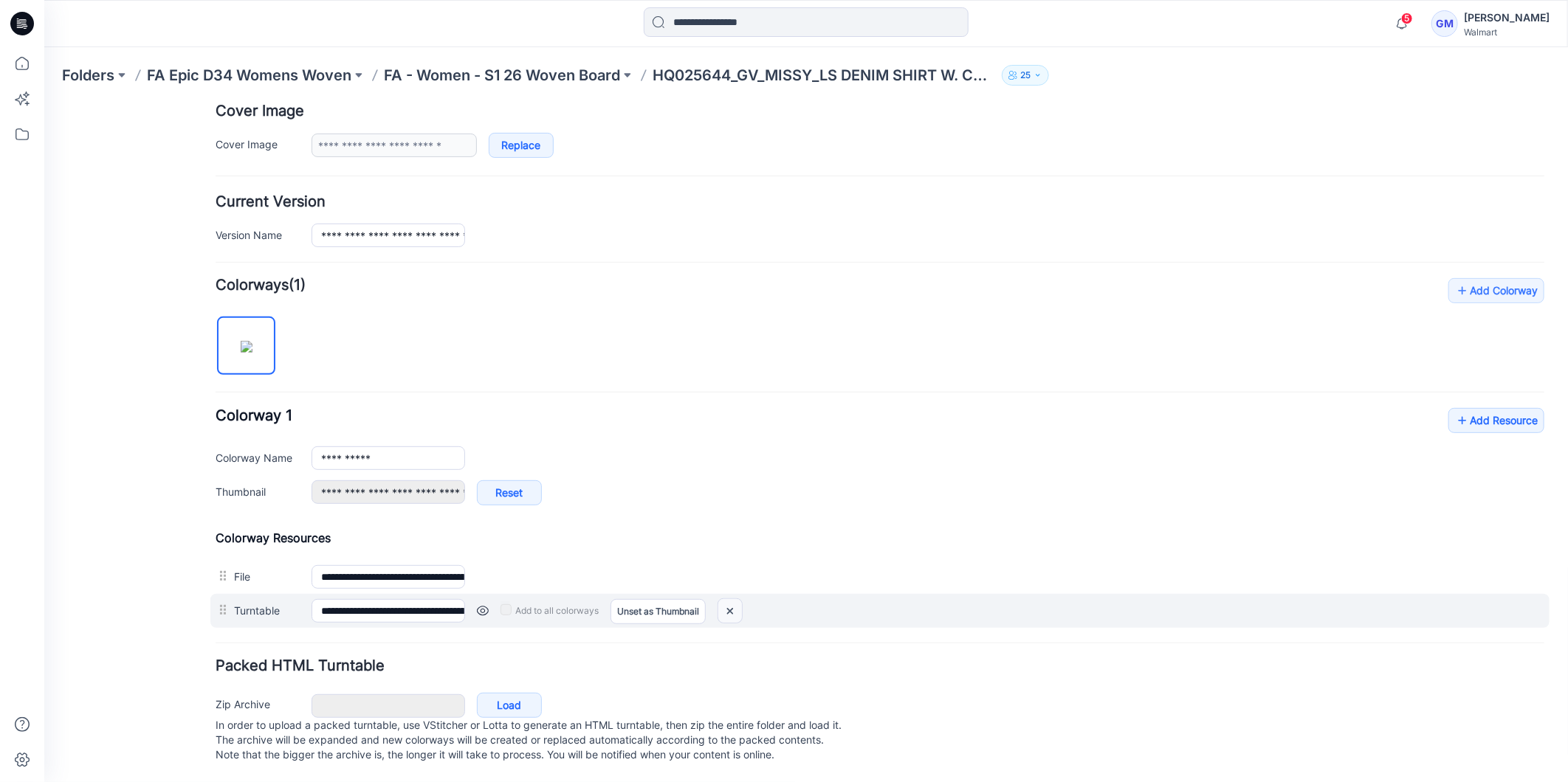
click at [731, 598] on img at bounding box center [729, 610] width 23 height 24
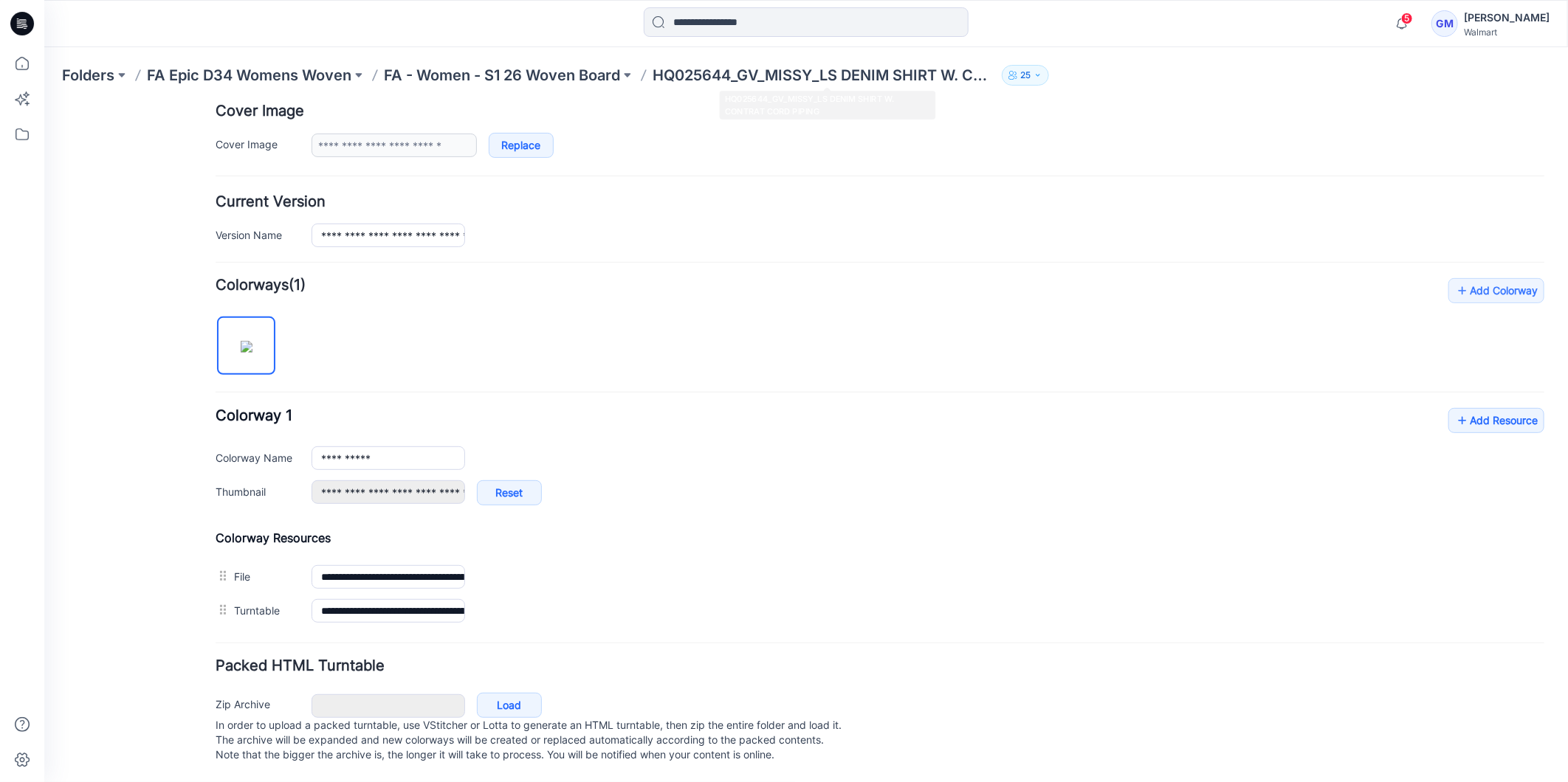
type input "**********"
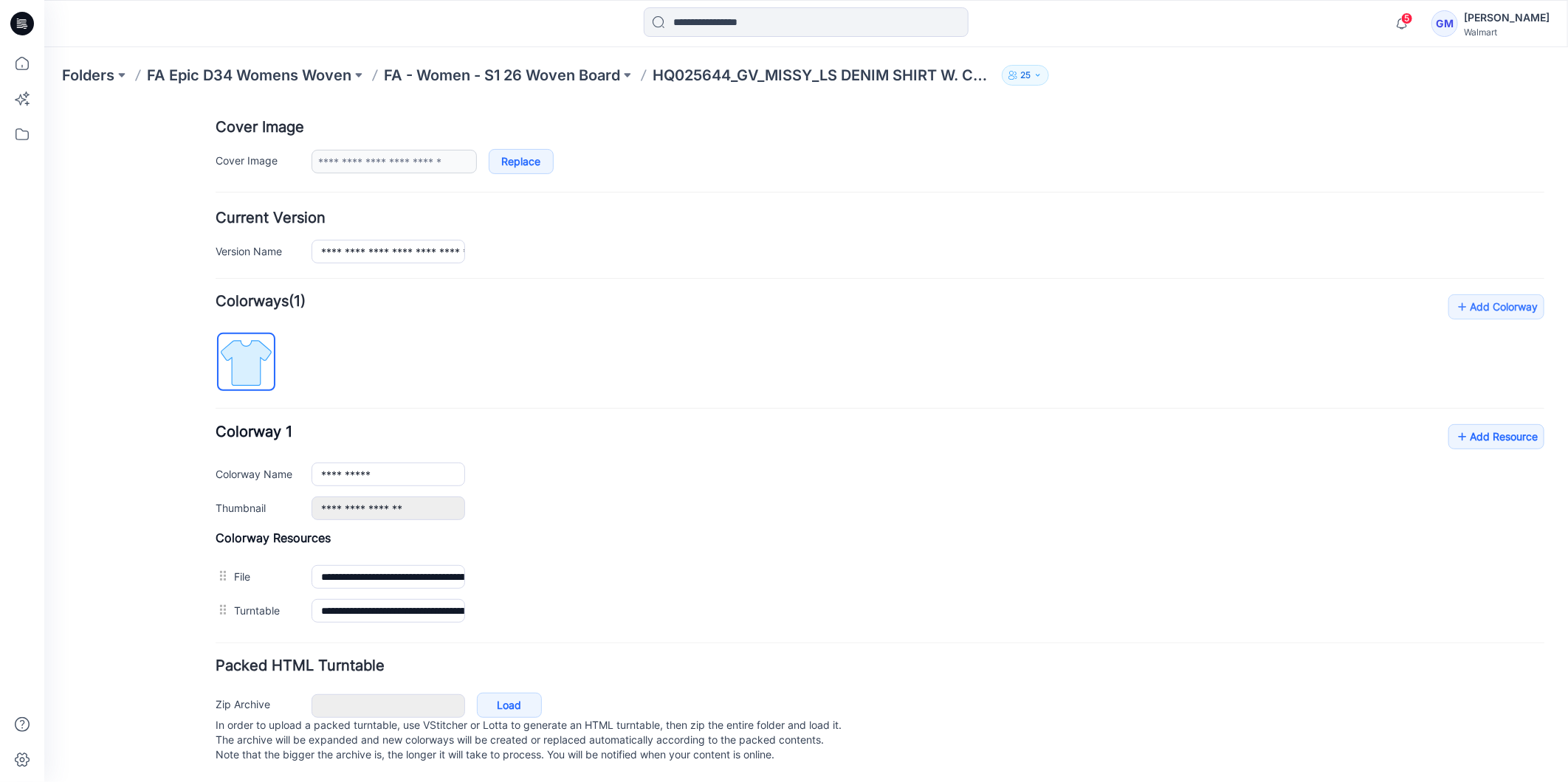
scroll to position [253, 0]
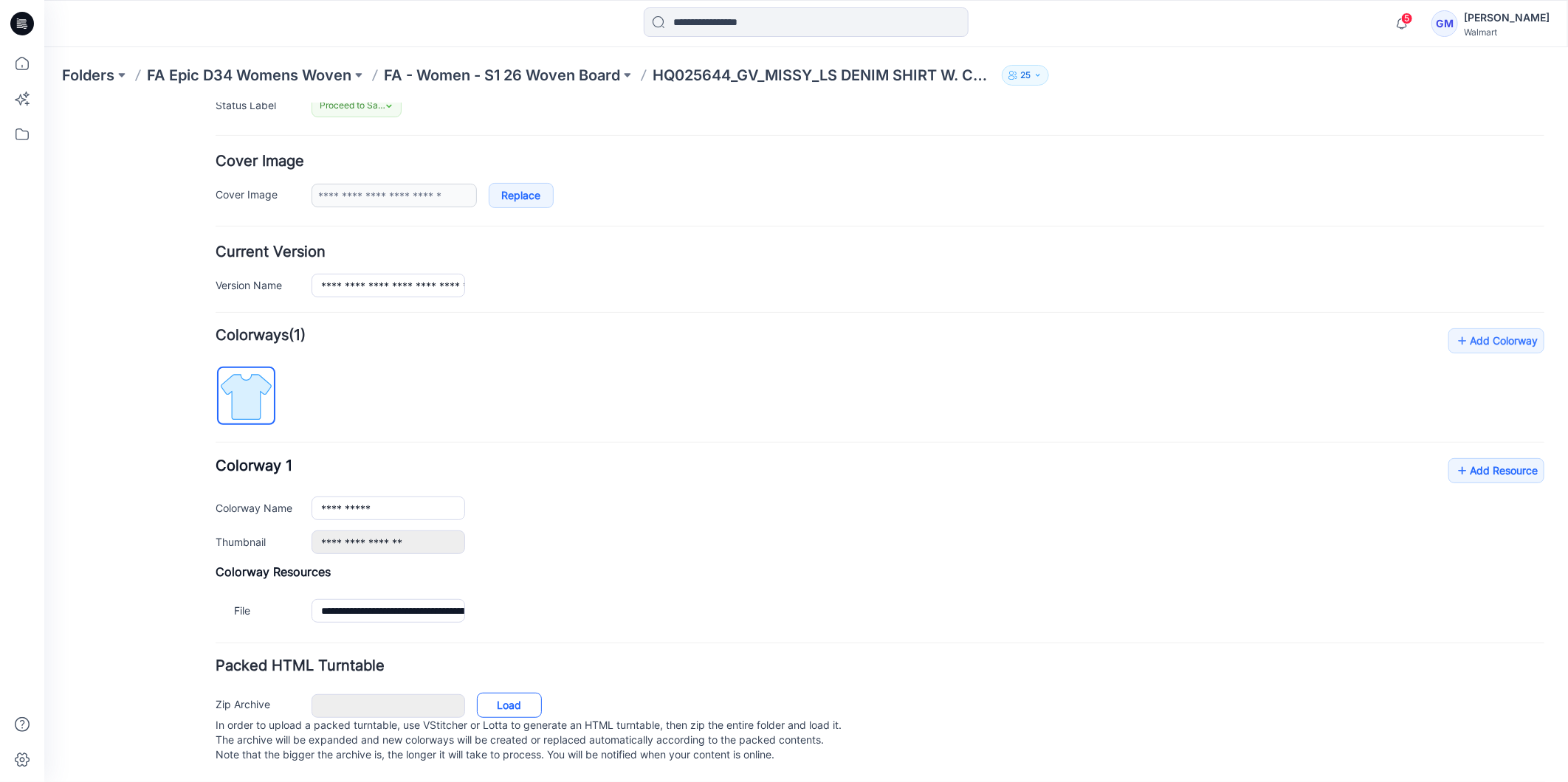
click at [515, 692] on link "Load" at bounding box center [509, 704] width 65 height 25
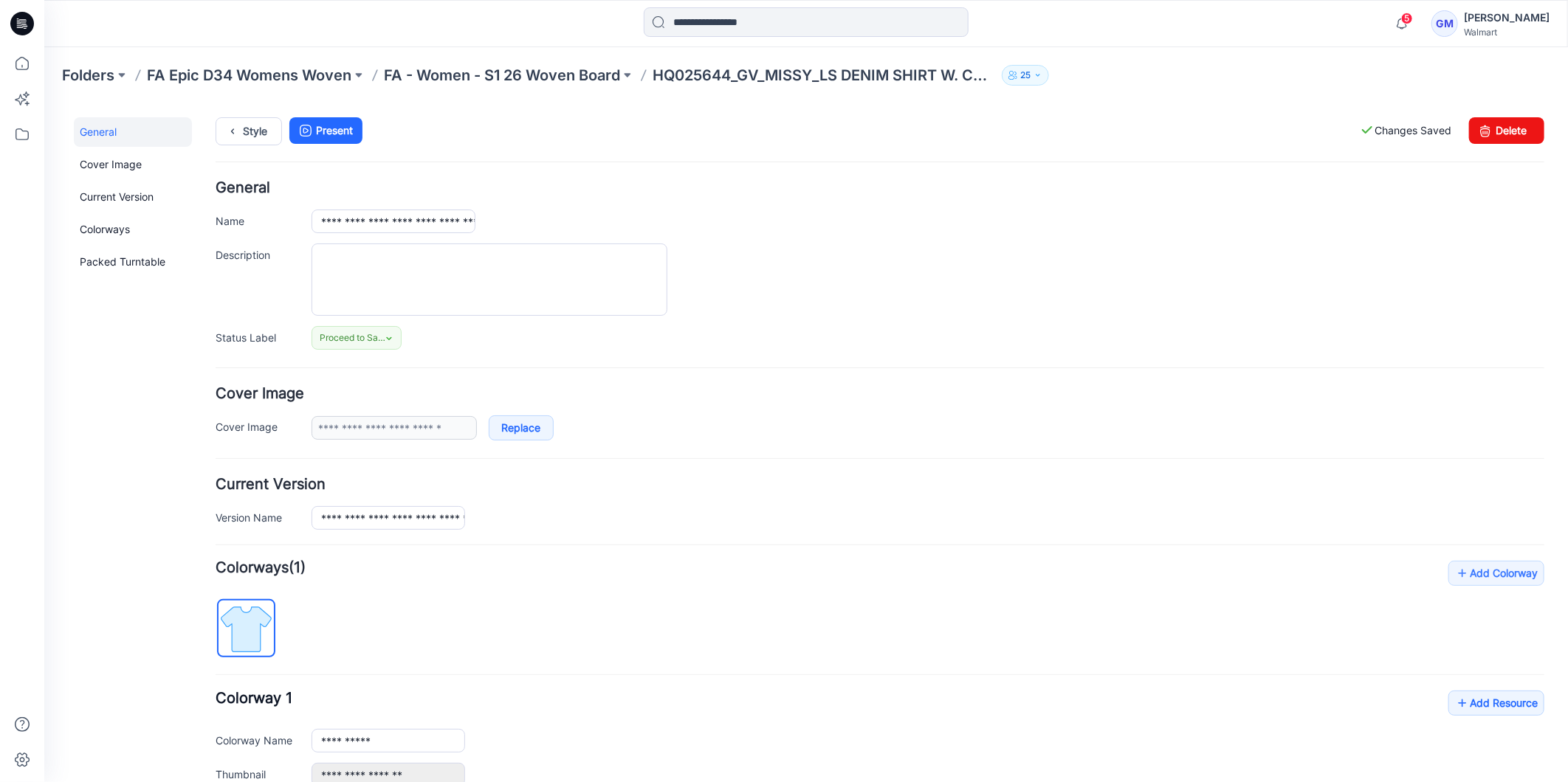
scroll to position [0, 0]
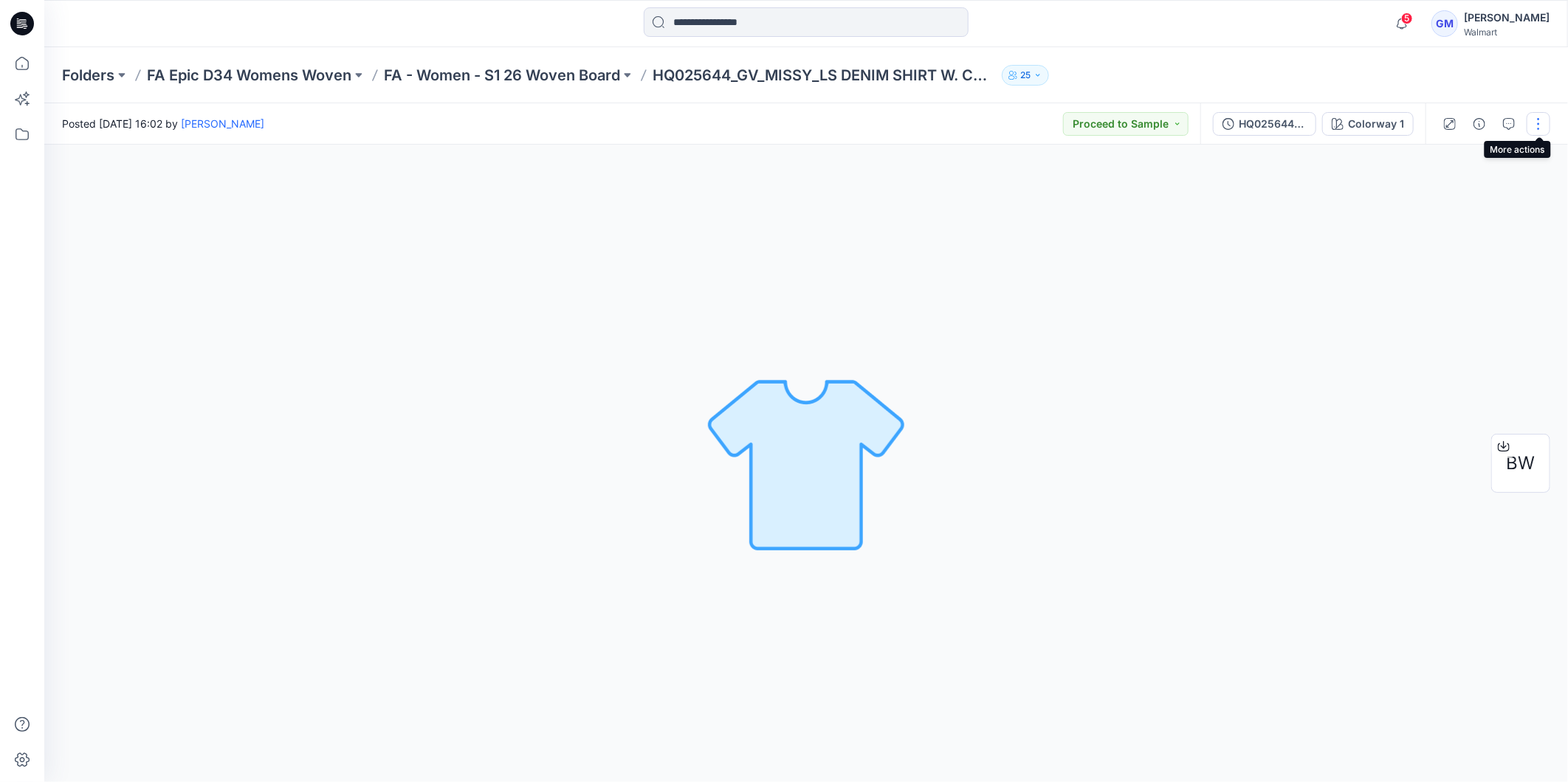
click at [1548, 120] on button "button" at bounding box center [1539, 123] width 23 height 23
click at [1456, 190] on button "Edit" at bounding box center [1477, 199] width 136 height 27
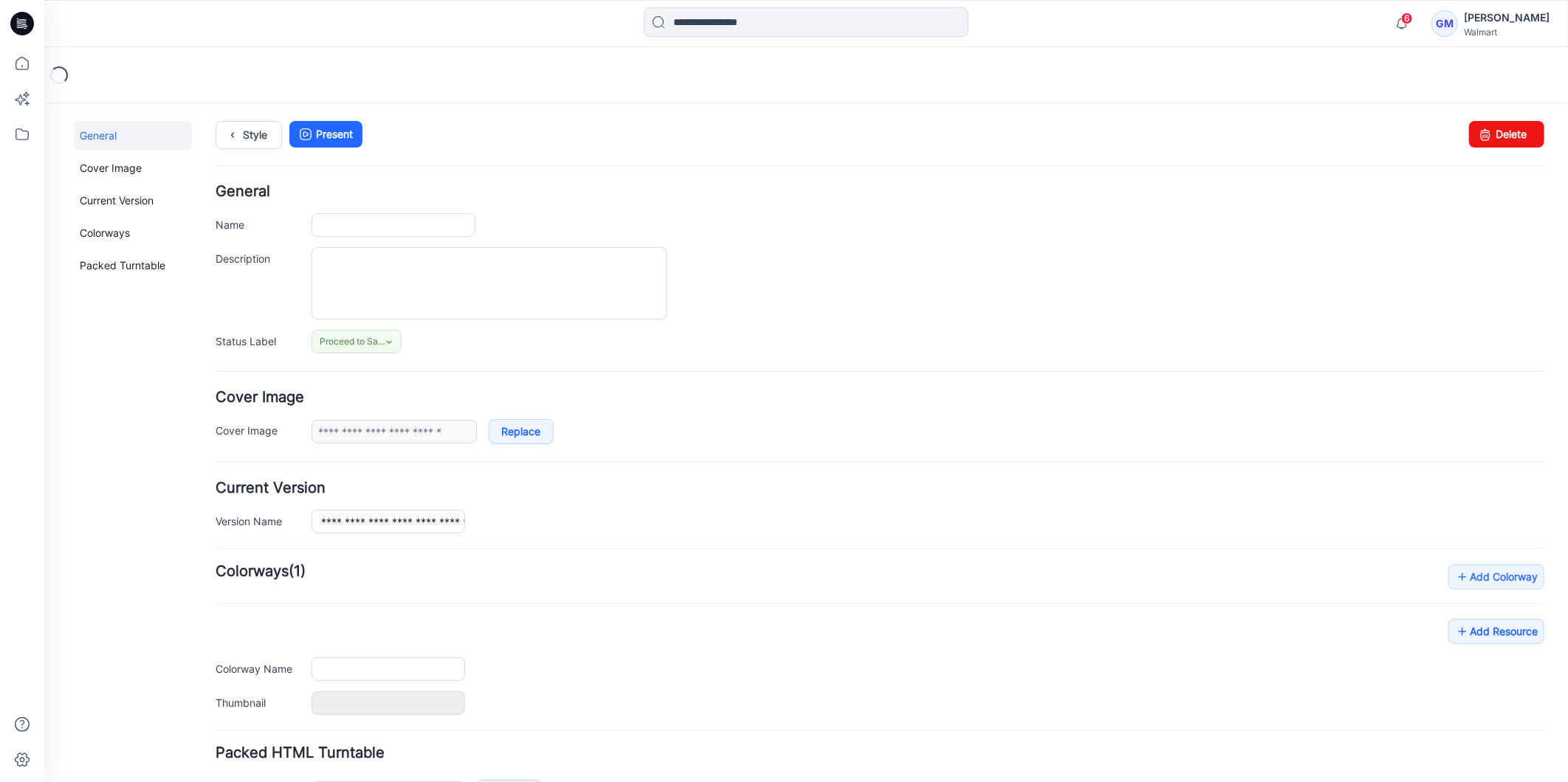
type input "**********"
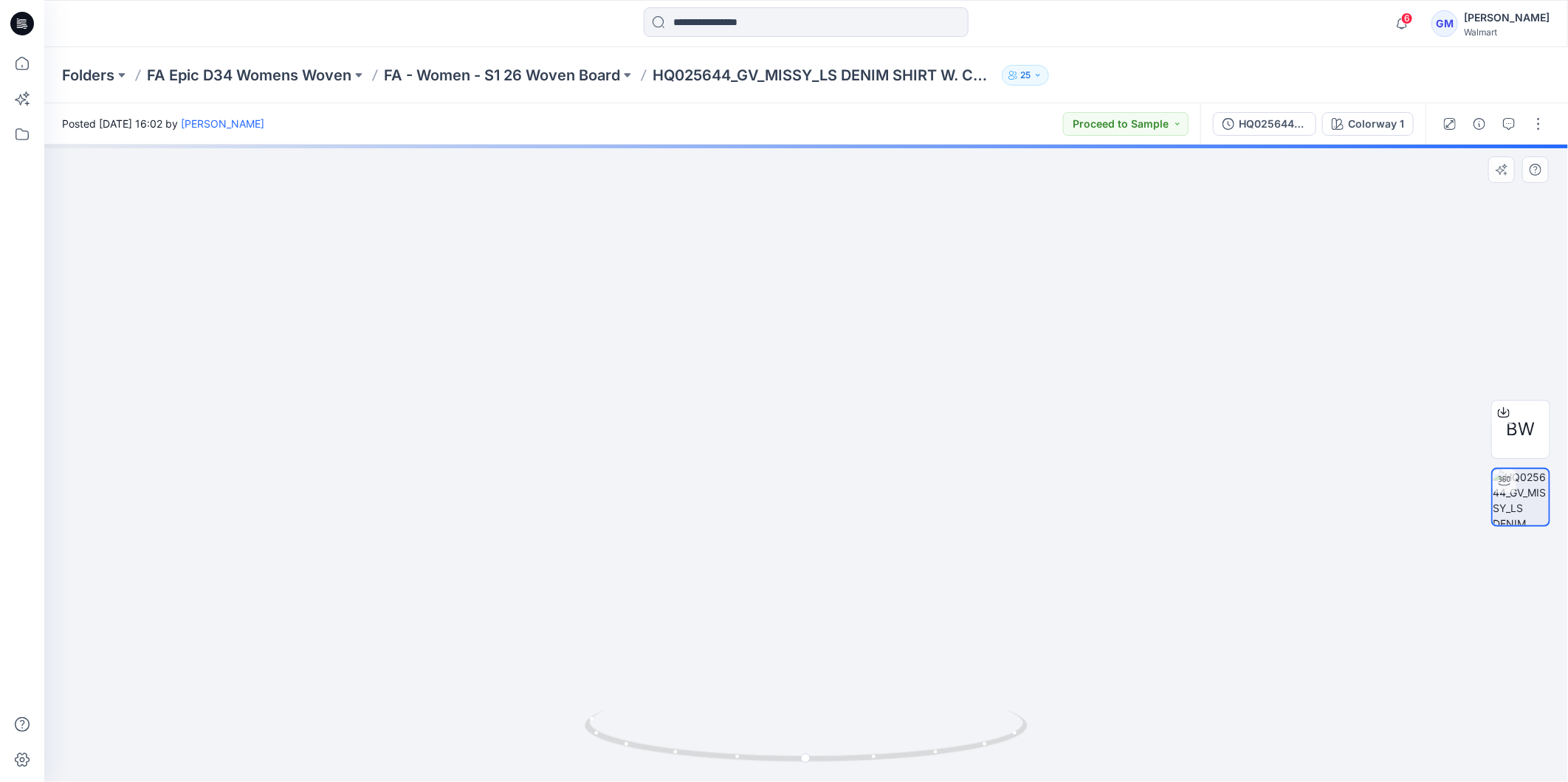
drag, startPoint x: 956, startPoint y: 357, endPoint x: 695, endPoint y: 353, distance: 261.0
click at [695, 353] on img at bounding box center [806, 261] width 1439 height 1043
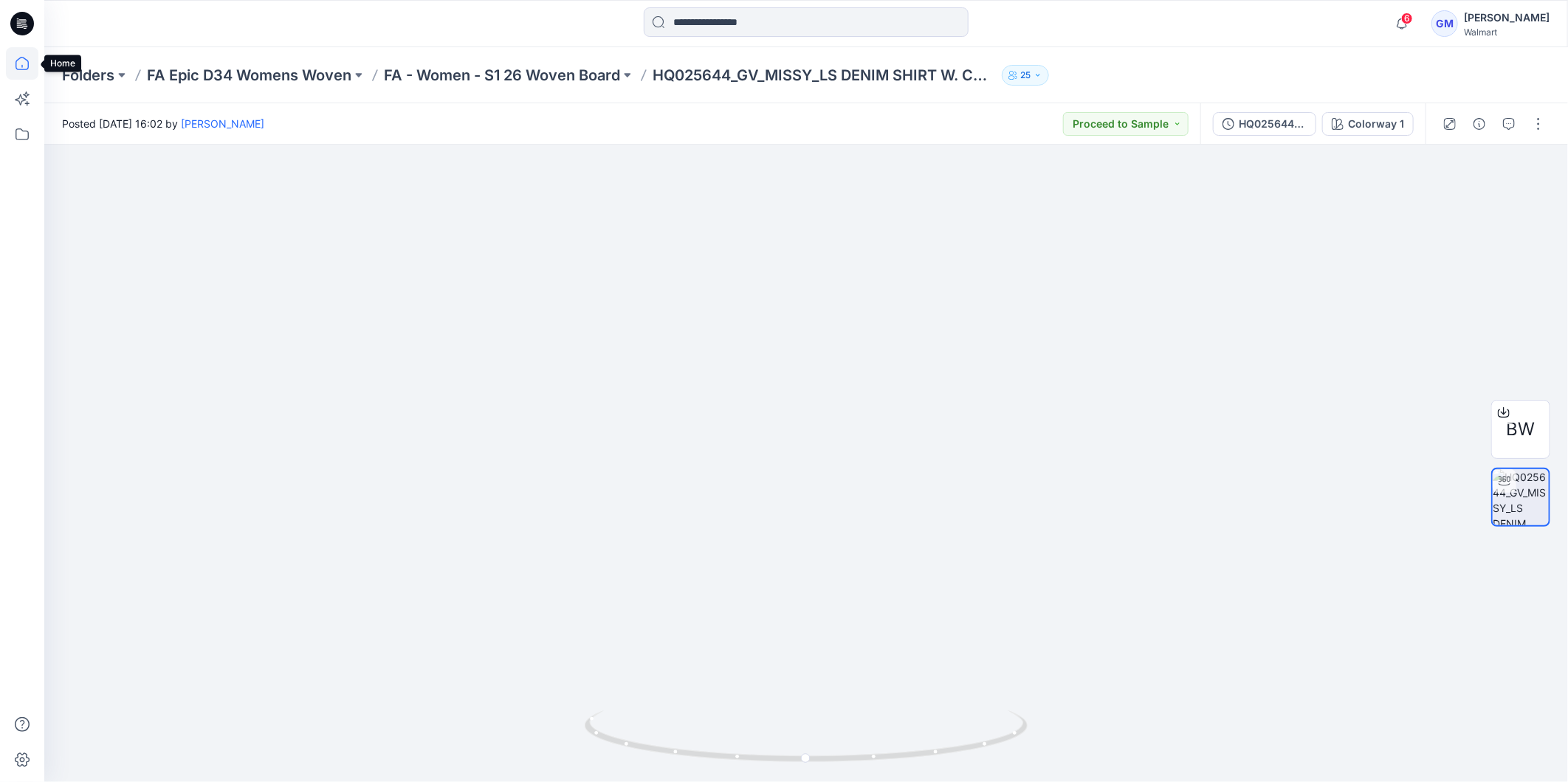
click at [19, 54] on icon at bounding box center [22, 63] width 33 height 32
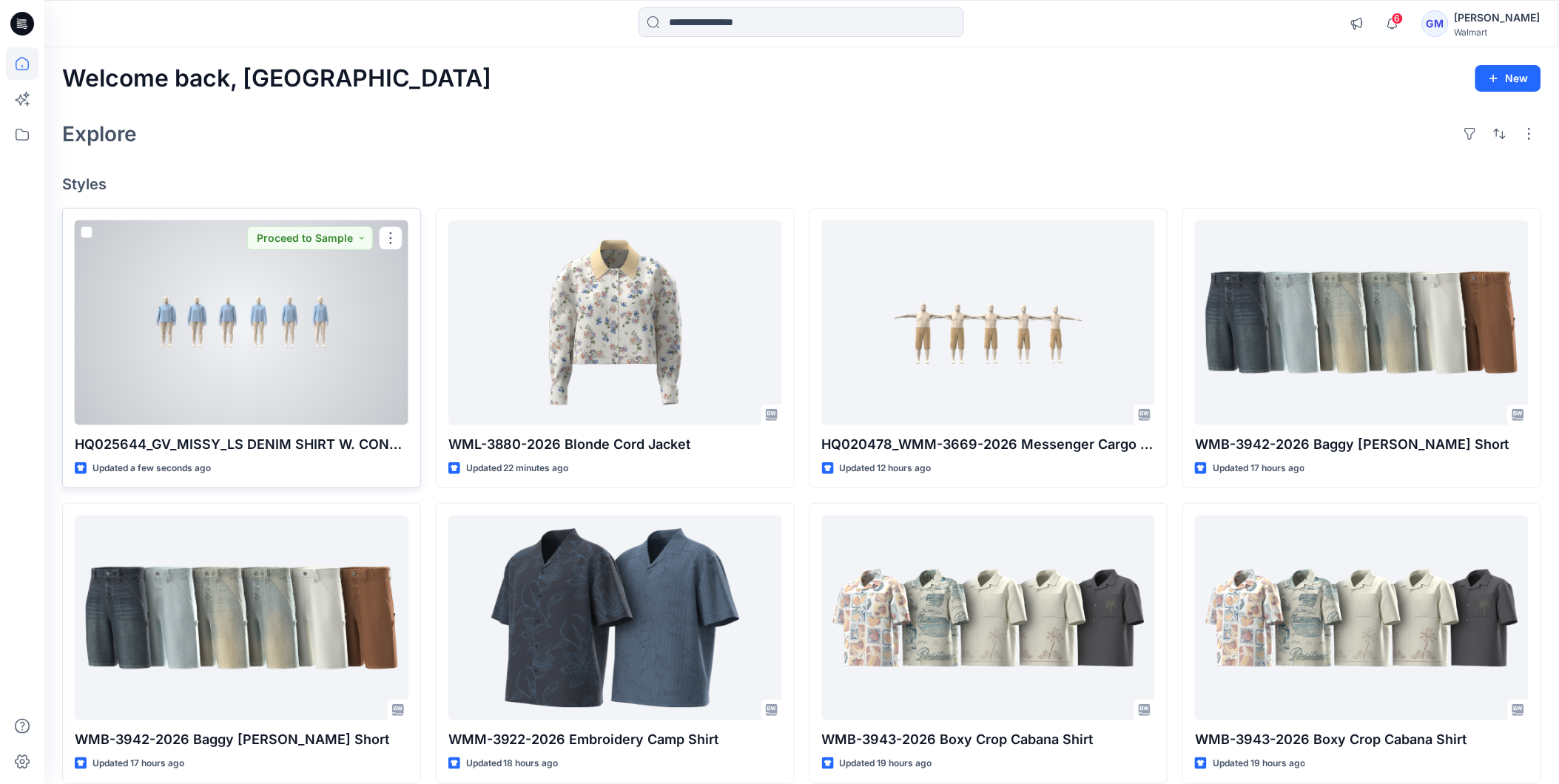
click at [223, 301] on div at bounding box center [242, 323] width 333 height 205
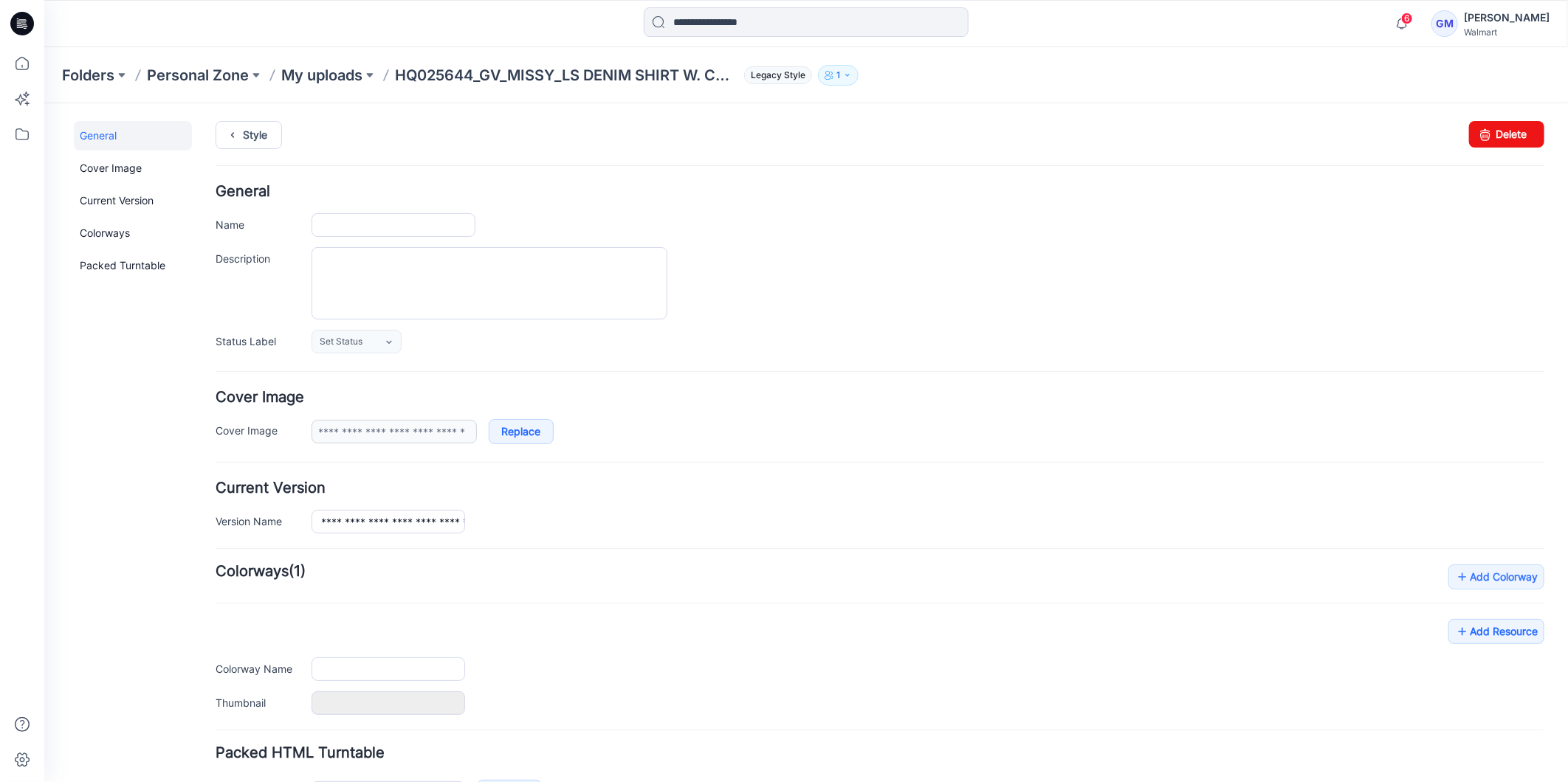
type input "**********"
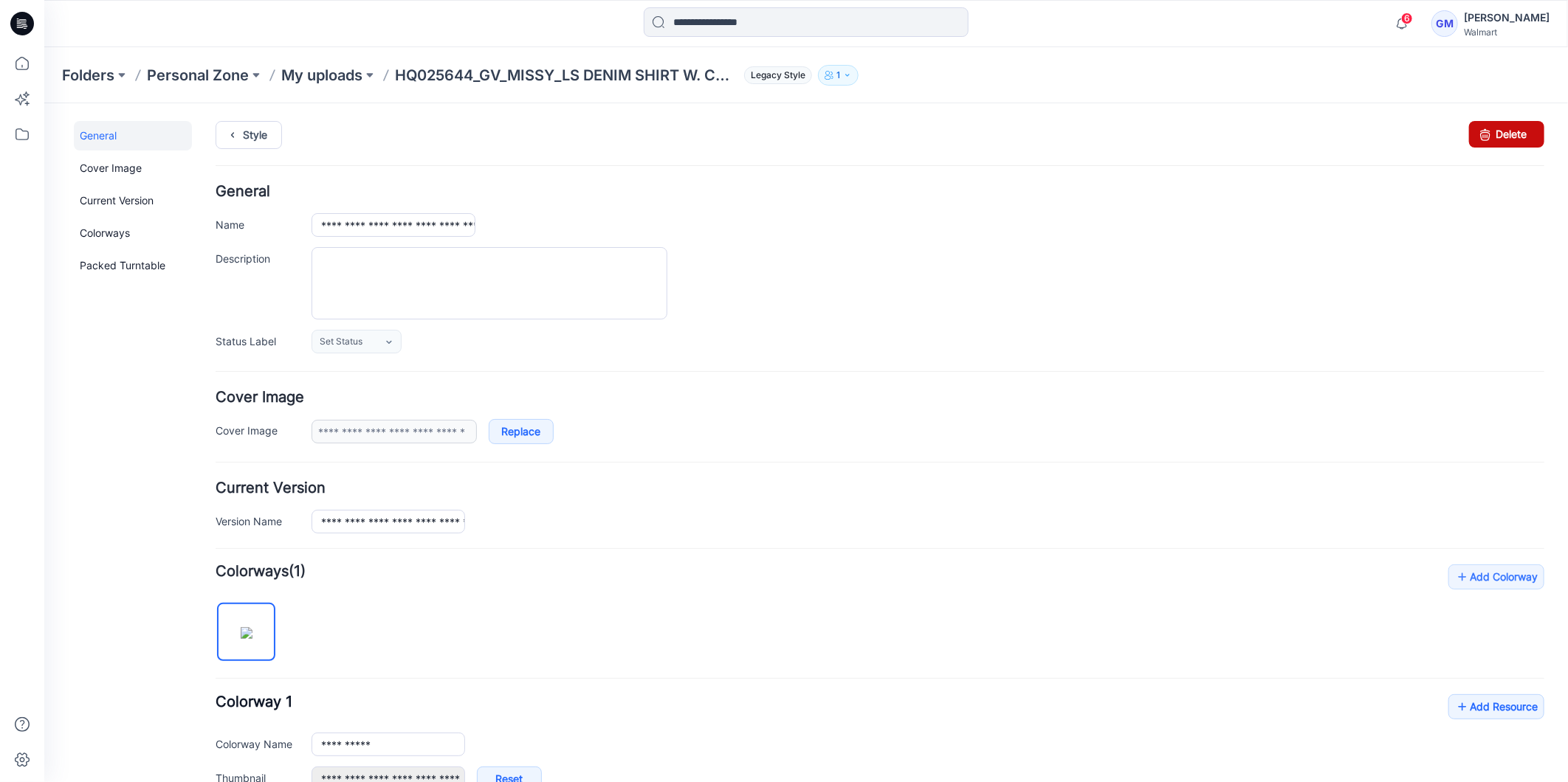
click at [1506, 125] on link "Delete" at bounding box center [1506, 133] width 76 height 26
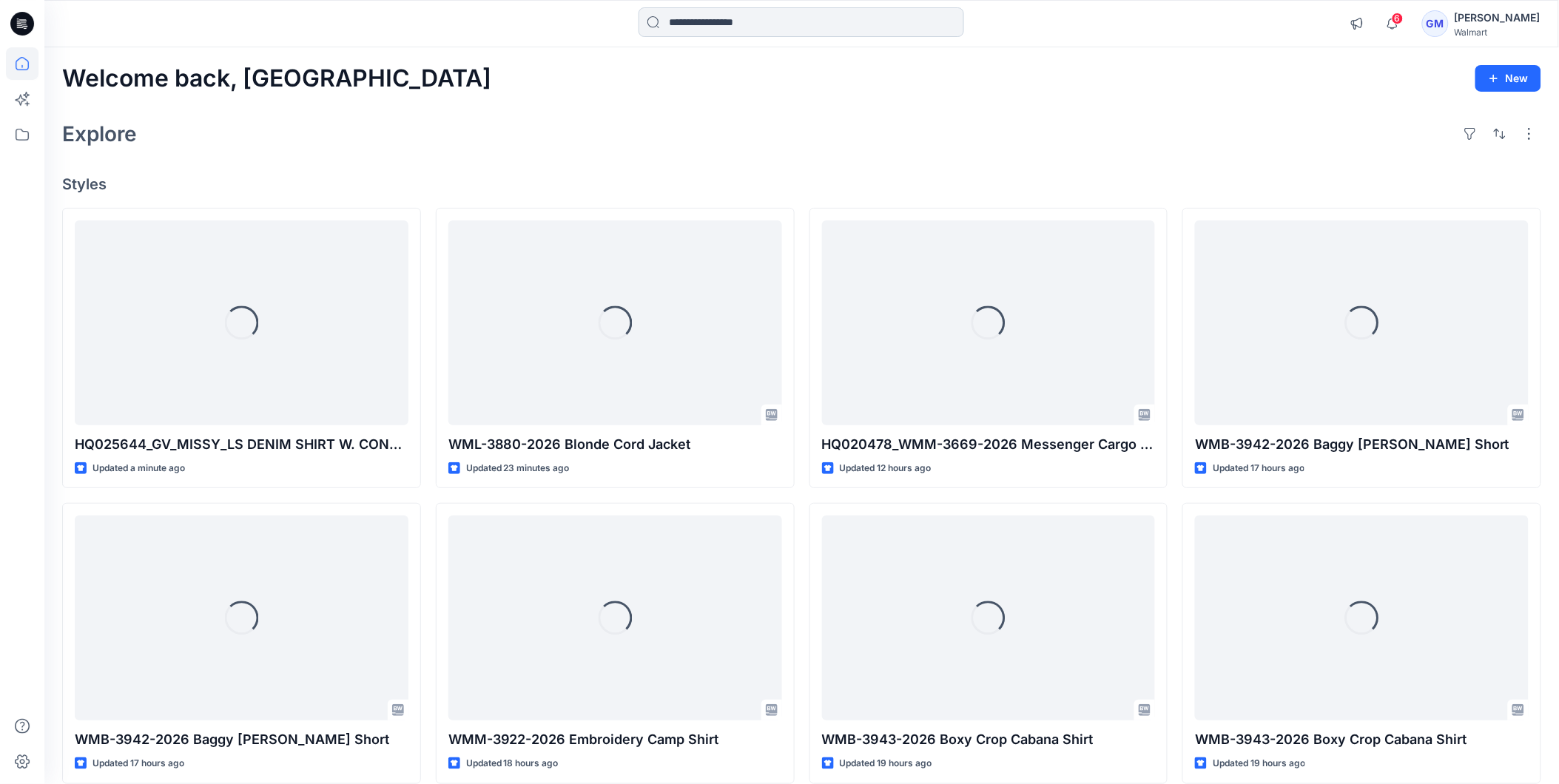
click at [780, 13] on input at bounding box center [801, 22] width 326 height 30
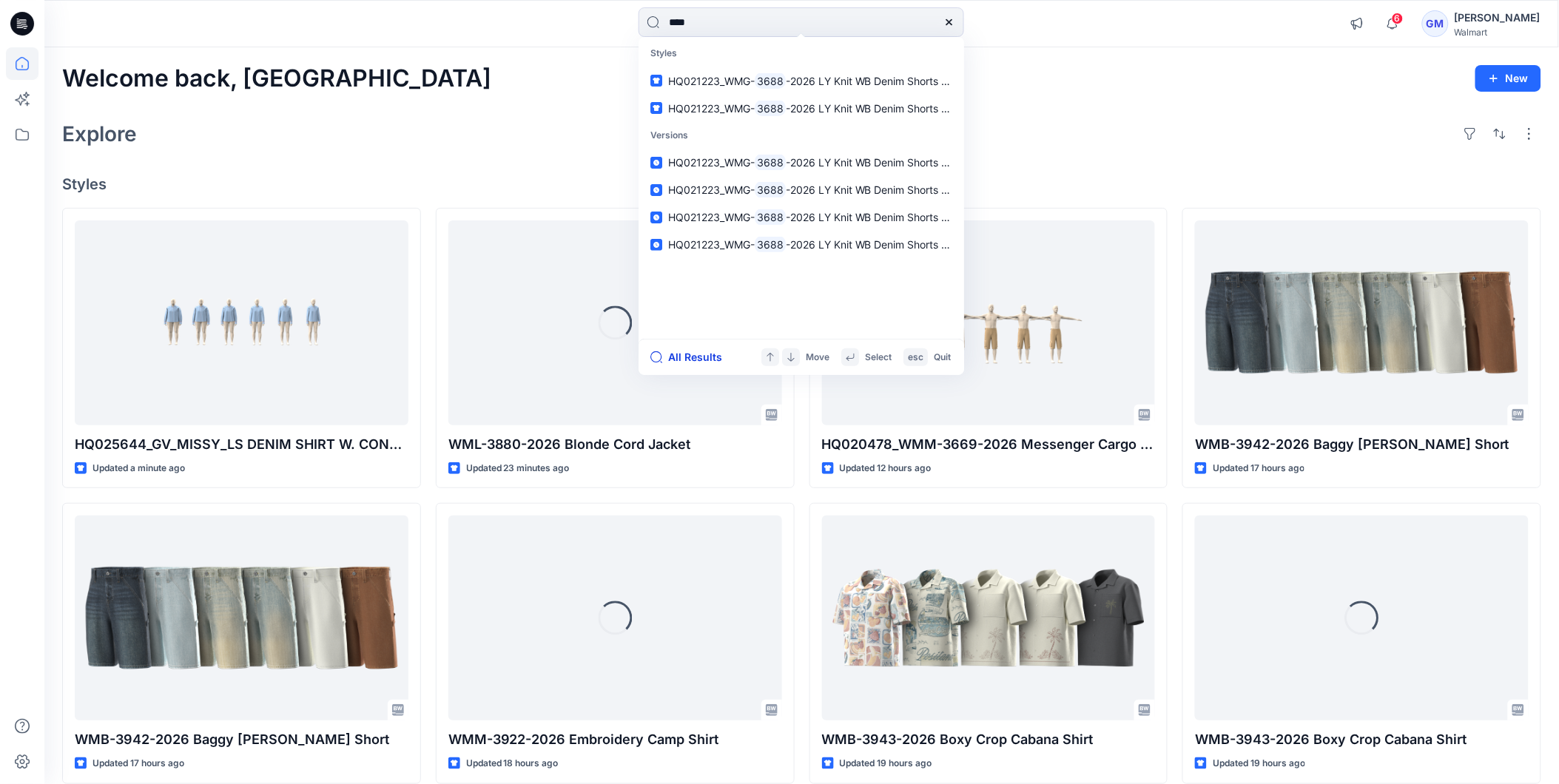
type input "****"
click at [683, 358] on button "All Results" at bounding box center [690, 357] width 81 height 17
